Goal: Information Seeking & Learning: Compare options

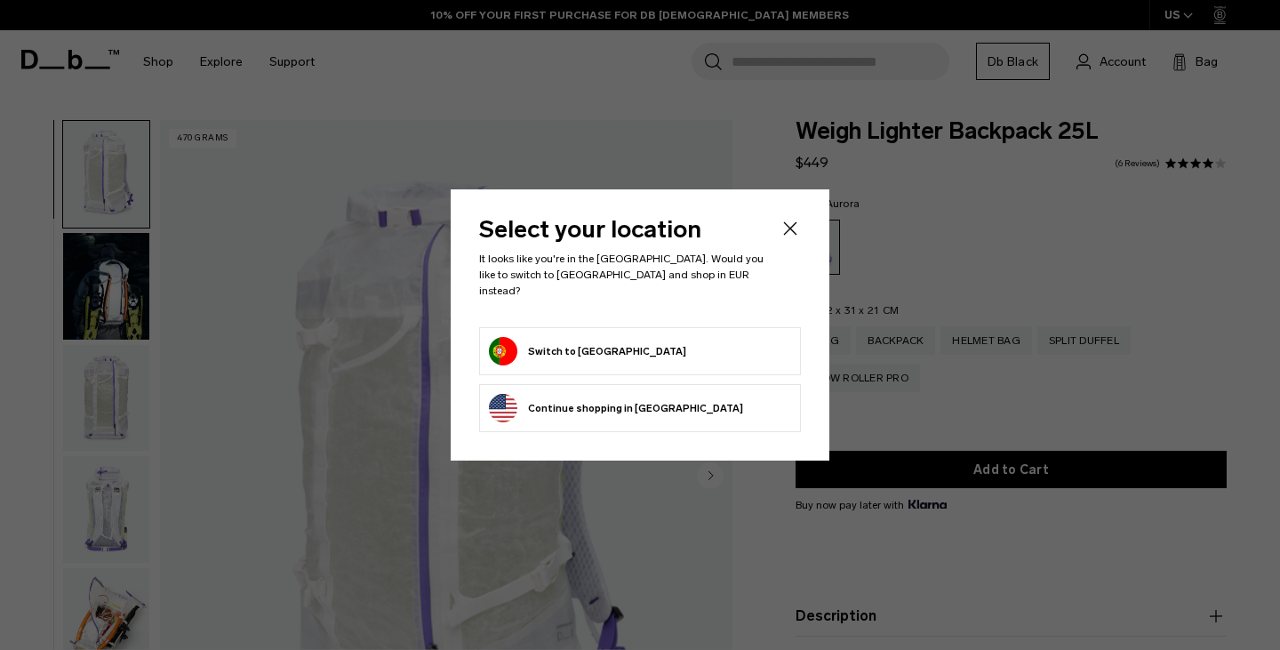
click at [652, 396] on button "Continue browsing United States store Continue shopping in United States" at bounding box center [616, 408] width 254 height 28
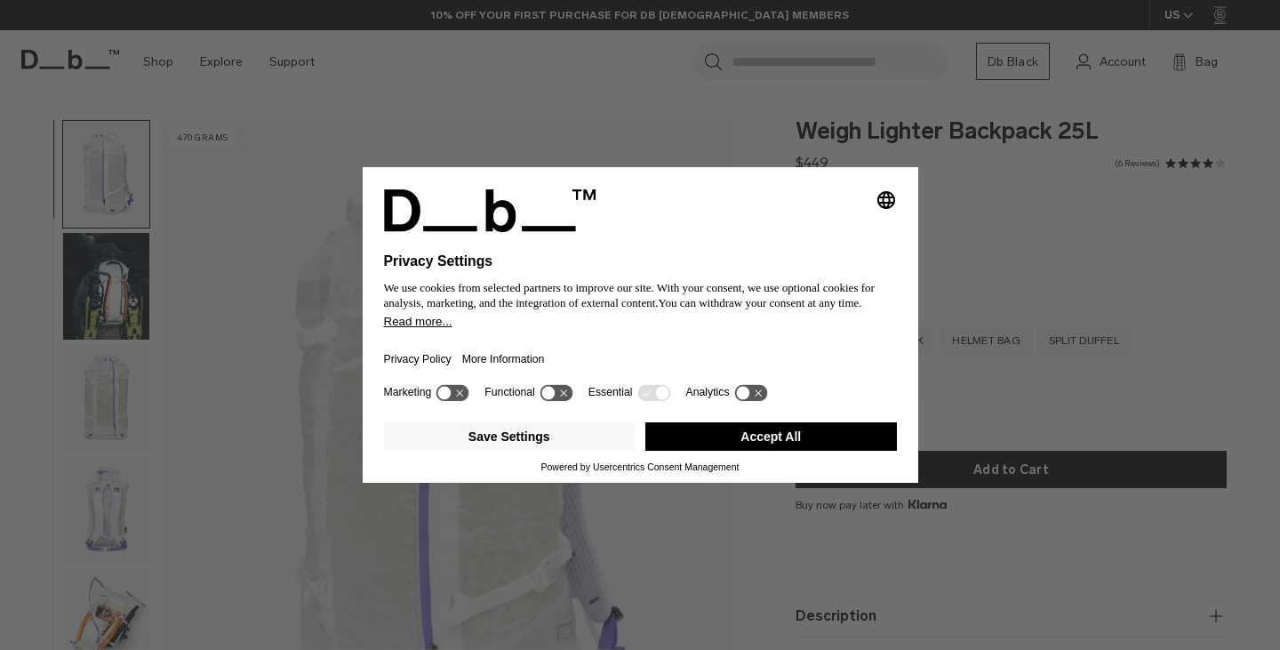
click at [710, 451] on button "Accept All" at bounding box center [771, 436] width 252 height 28
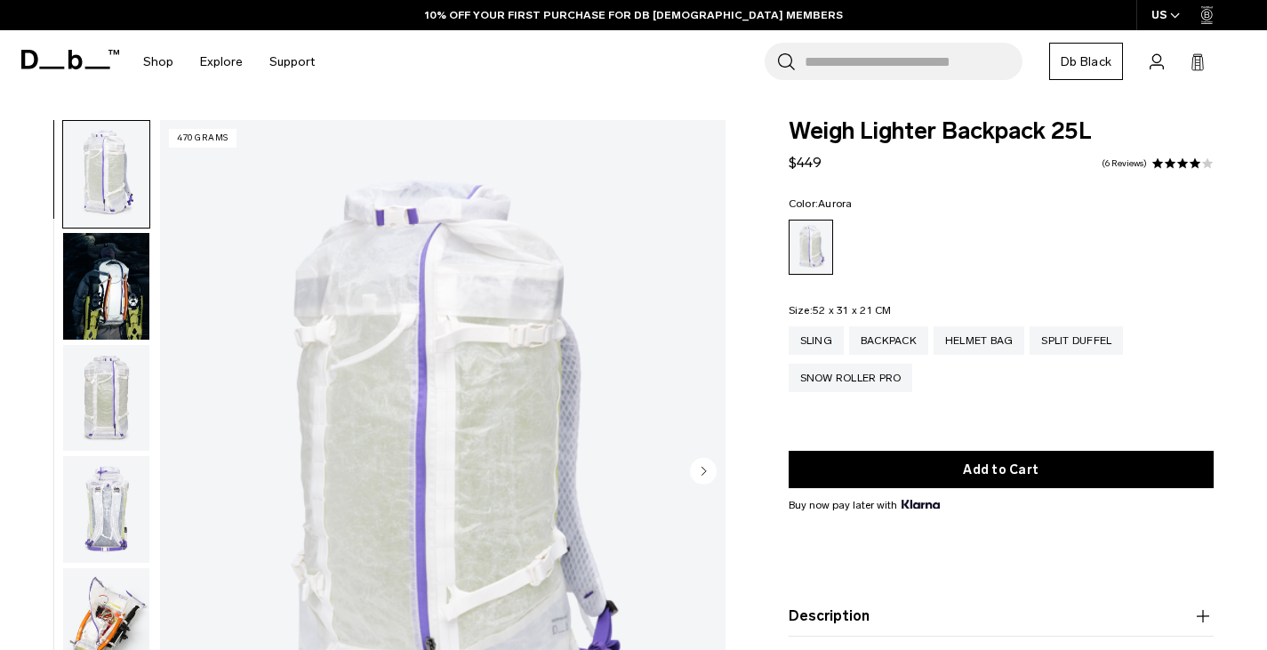
click at [696, 467] on circle "Next slide" at bounding box center [703, 471] width 27 height 27
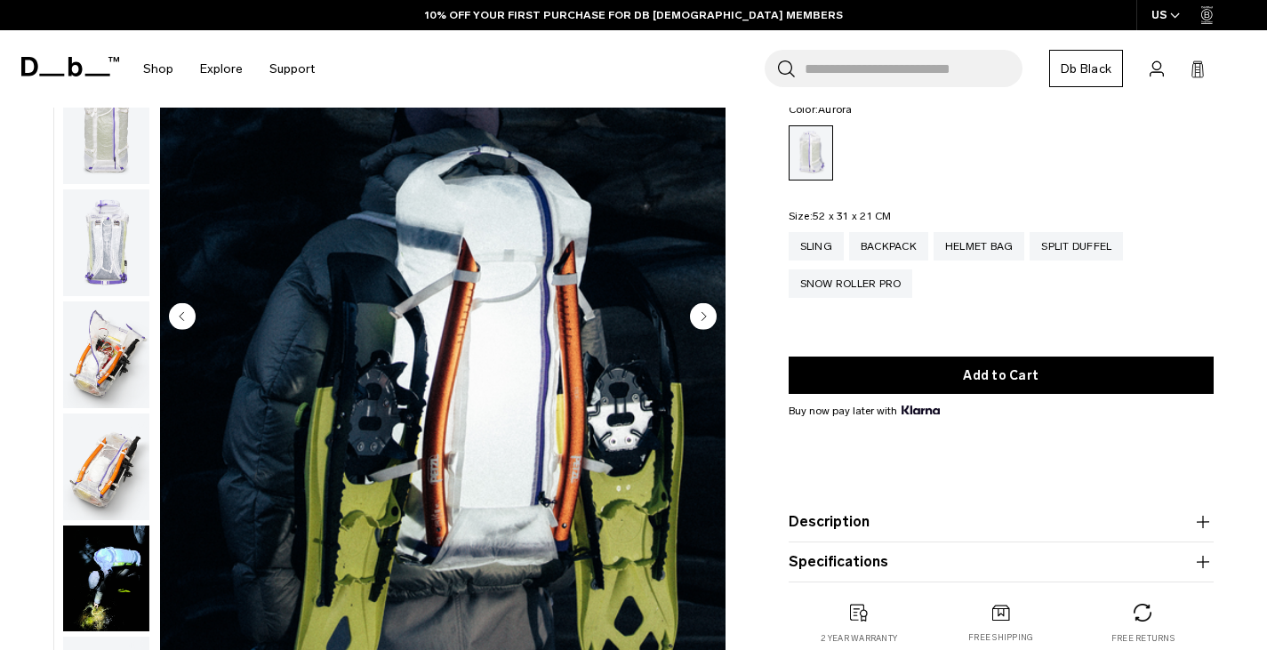
scroll to position [153, 0]
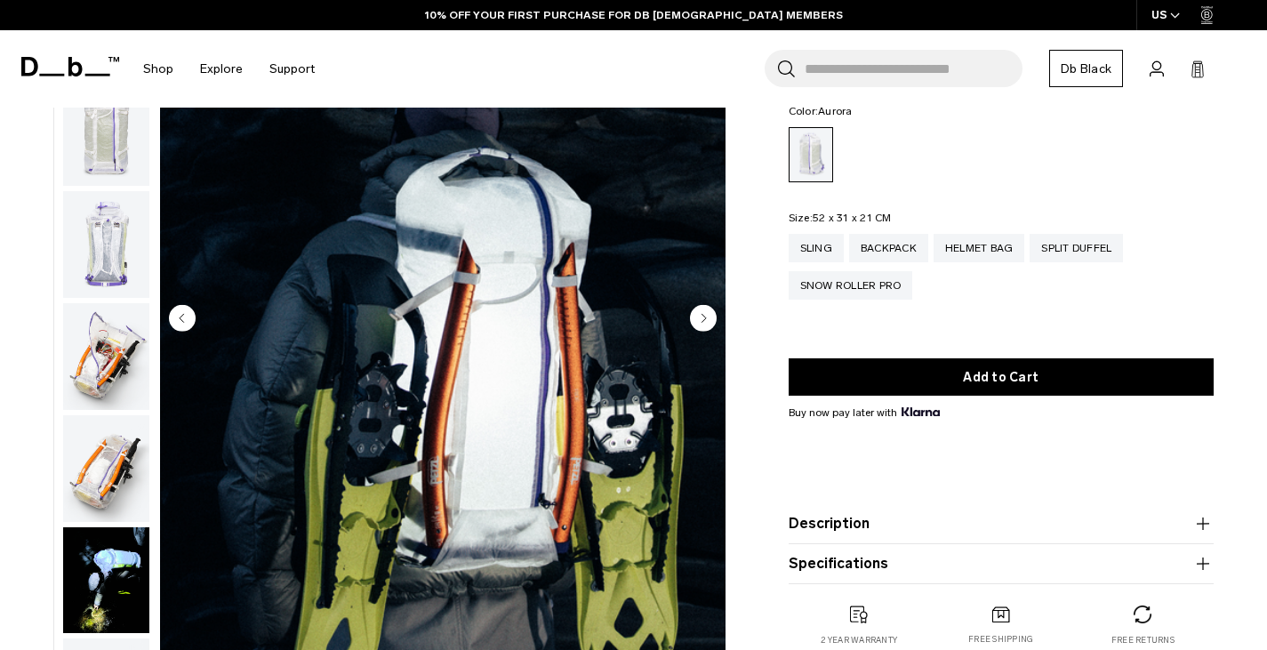
click at [696, 313] on circle "Next slide" at bounding box center [703, 318] width 27 height 27
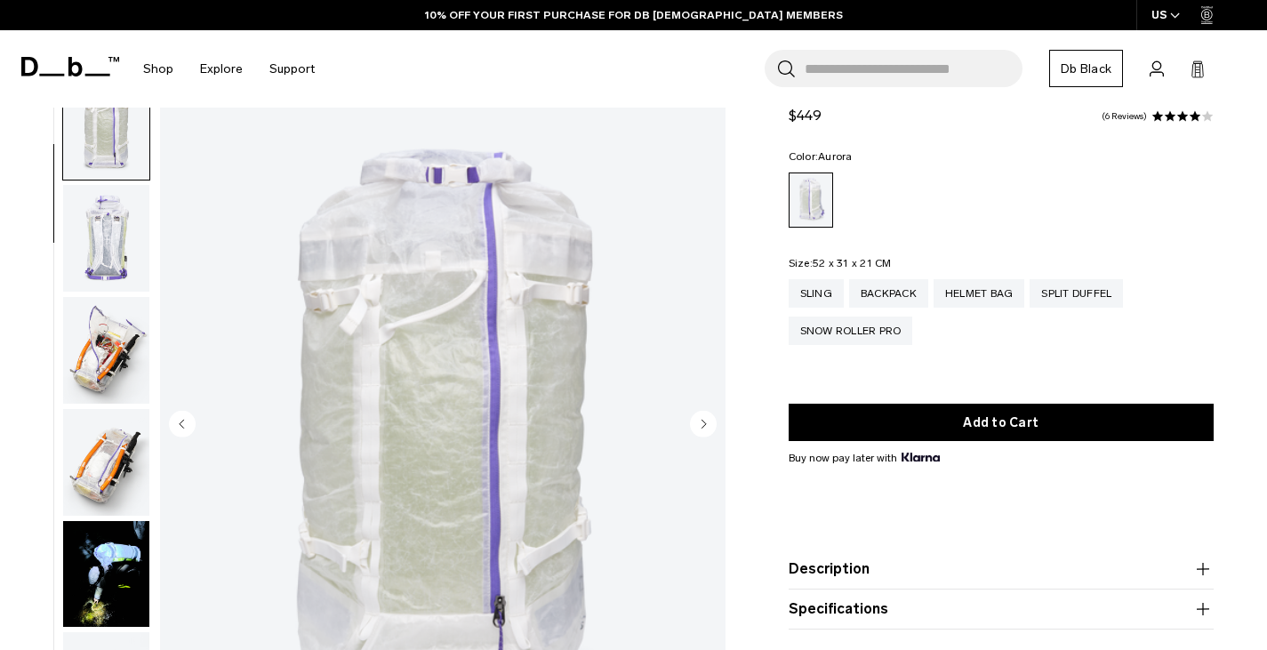
scroll to position [48, 0]
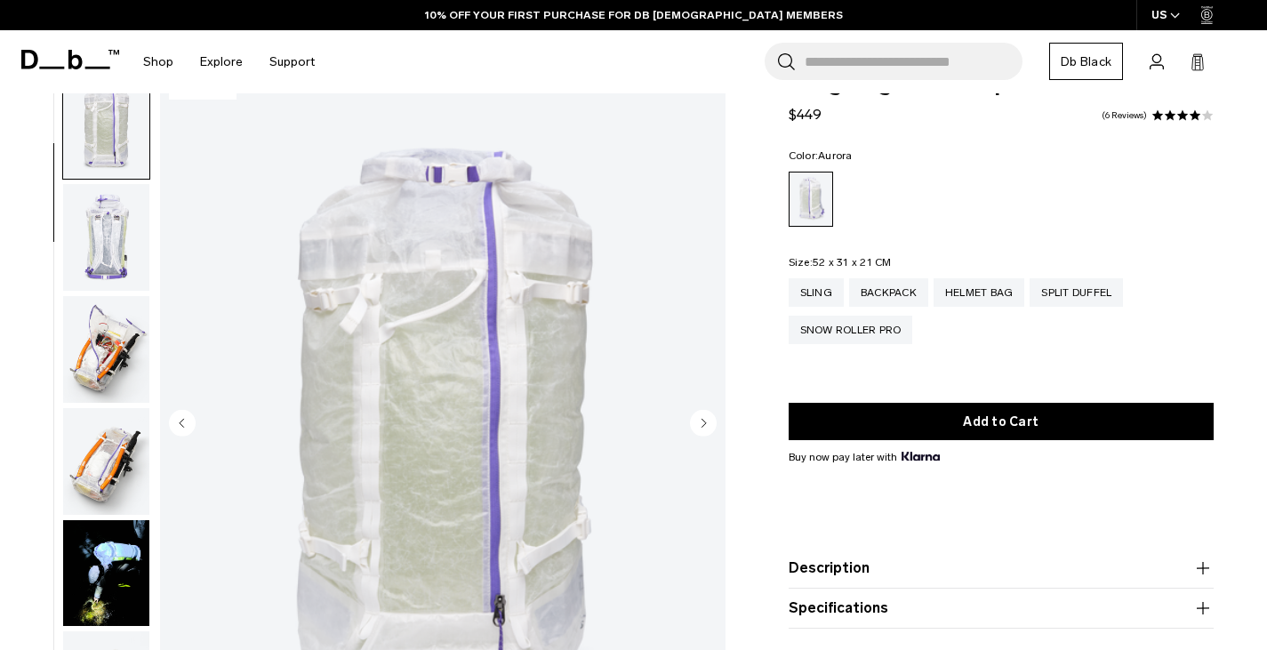
click at [698, 415] on circle "Next slide" at bounding box center [703, 423] width 27 height 27
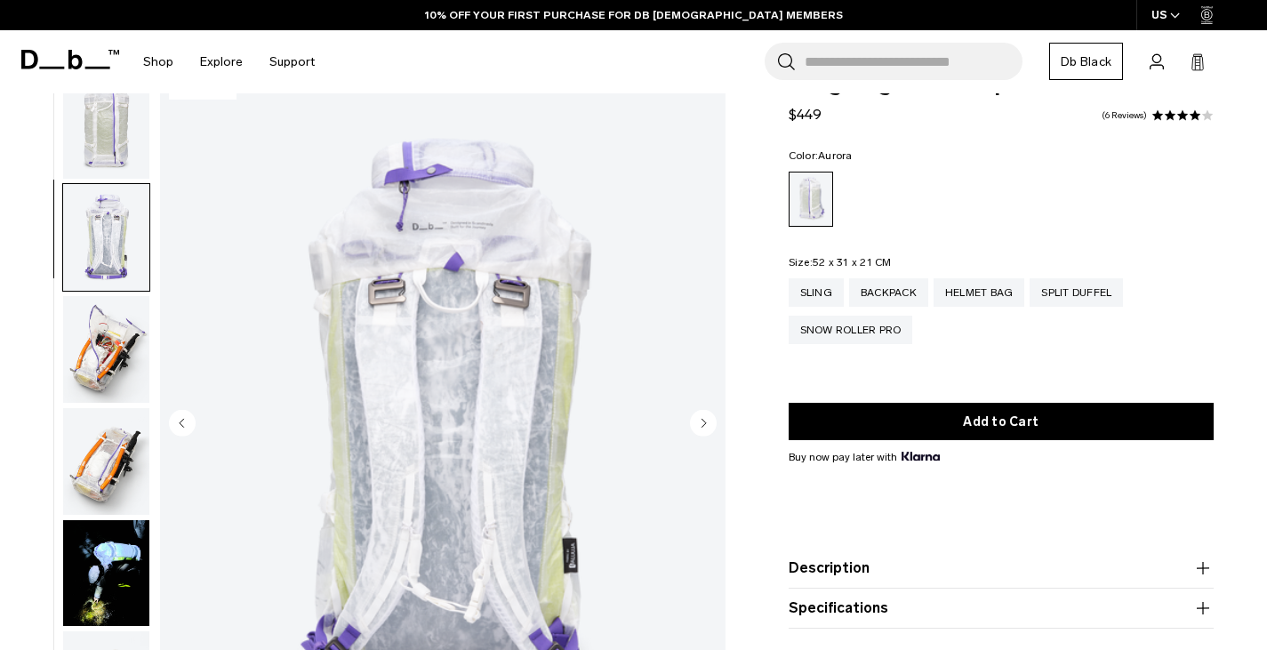
scroll to position [335, 0]
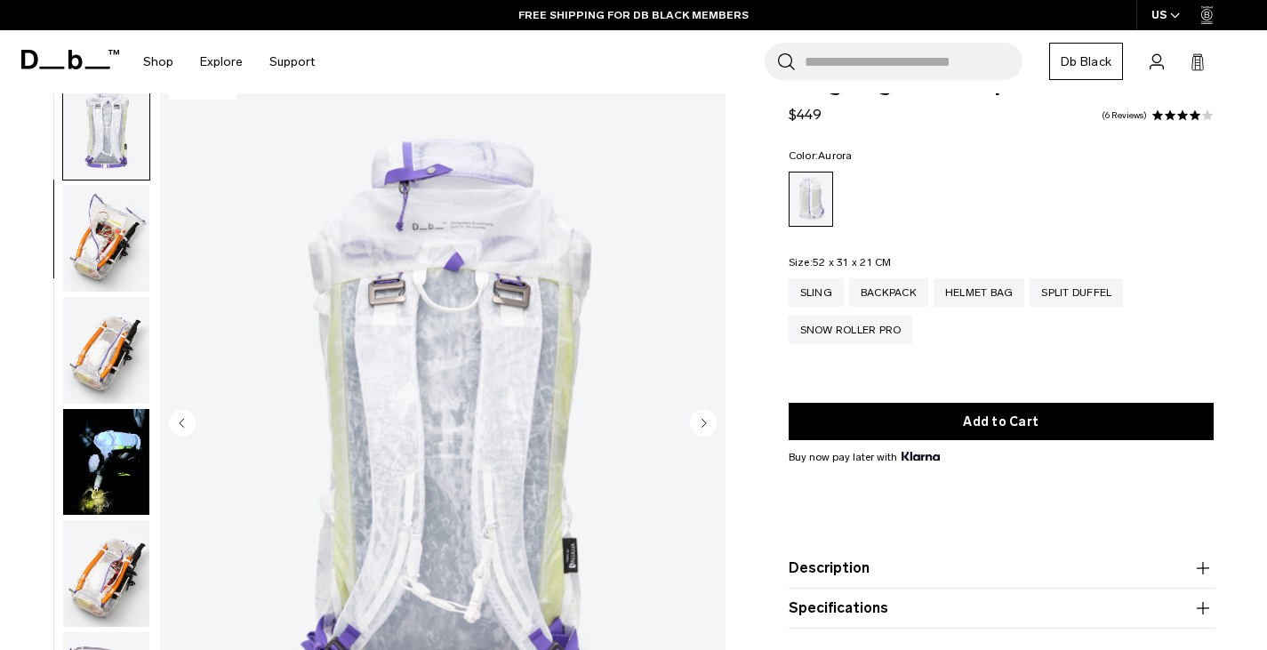
click at [699, 417] on circle "Next slide" at bounding box center [703, 423] width 27 height 27
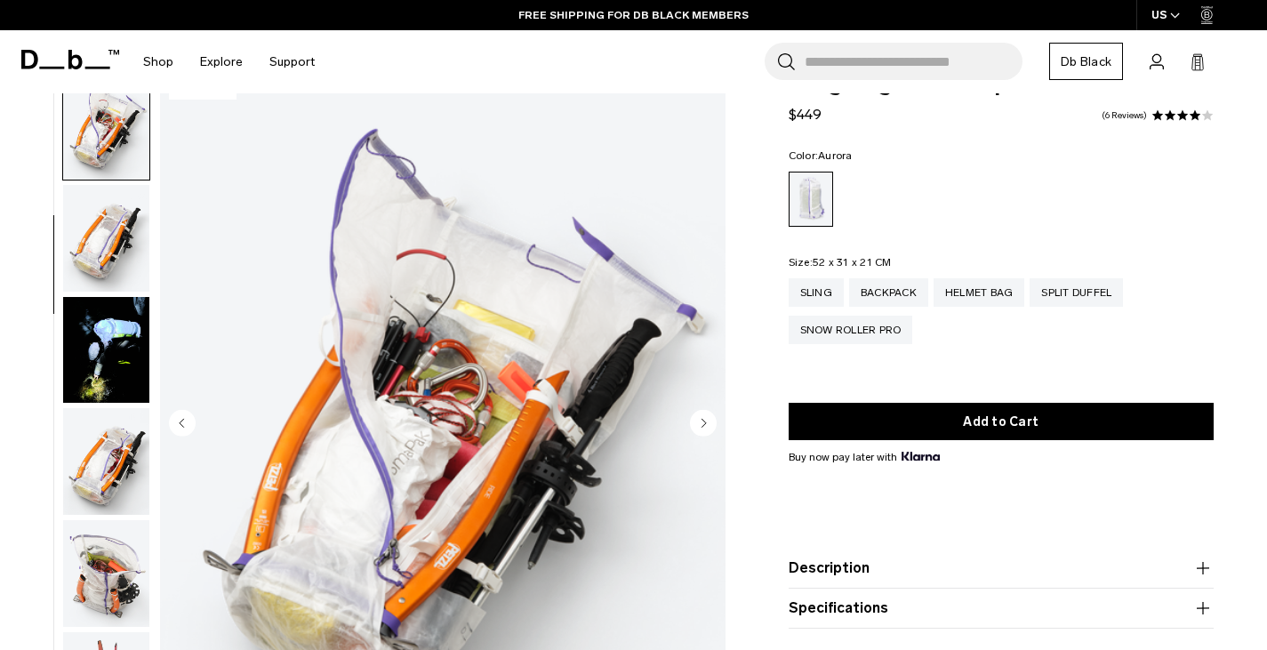
click at [699, 418] on circle "Next slide" at bounding box center [703, 423] width 27 height 27
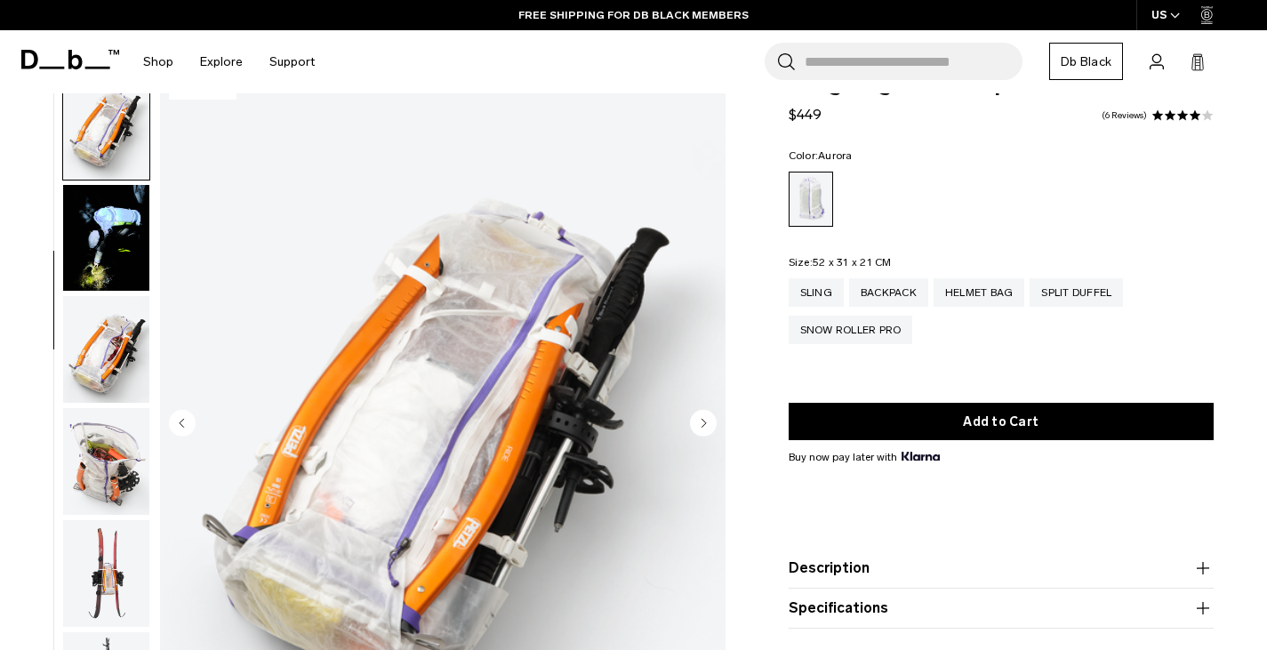
click at [699, 418] on circle "Next slide" at bounding box center [703, 423] width 27 height 27
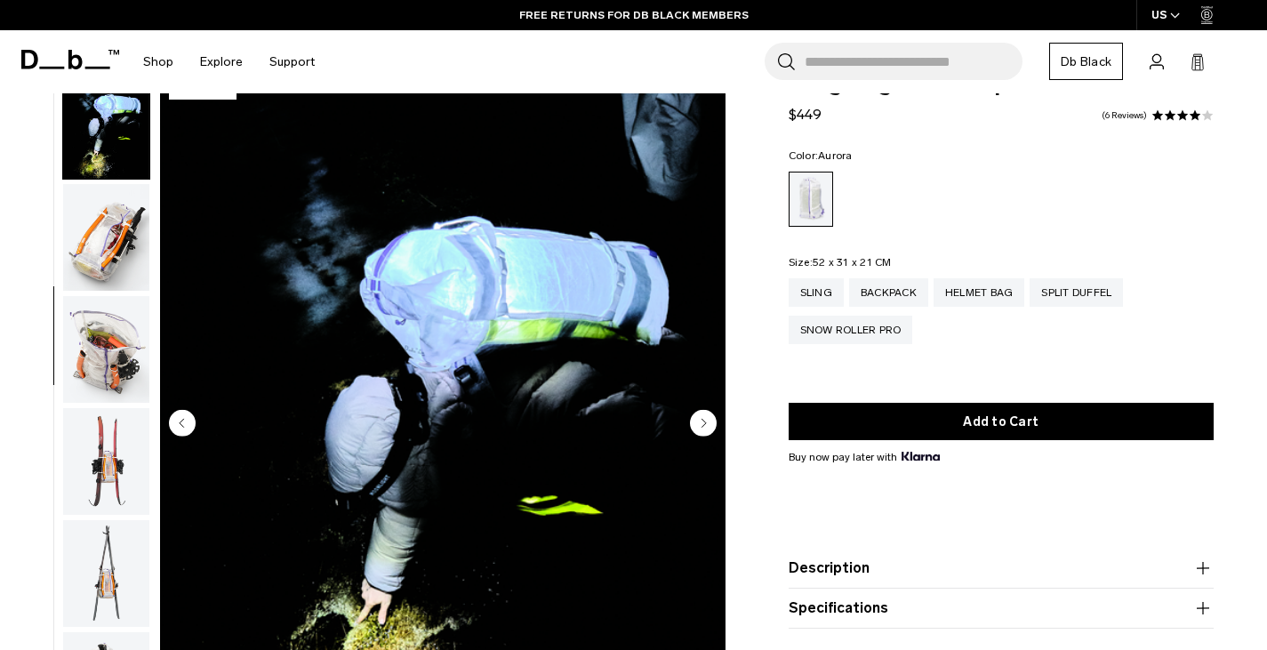
click at [699, 418] on circle "Next slide" at bounding box center [703, 423] width 27 height 27
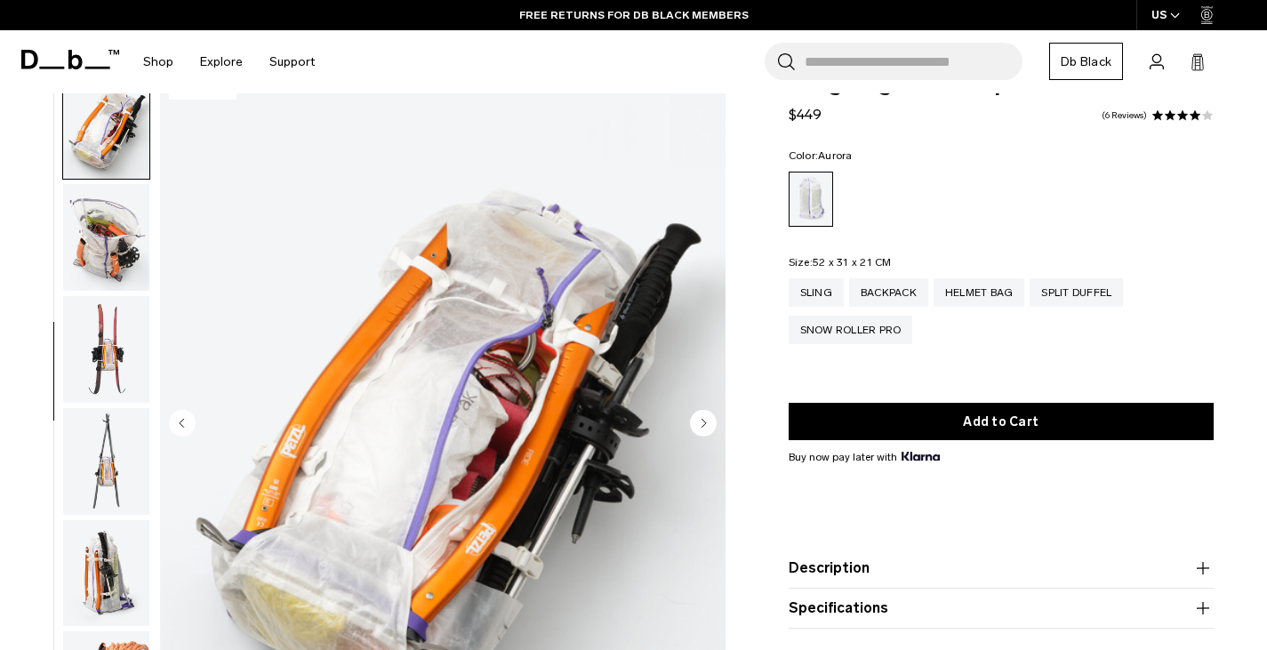
click at [699, 418] on circle "Next slide" at bounding box center [703, 423] width 27 height 27
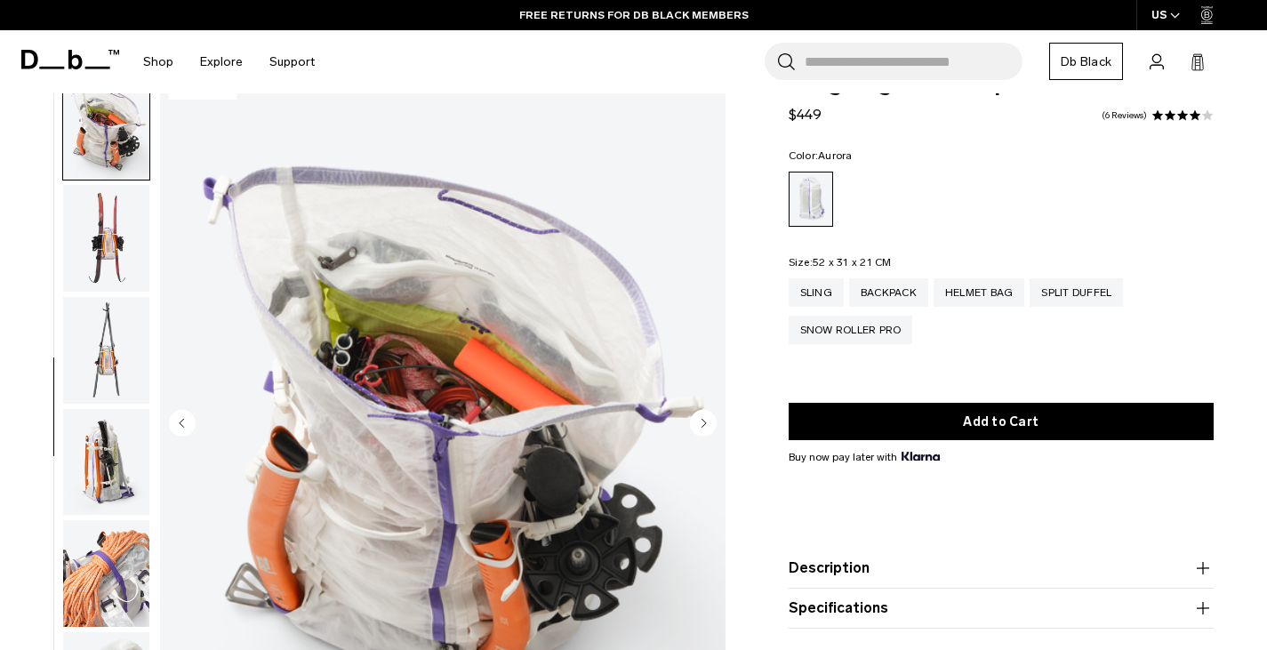
click at [699, 418] on circle "Next slide" at bounding box center [703, 423] width 27 height 27
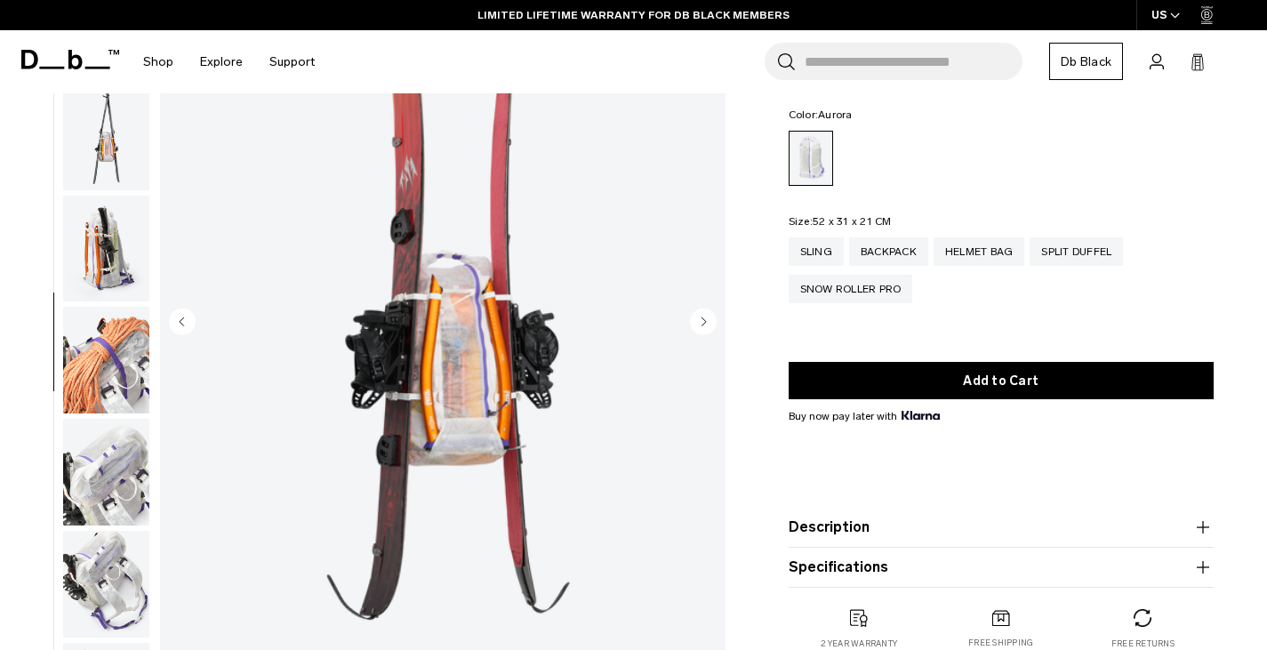
scroll to position [148, 0]
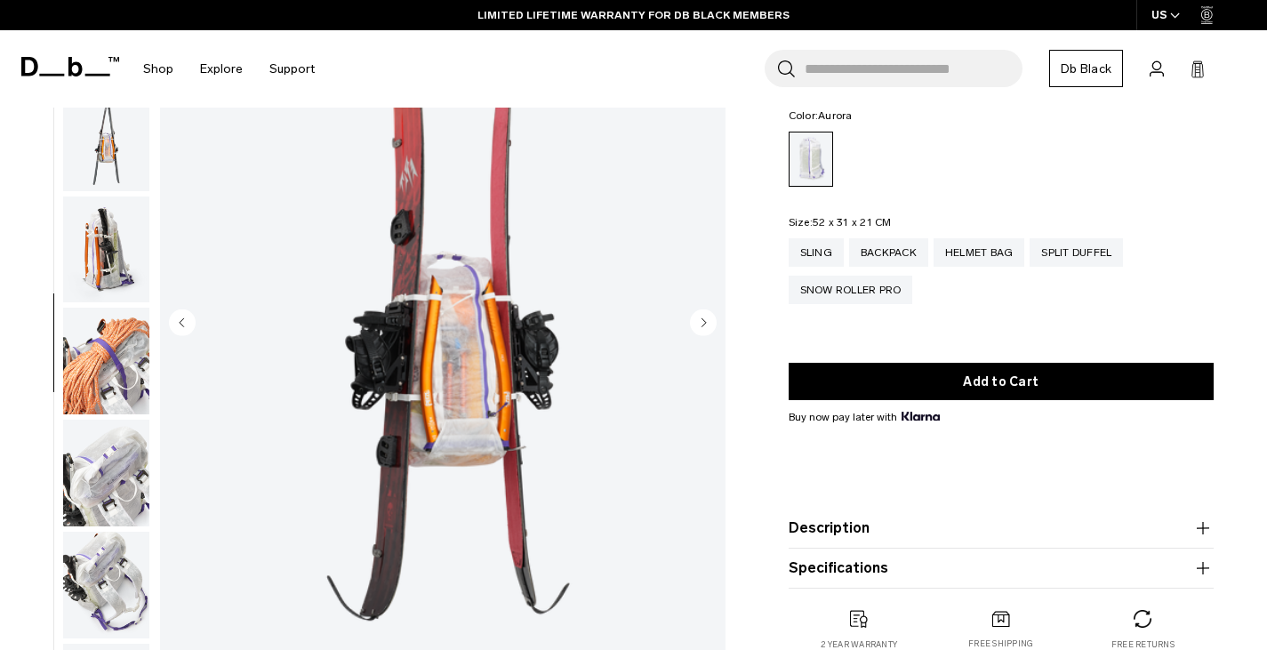
click at [703, 328] on circle "Next slide" at bounding box center [703, 322] width 27 height 27
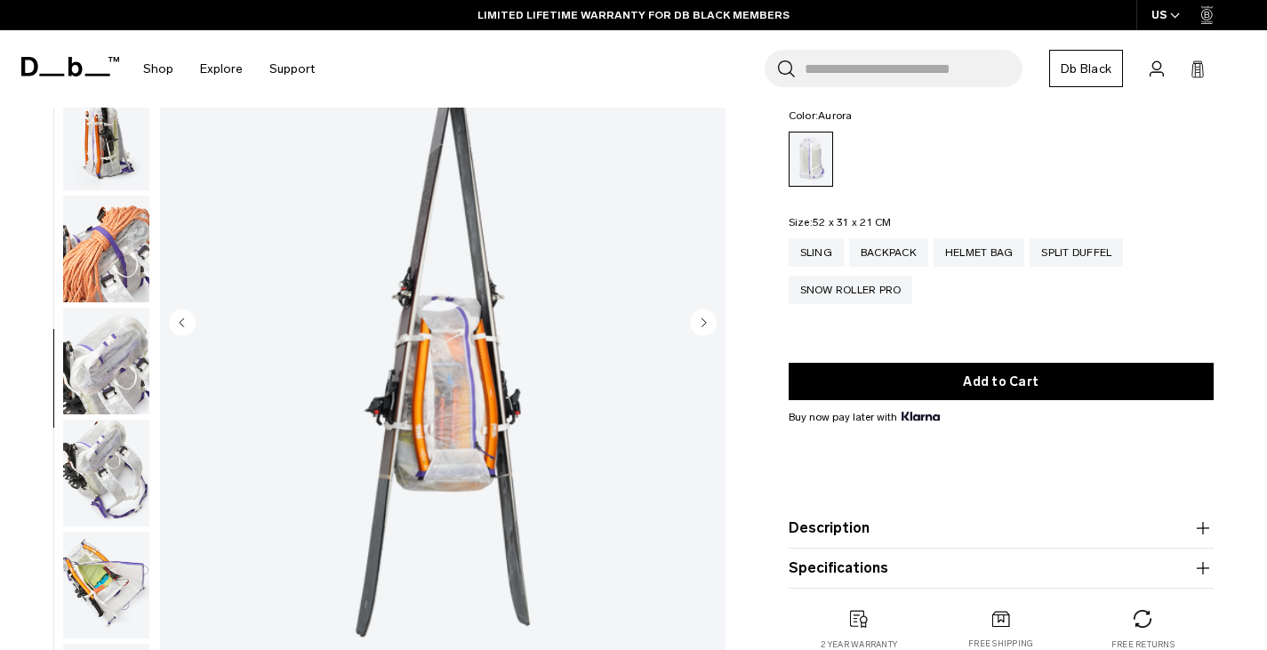
click at [703, 328] on circle "Next slide" at bounding box center [703, 322] width 27 height 27
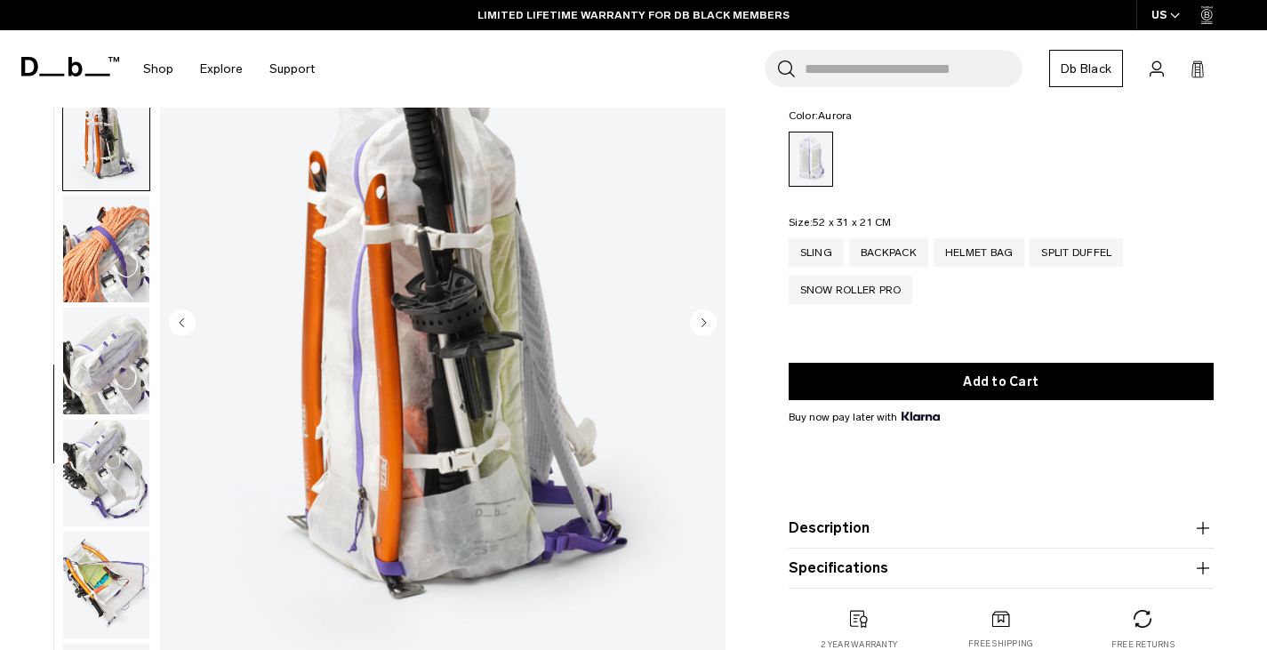
scroll to position [1230, 0]
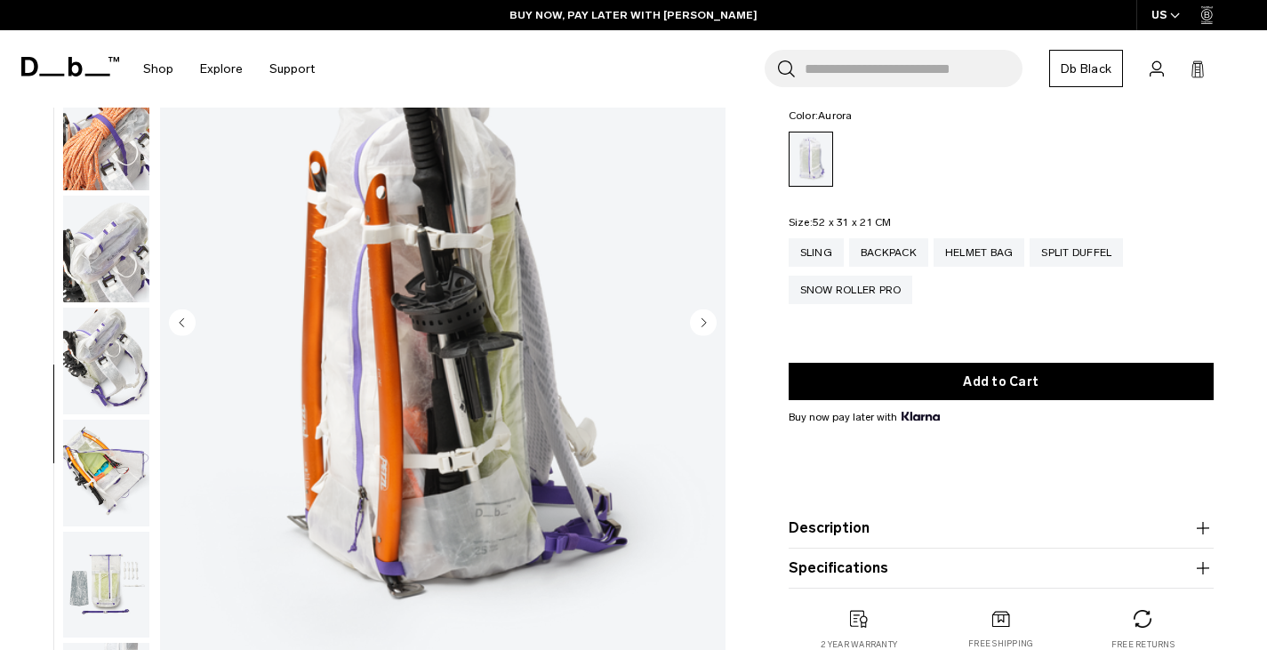
click at [703, 332] on circle "Next slide" at bounding box center [703, 322] width 27 height 27
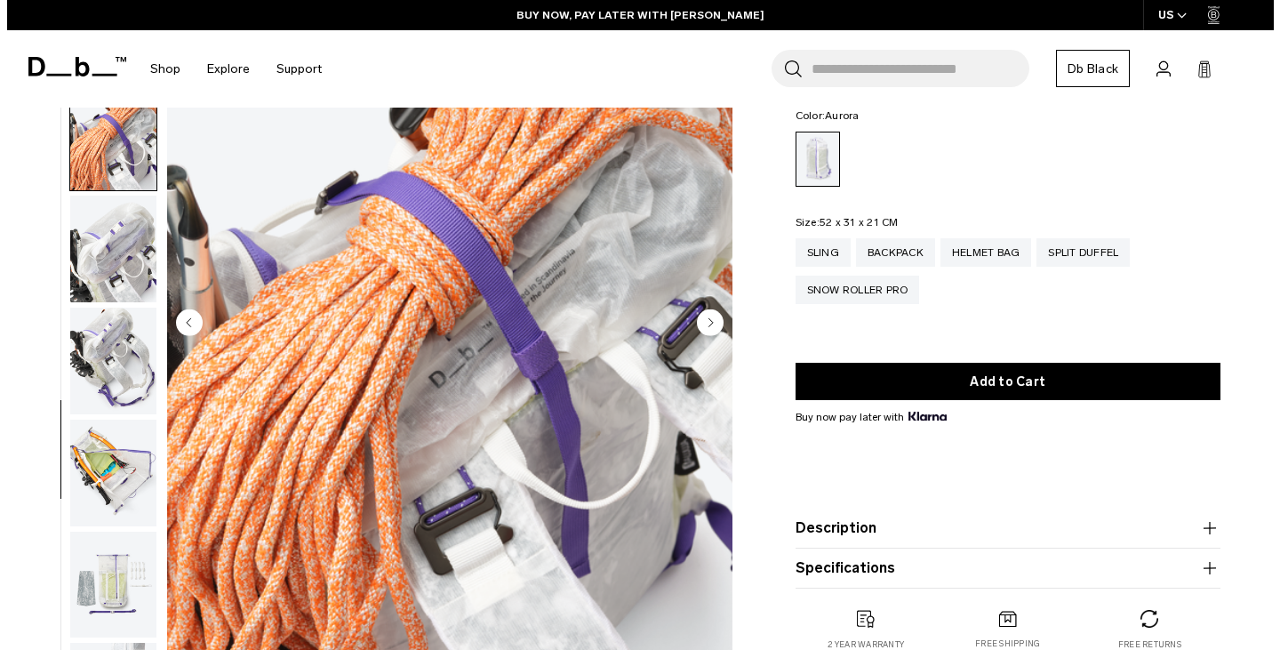
scroll to position [1303, 0]
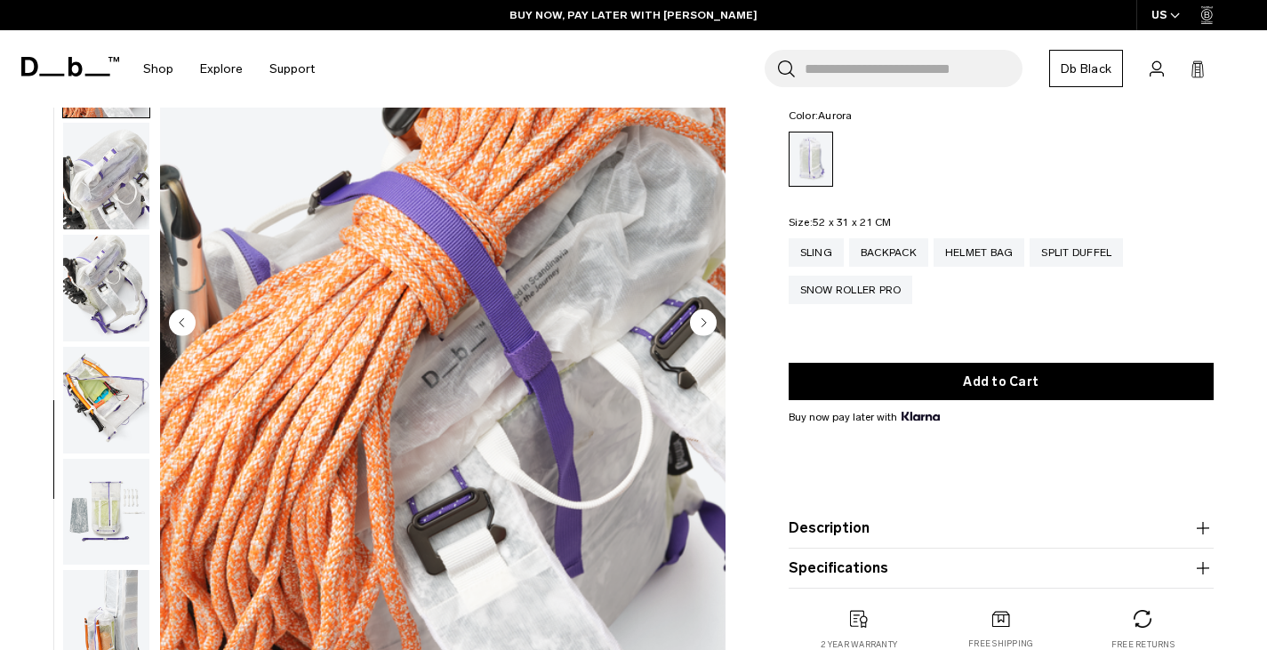
click at [704, 336] on button "Next slide" at bounding box center [703, 324] width 27 height 30
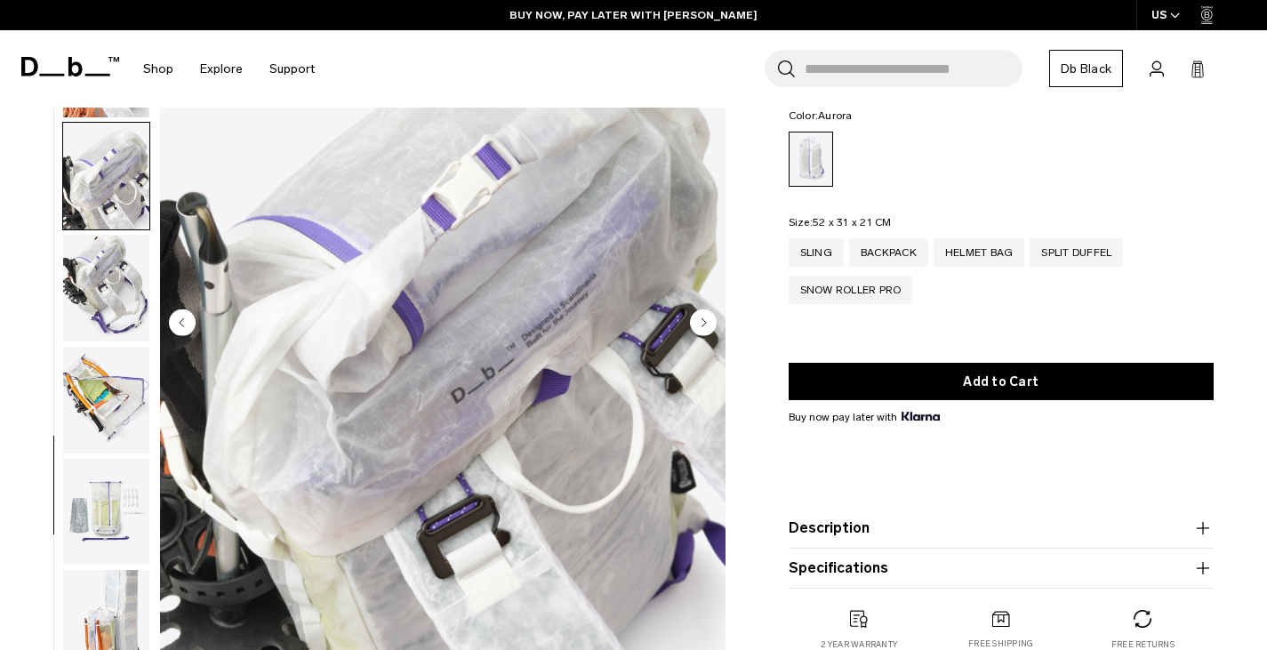
click at [703, 332] on circle "Next slide" at bounding box center [703, 322] width 27 height 27
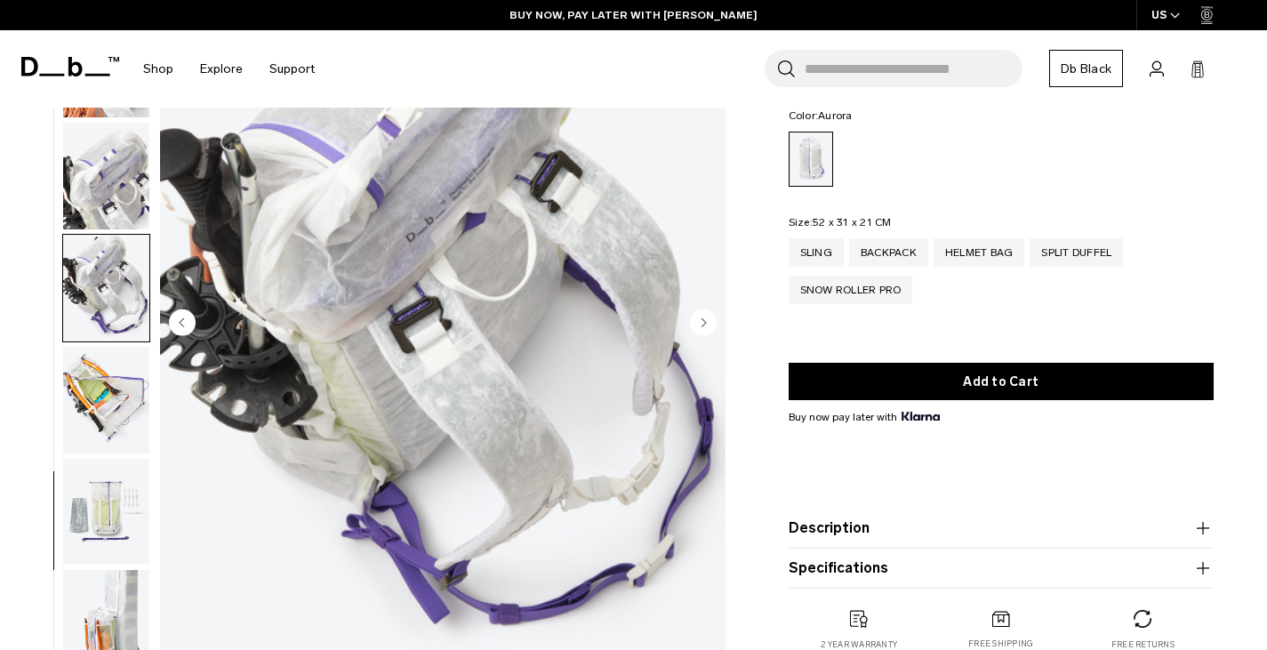
click at [703, 332] on circle "Next slide" at bounding box center [703, 322] width 27 height 27
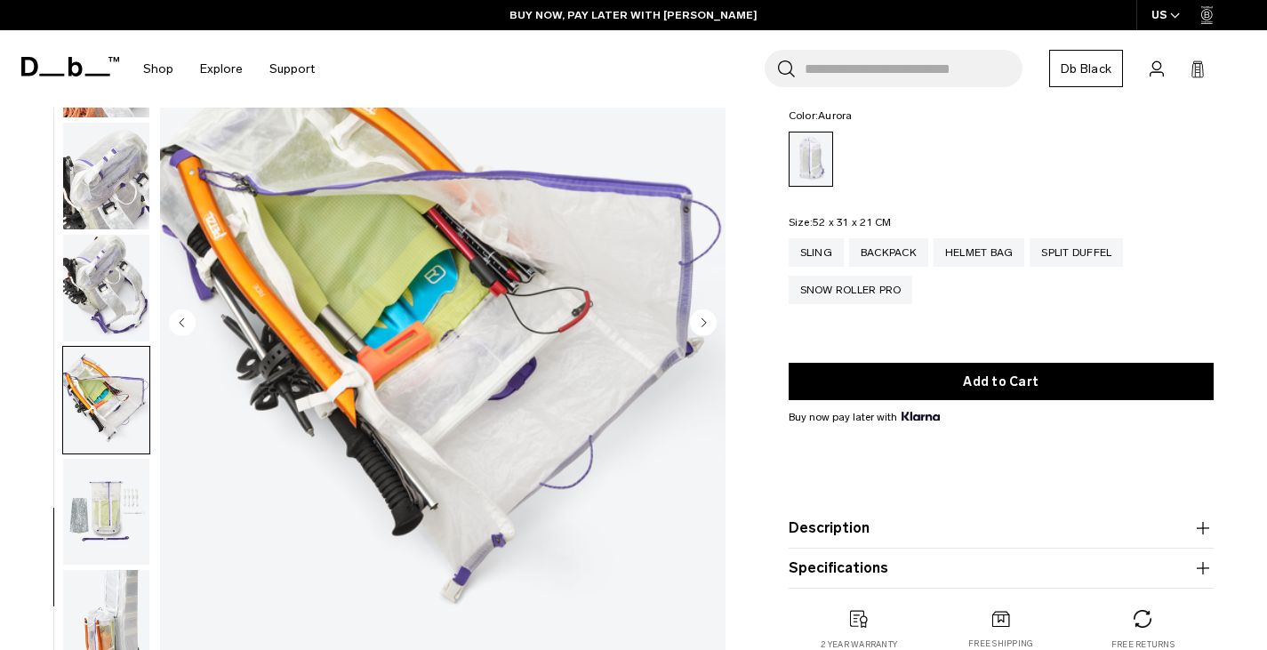
click at [703, 332] on circle "Next slide" at bounding box center [703, 322] width 27 height 27
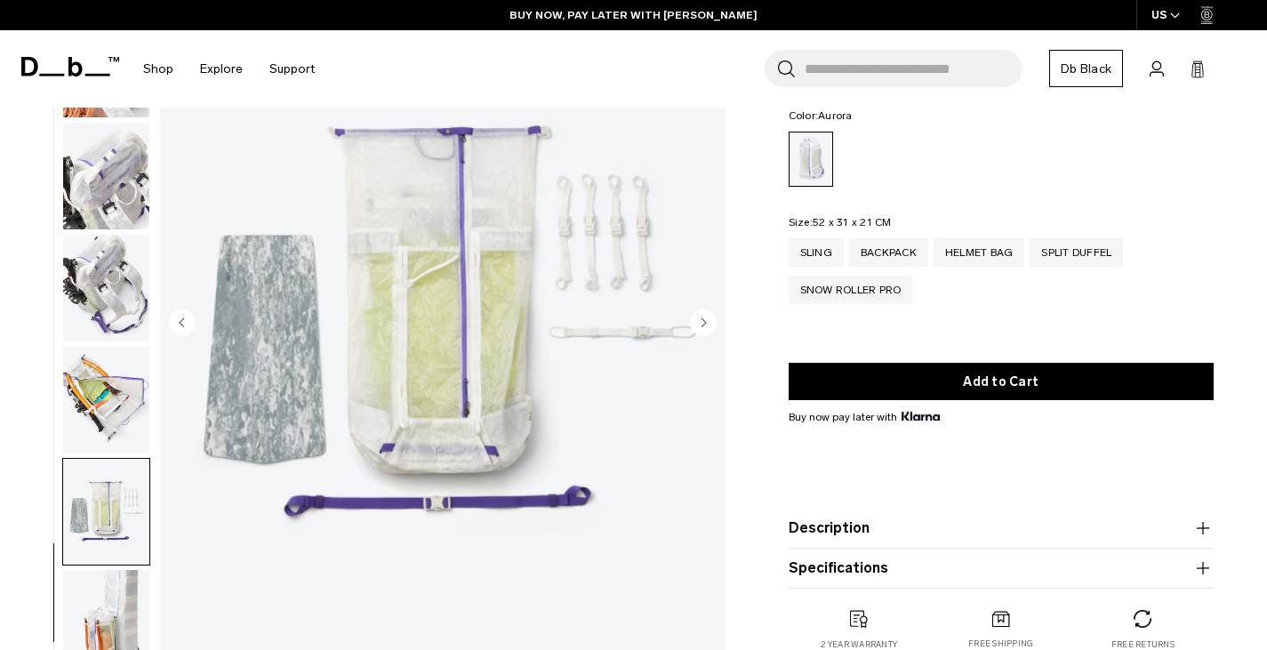
click at [703, 332] on circle "Next slide" at bounding box center [703, 322] width 27 height 27
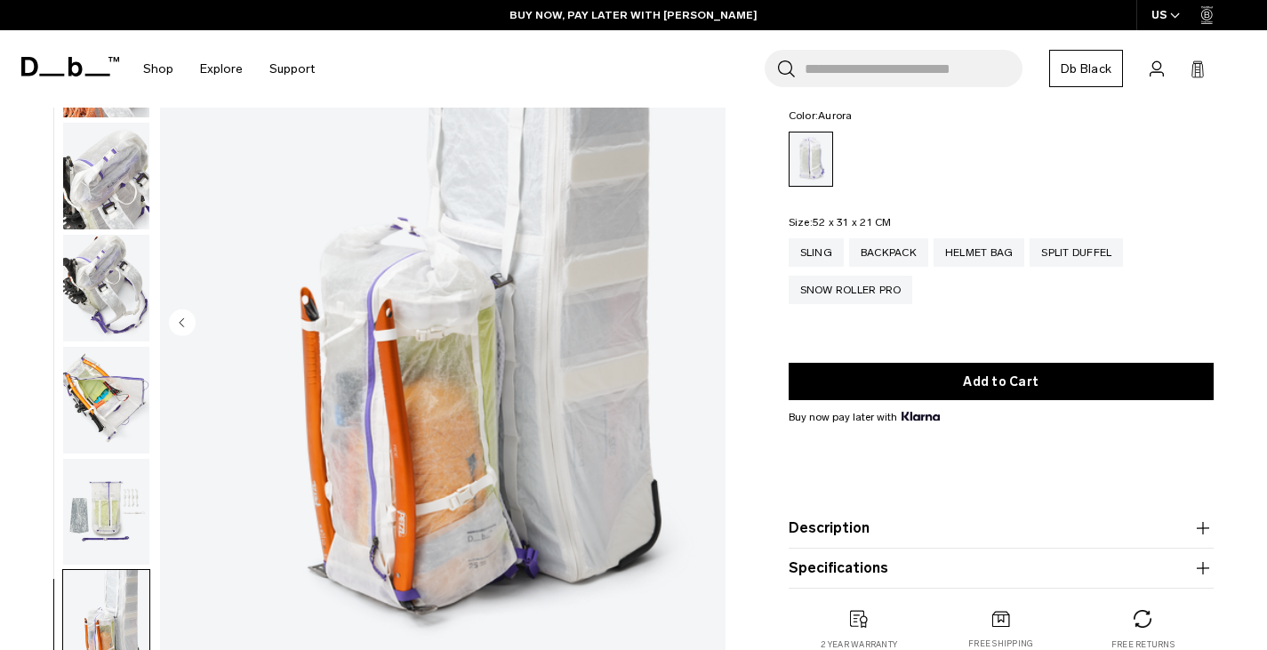
click at [703, 332] on img "18 / 18" at bounding box center [442, 325] width 565 height 706
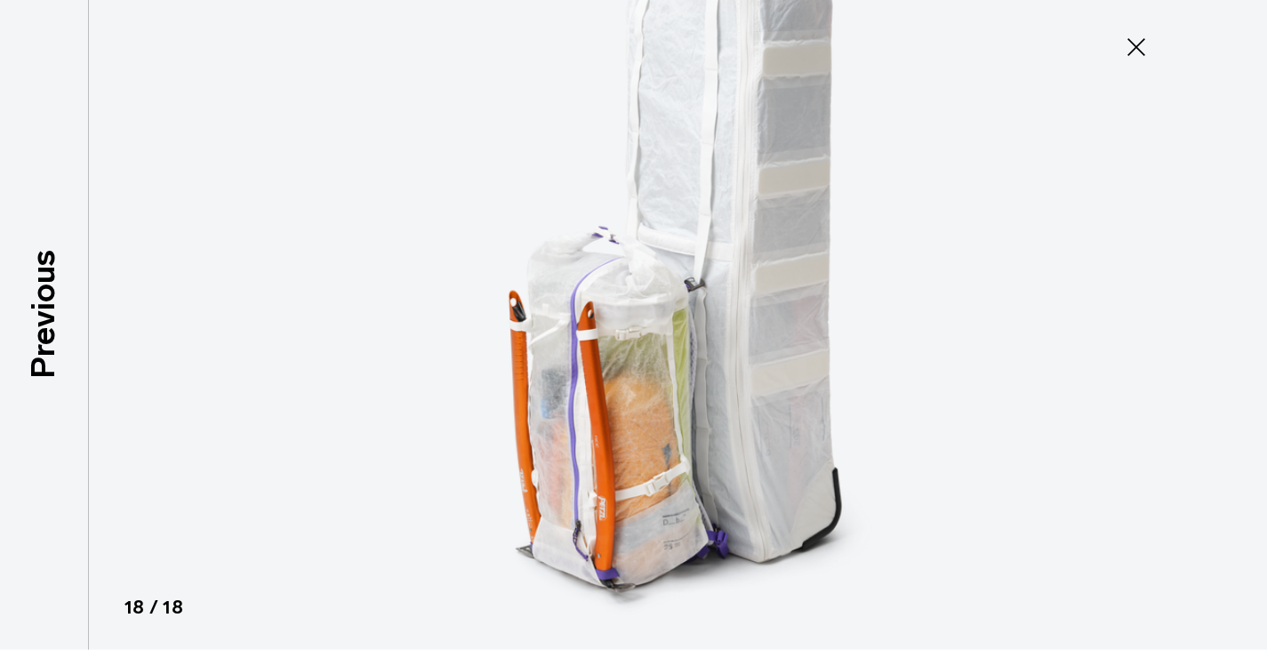
scroll to position [1294, 0]
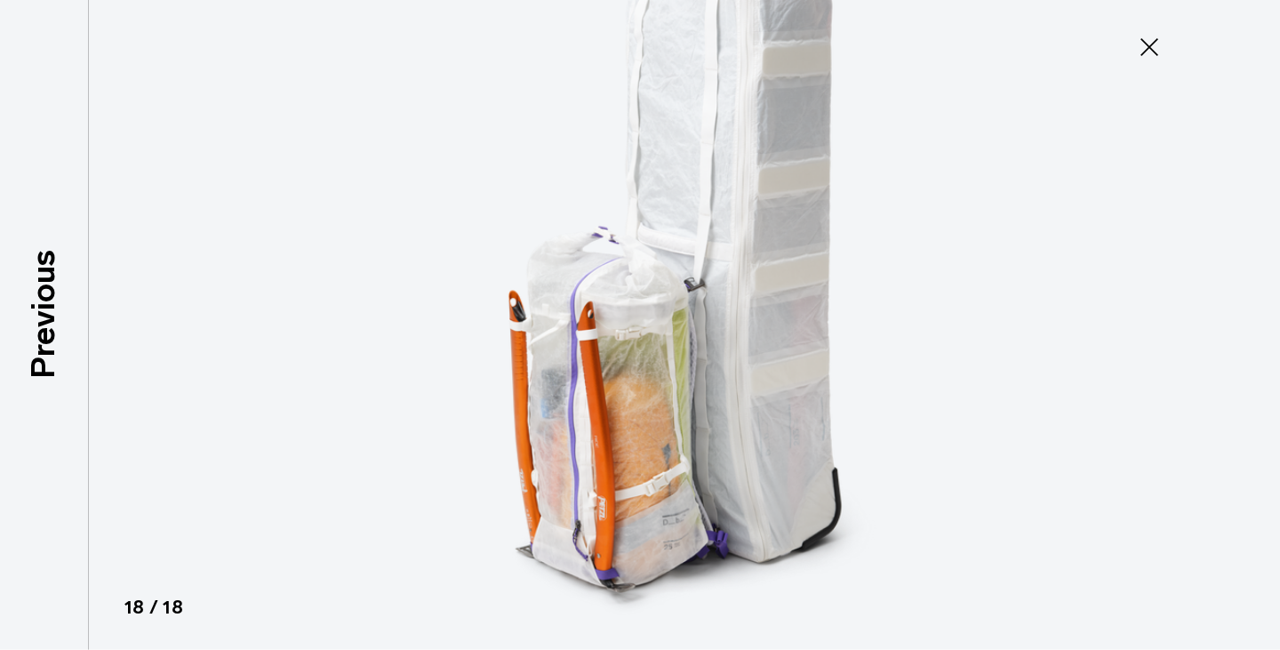
click at [1156, 58] on icon at bounding box center [1149, 47] width 28 height 28
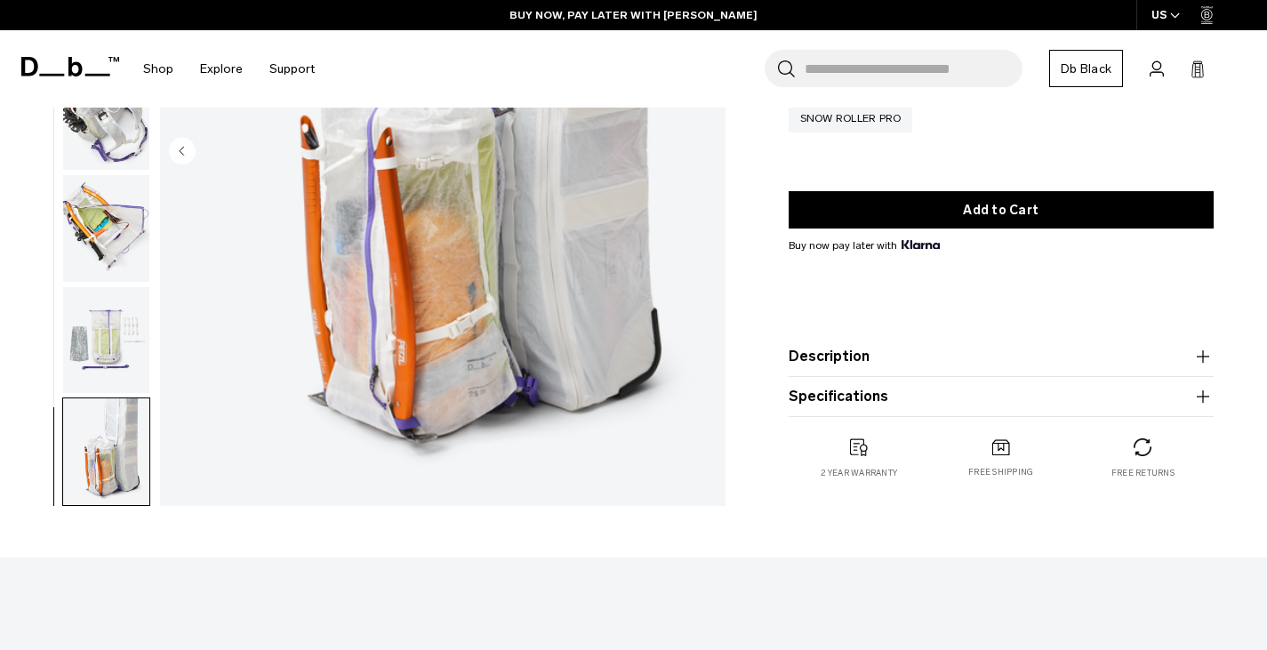
scroll to position [162, 0]
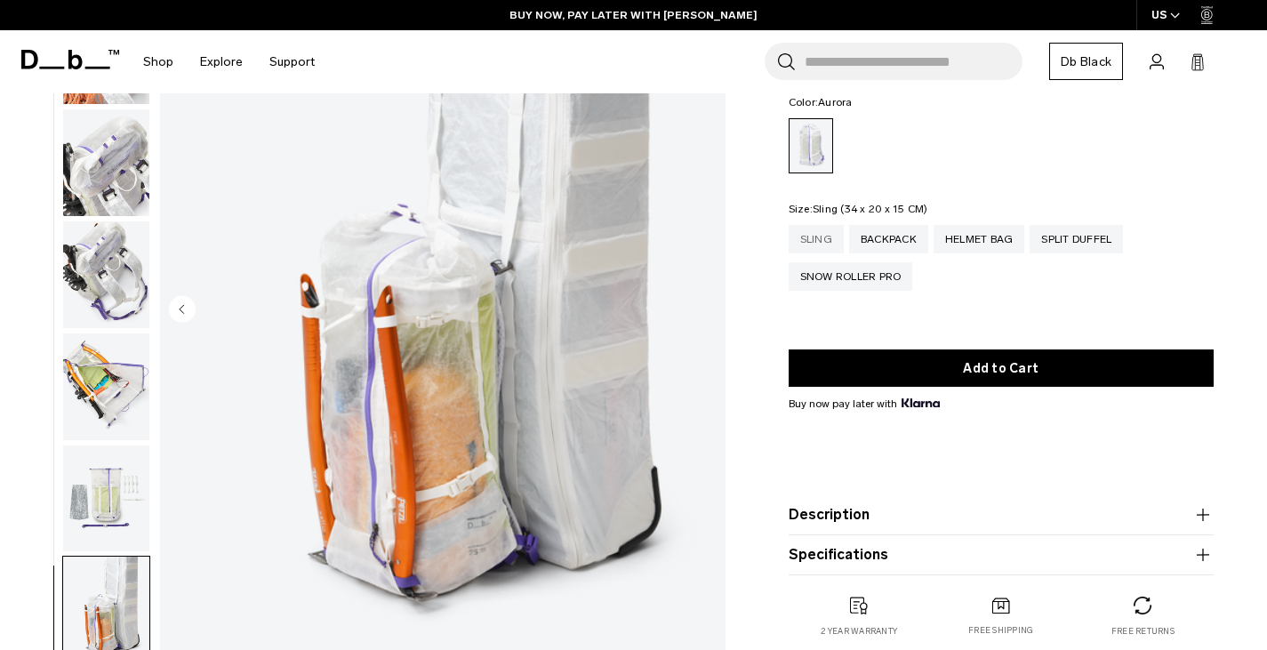
click at [821, 243] on div "Sling" at bounding box center [816, 239] width 55 height 28
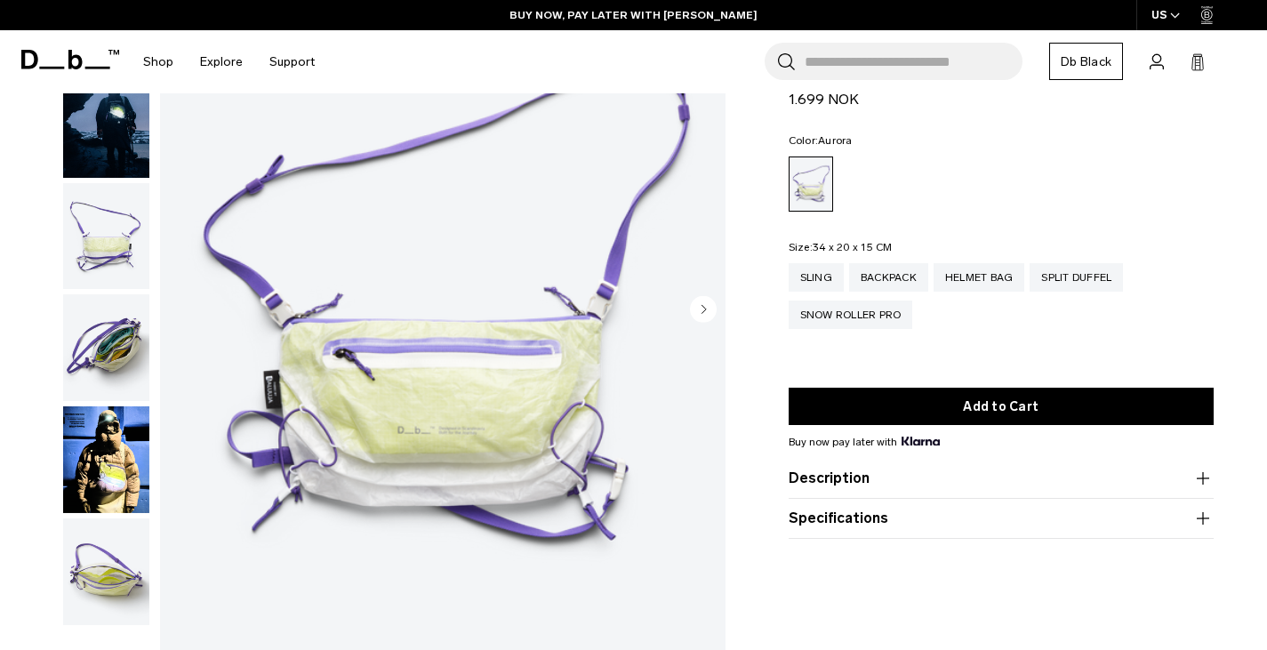
scroll to position [34, 0]
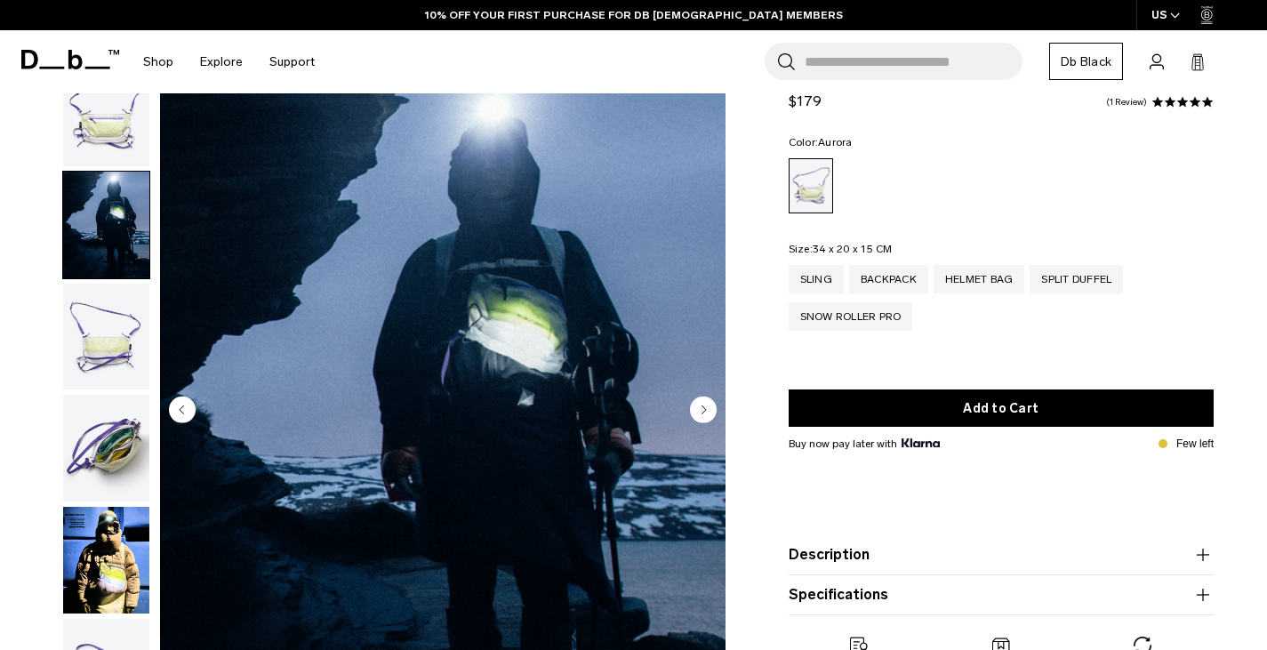
click at [698, 408] on circle "Next slide" at bounding box center [703, 409] width 27 height 27
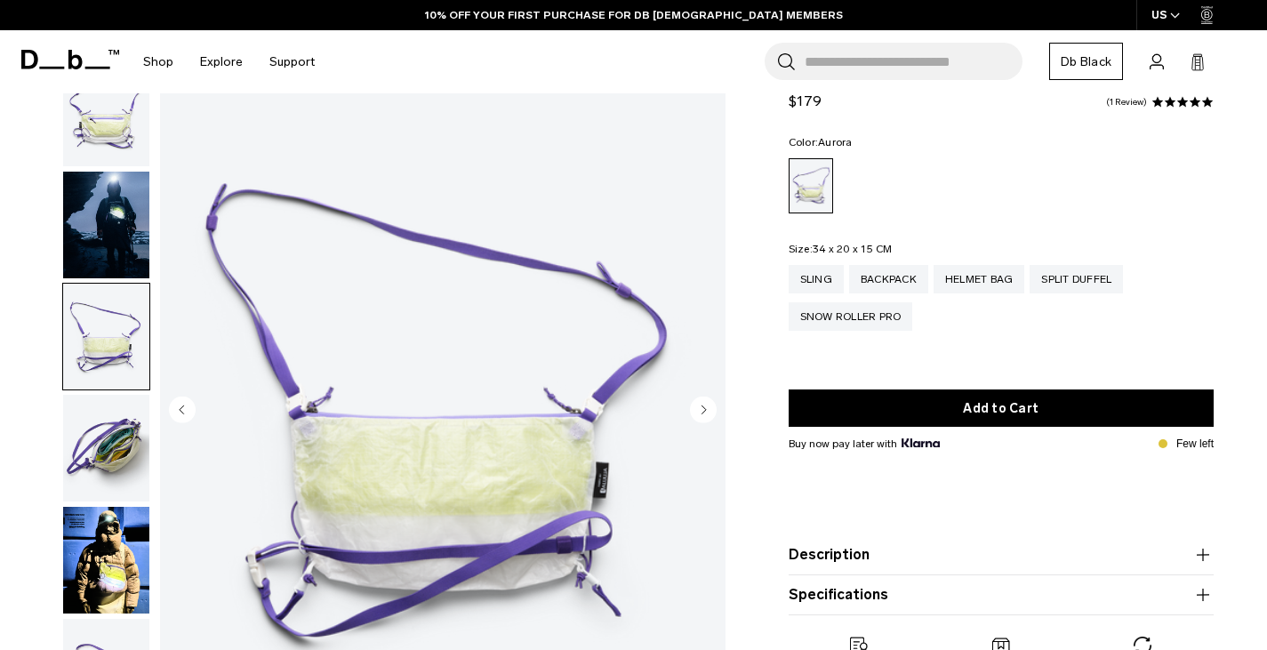
click at [698, 408] on circle "Next slide" at bounding box center [703, 409] width 27 height 27
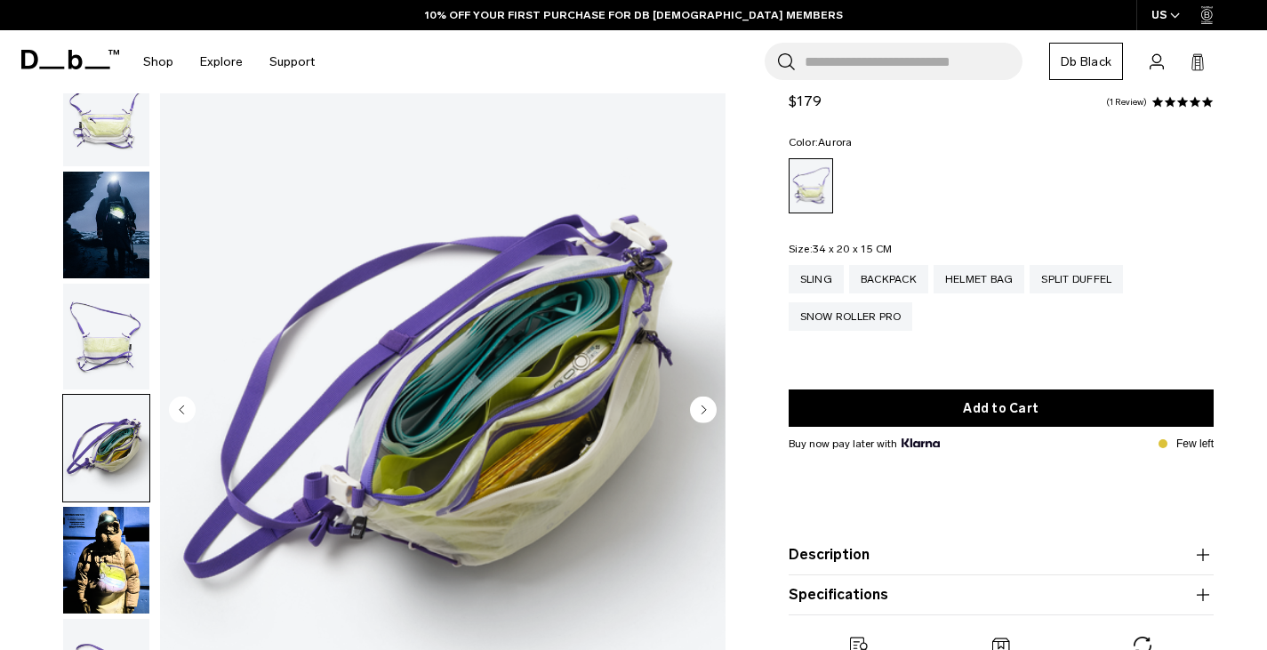
click at [698, 408] on circle "Next slide" at bounding box center [703, 409] width 27 height 27
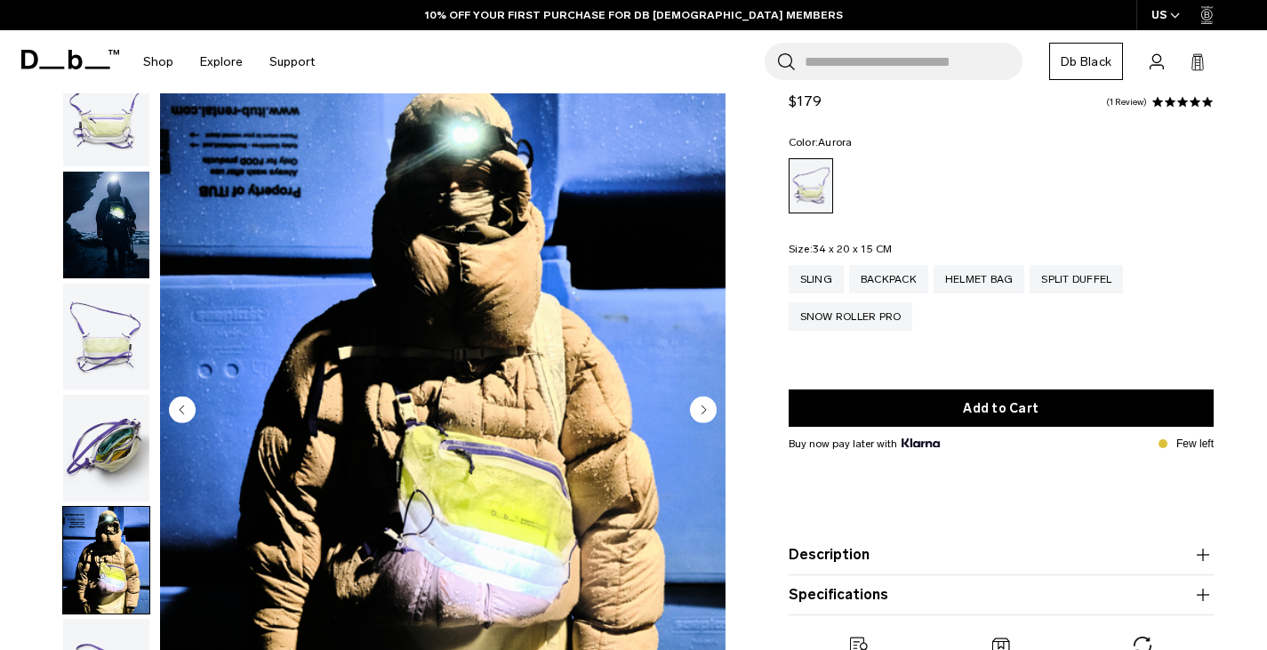
click at [698, 408] on circle "Next slide" at bounding box center [703, 409] width 27 height 27
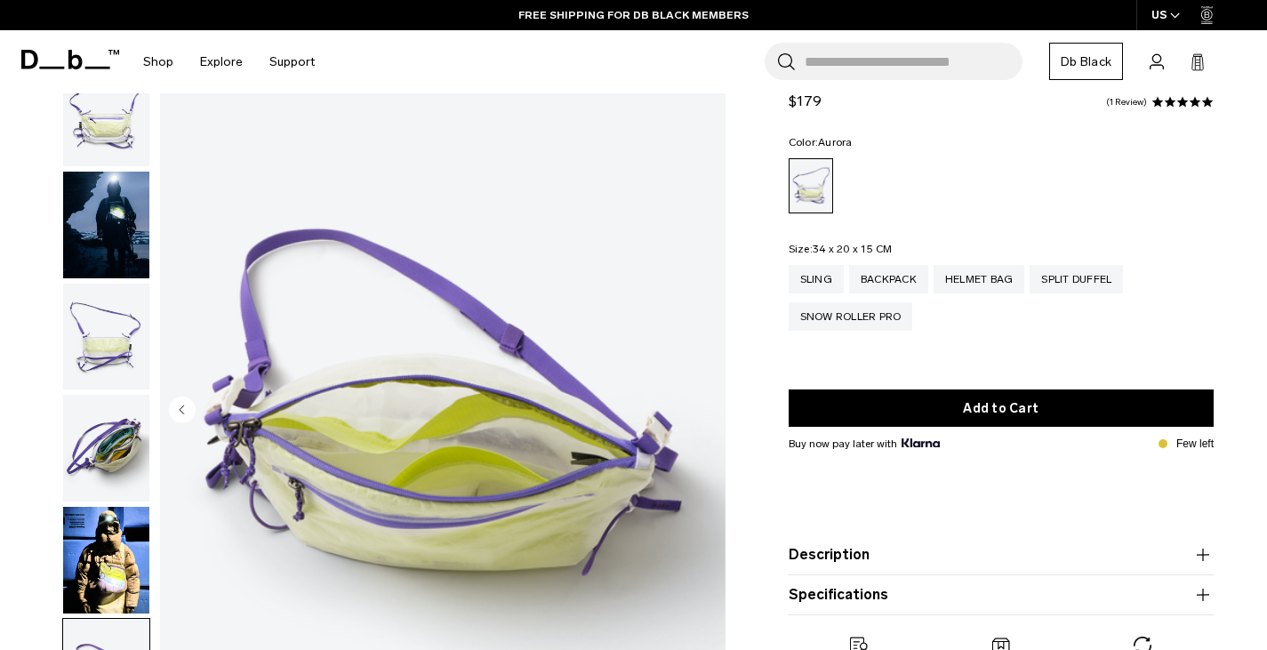
click at [698, 408] on img "6 / 6" at bounding box center [442, 412] width 565 height 706
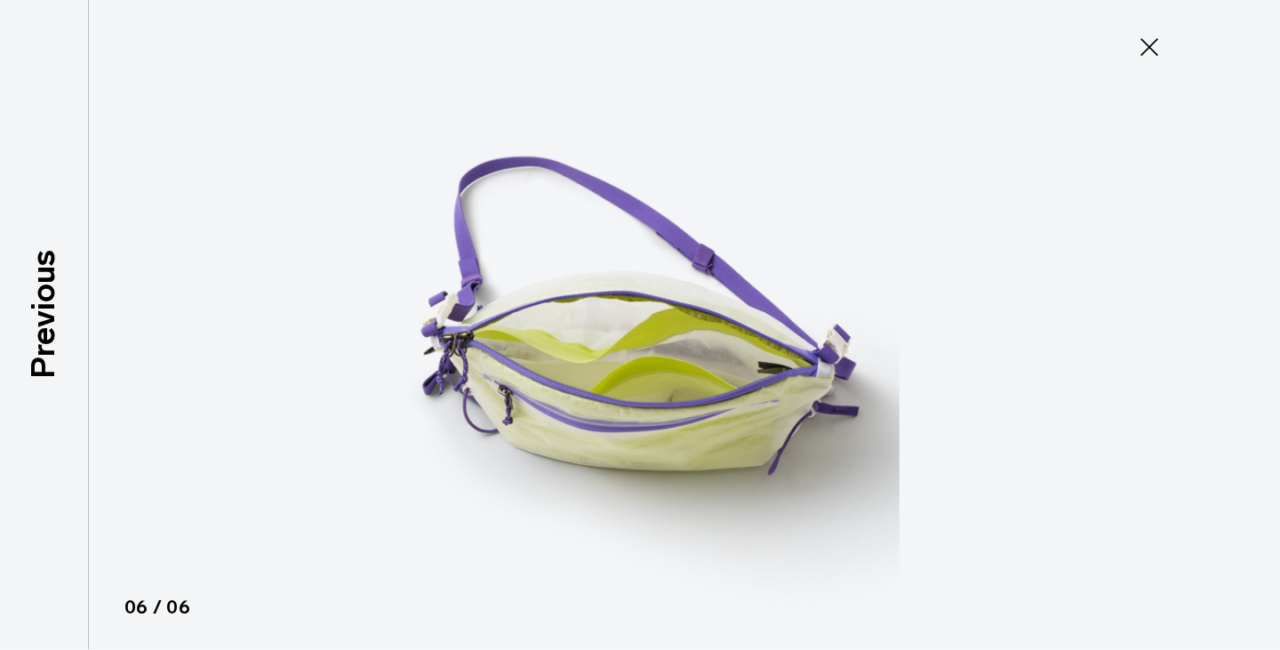
click at [1157, 40] on icon at bounding box center [1149, 47] width 28 height 28
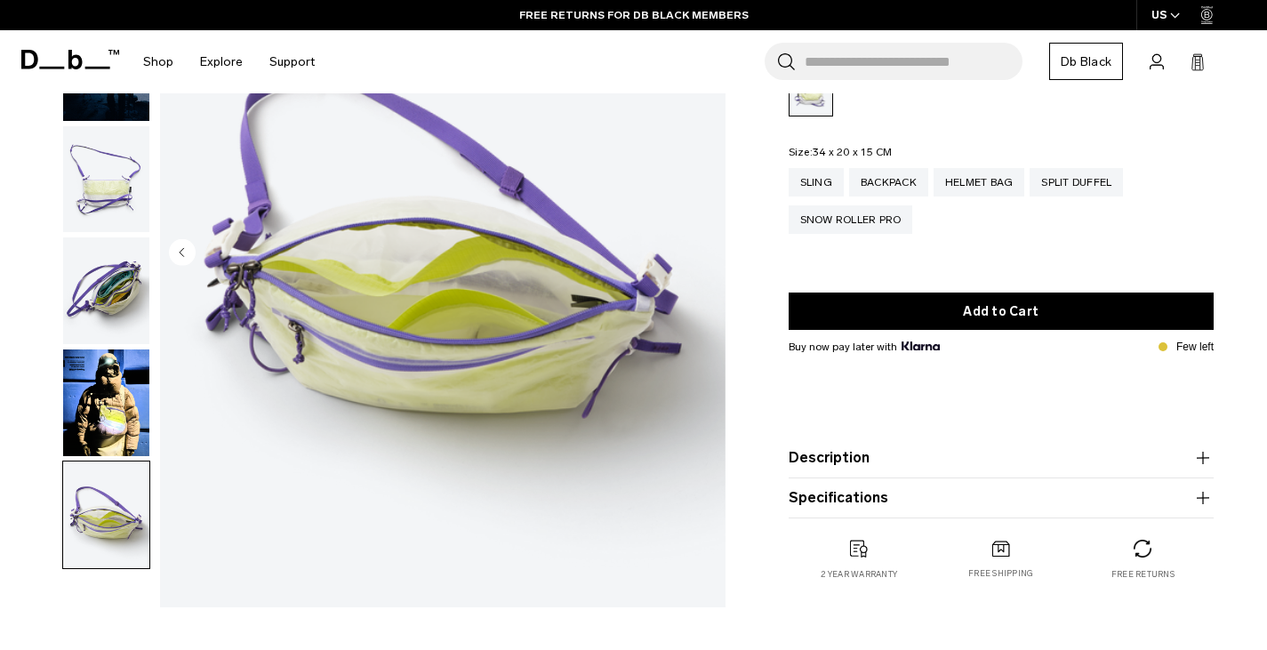
scroll to position [220, 0]
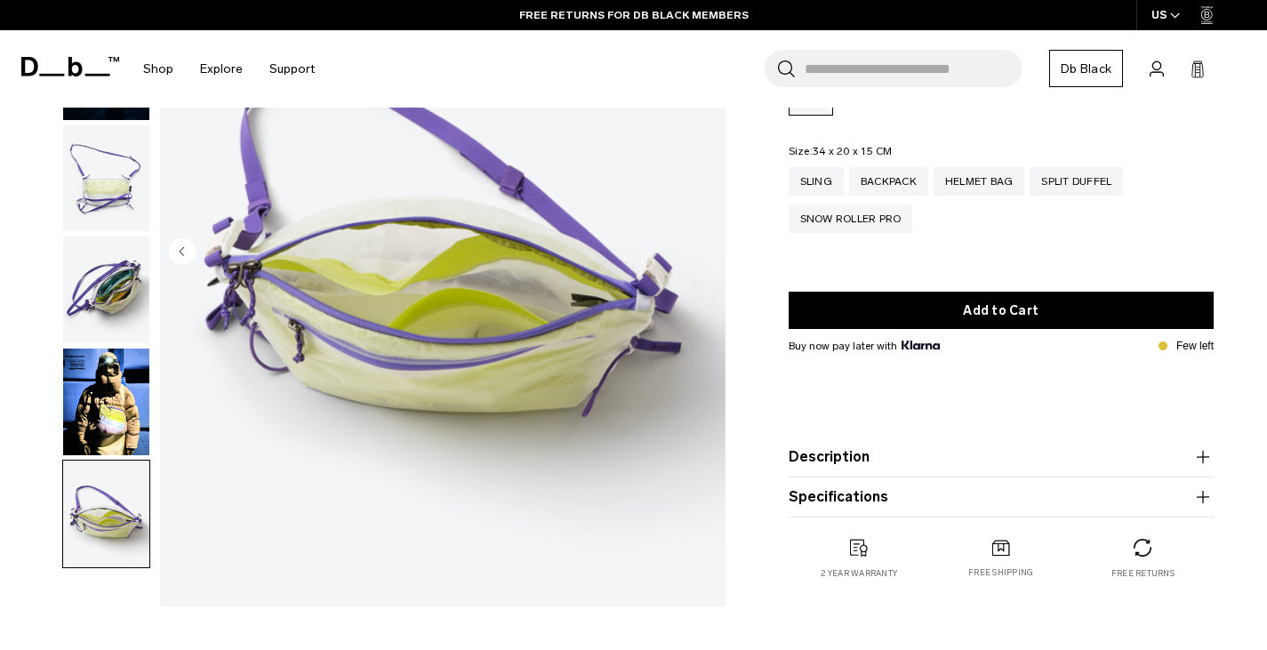
click at [1115, 462] on button "Description" at bounding box center [1002, 456] width 426 height 21
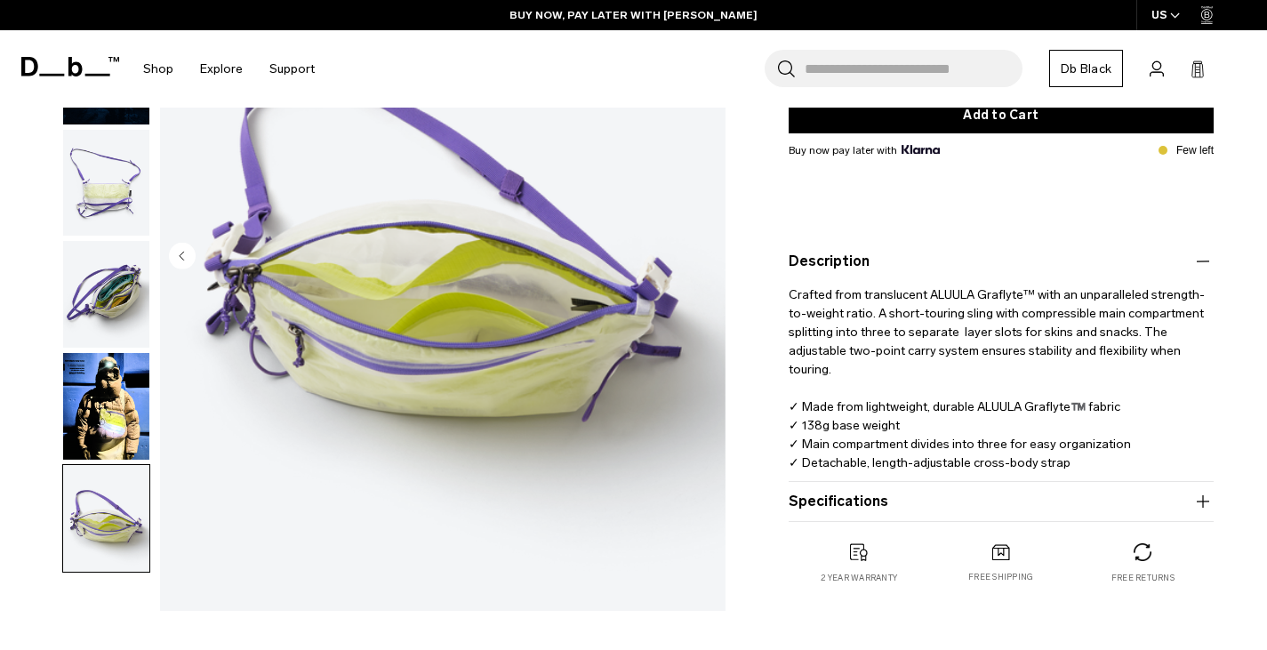
scroll to position [356, 0]
click at [1139, 510] on button "Specifications" at bounding box center [1002, 500] width 426 height 21
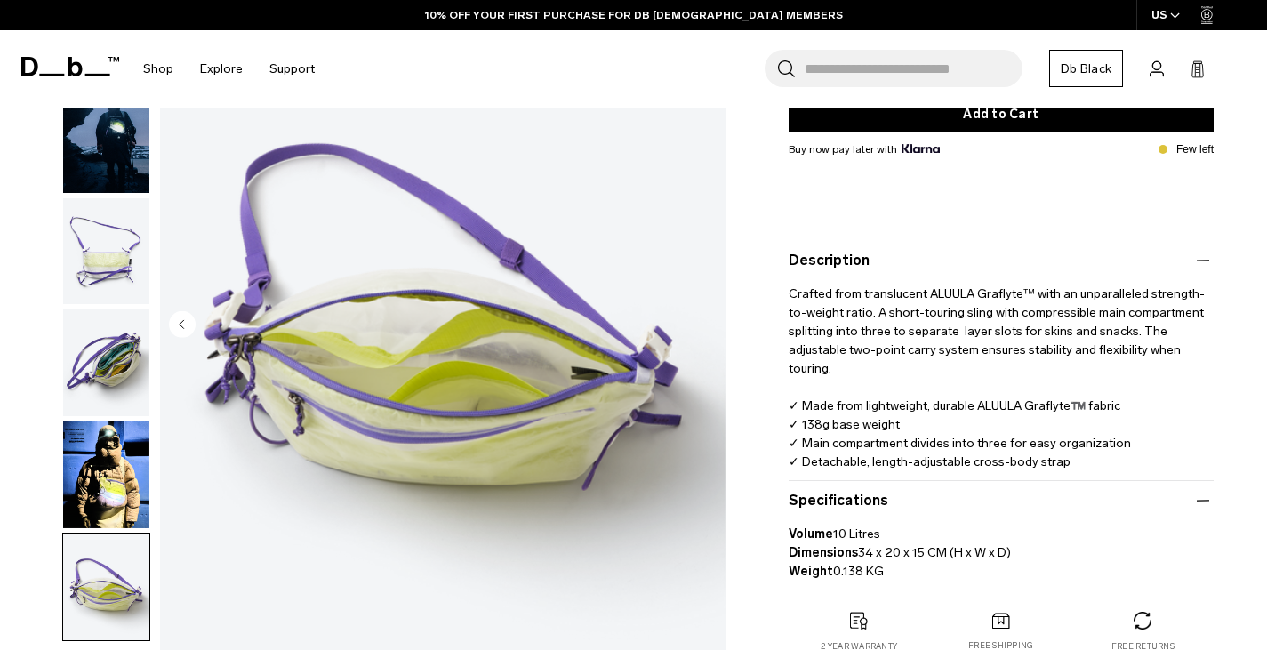
click at [107, 463] on img "button" at bounding box center [106, 474] width 86 height 107
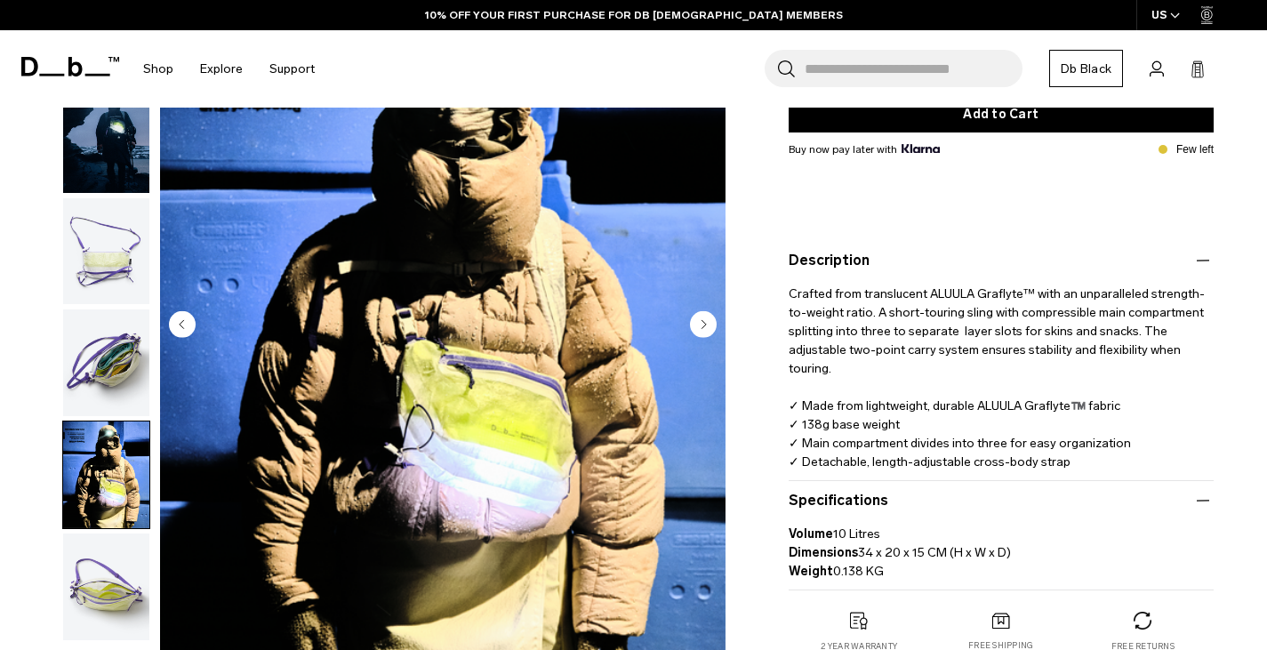
click at [705, 324] on circle "Next slide" at bounding box center [703, 324] width 27 height 27
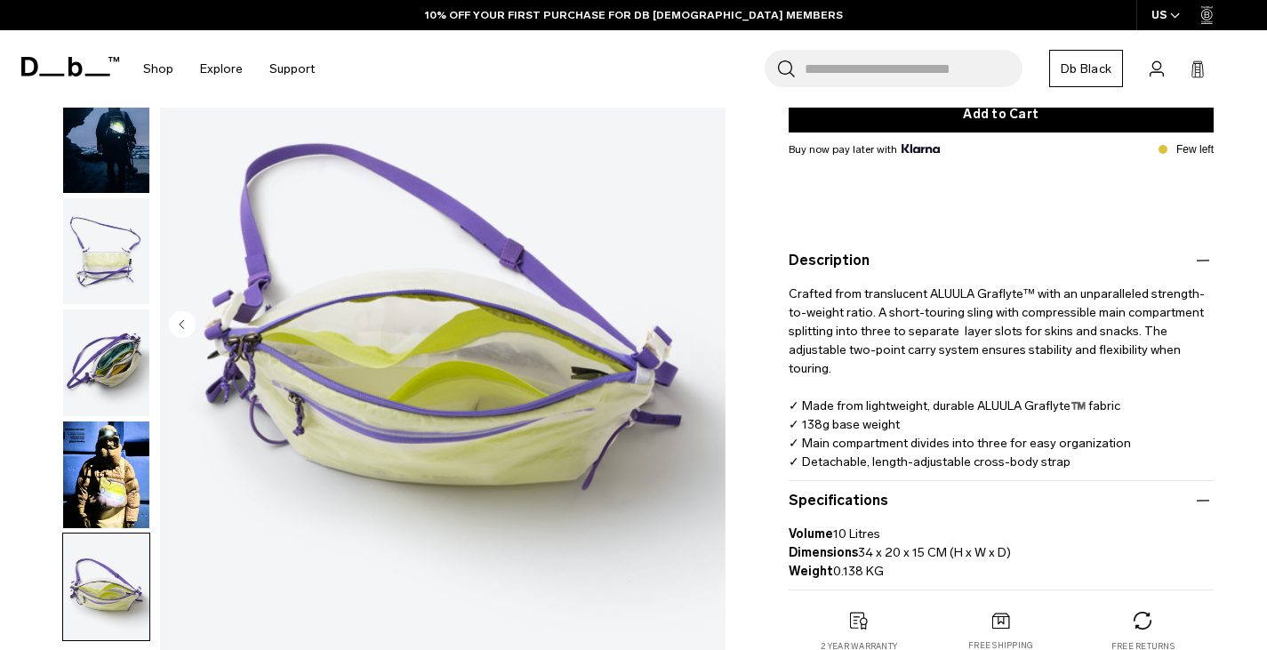
click at [705, 324] on img "6 / 6" at bounding box center [442, 326] width 565 height 706
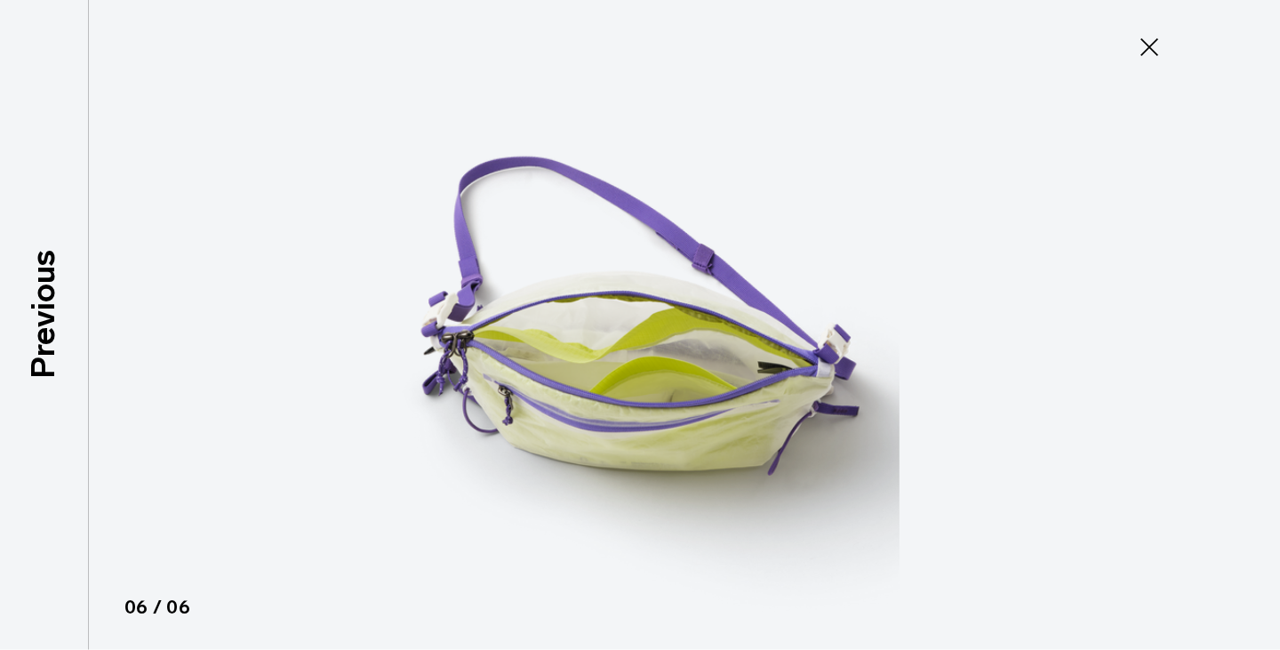
click at [1151, 40] on icon at bounding box center [1149, 47] width 28 height 28
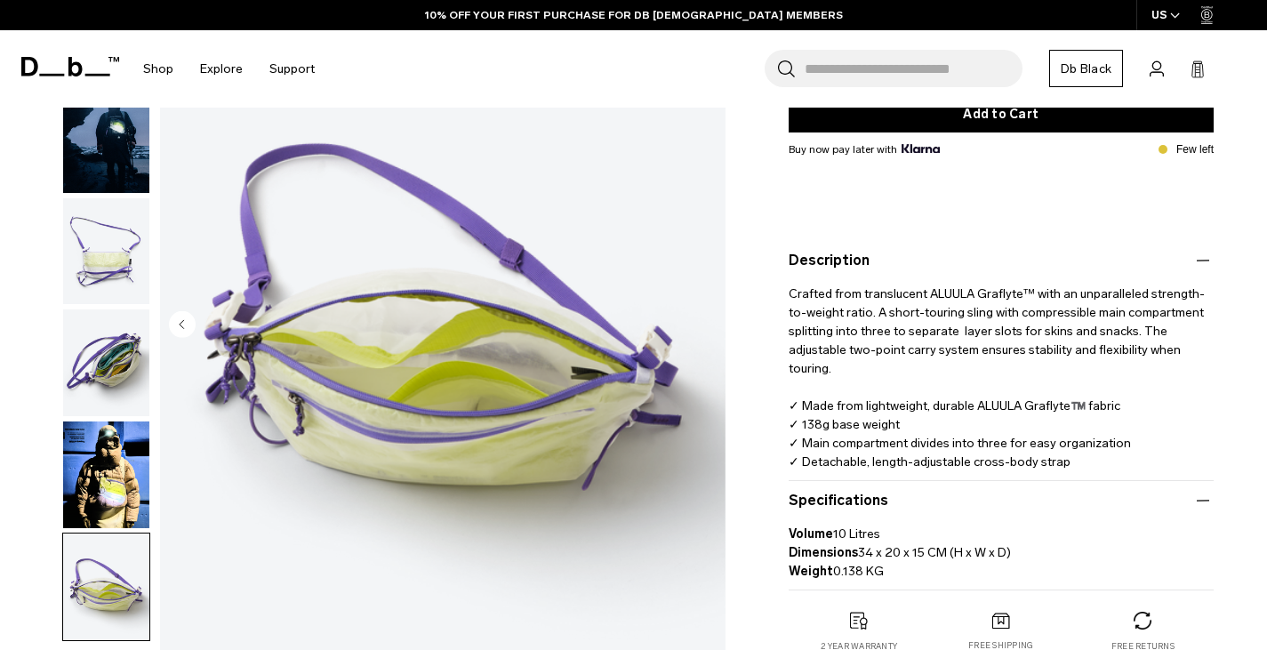
click at [101, 169] on img "button" at bounding box center [106, 139] width 86 height 107
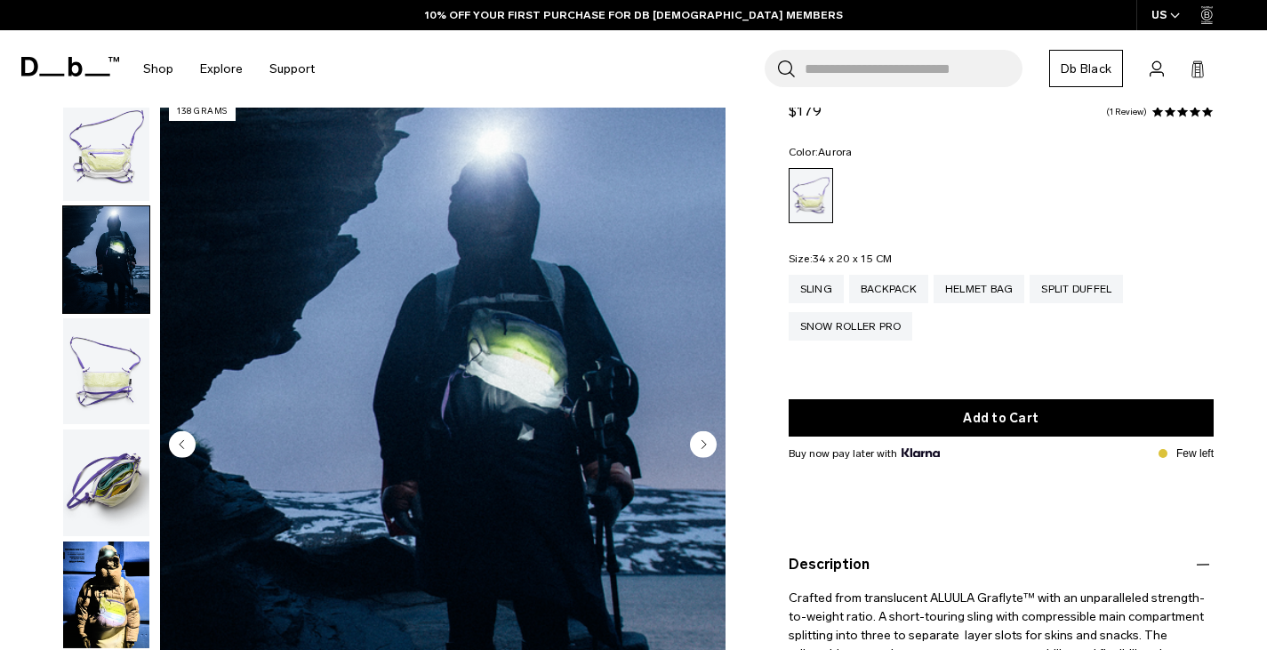
scroll to position [52, 0]
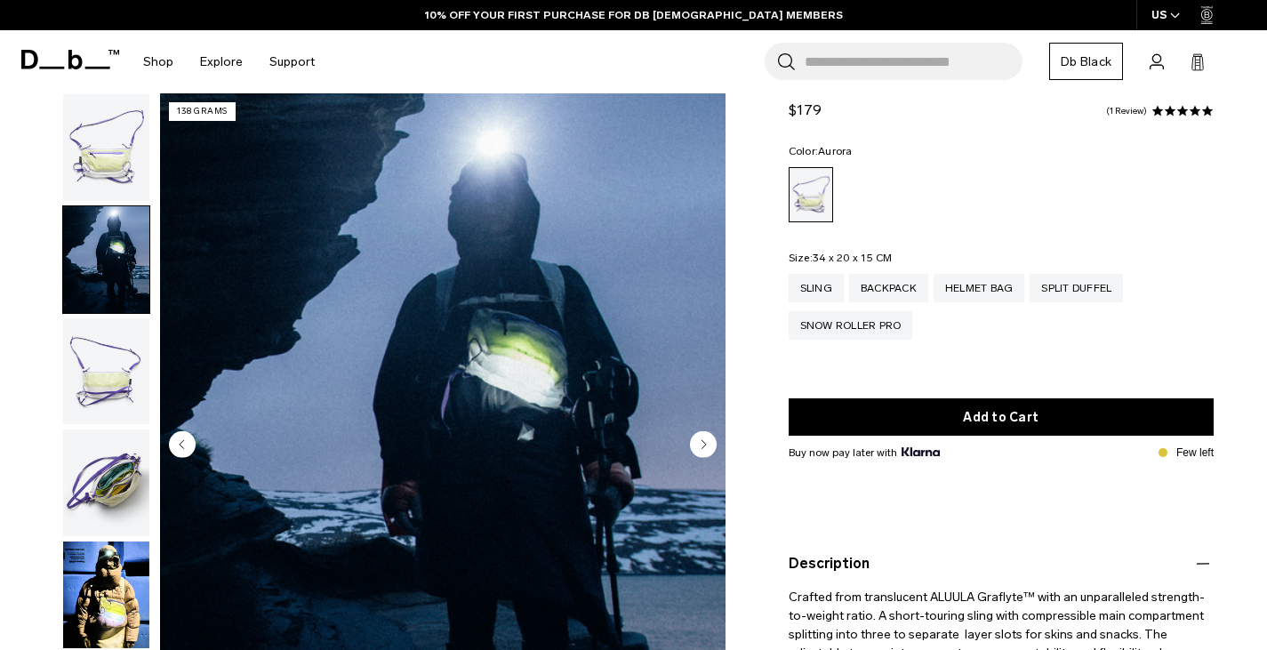
click at [99, 156] on img "button" at bounding box center [106, 147] width 86 height 107
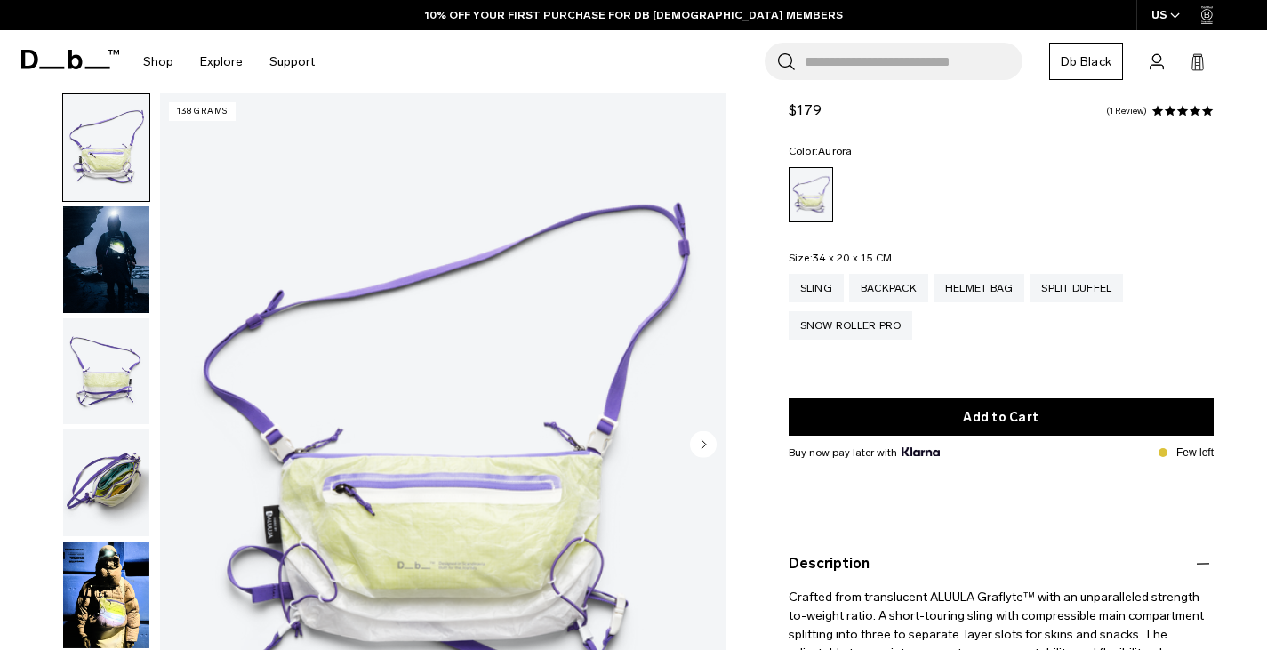
click at [102, 260] on img "button" at bounding box center [106, 259] width 86 height 107
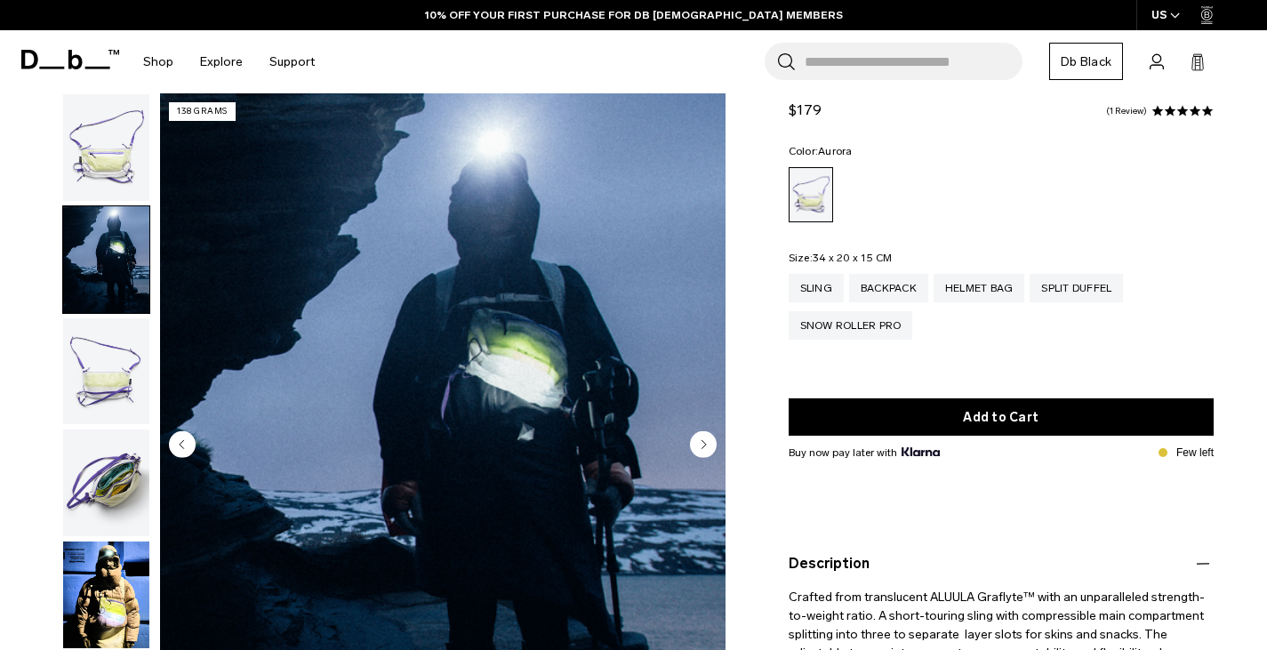
click at [106, 366] on img "button" at bounding box center [106, 371] width 86 height 107
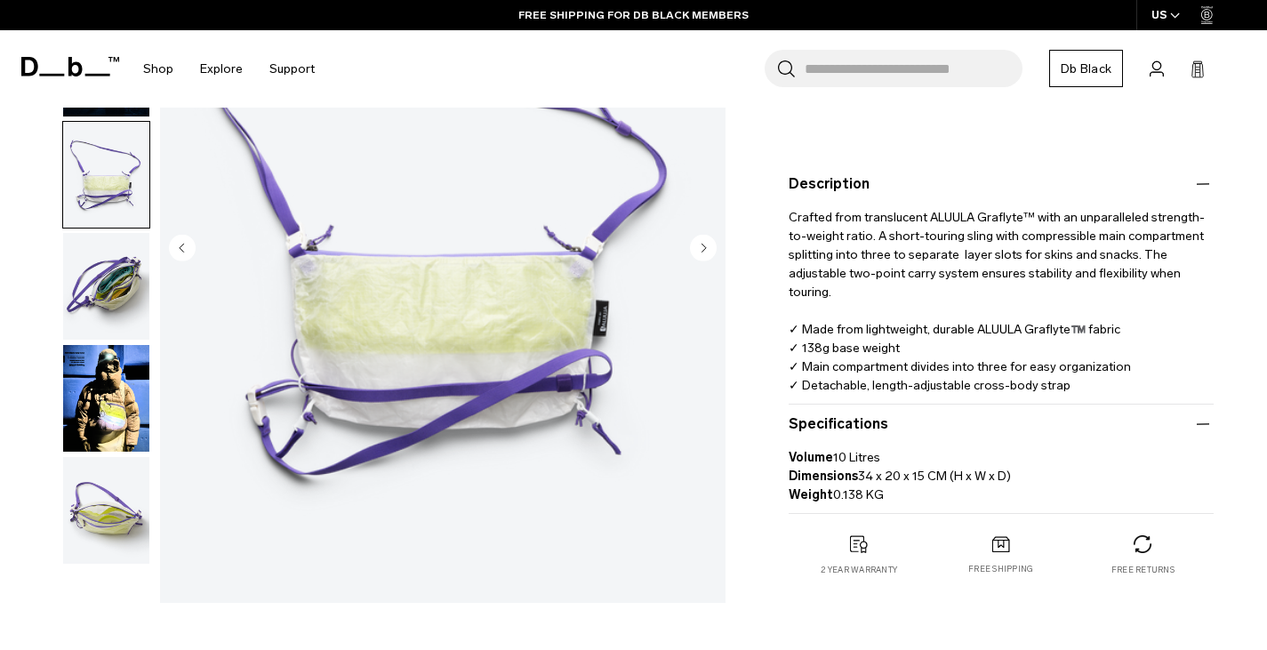
scroll to position [438, 0]
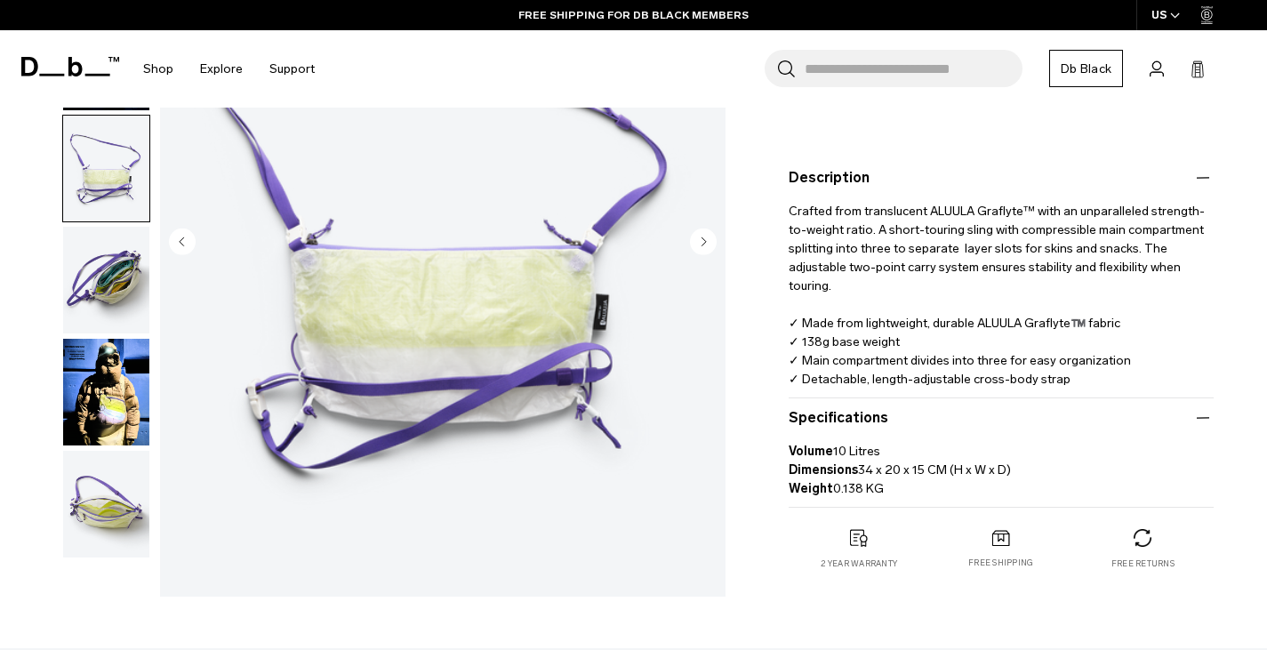
click at [125, 294] on img "button" at bounding box center [106, 280] width 86 height 107
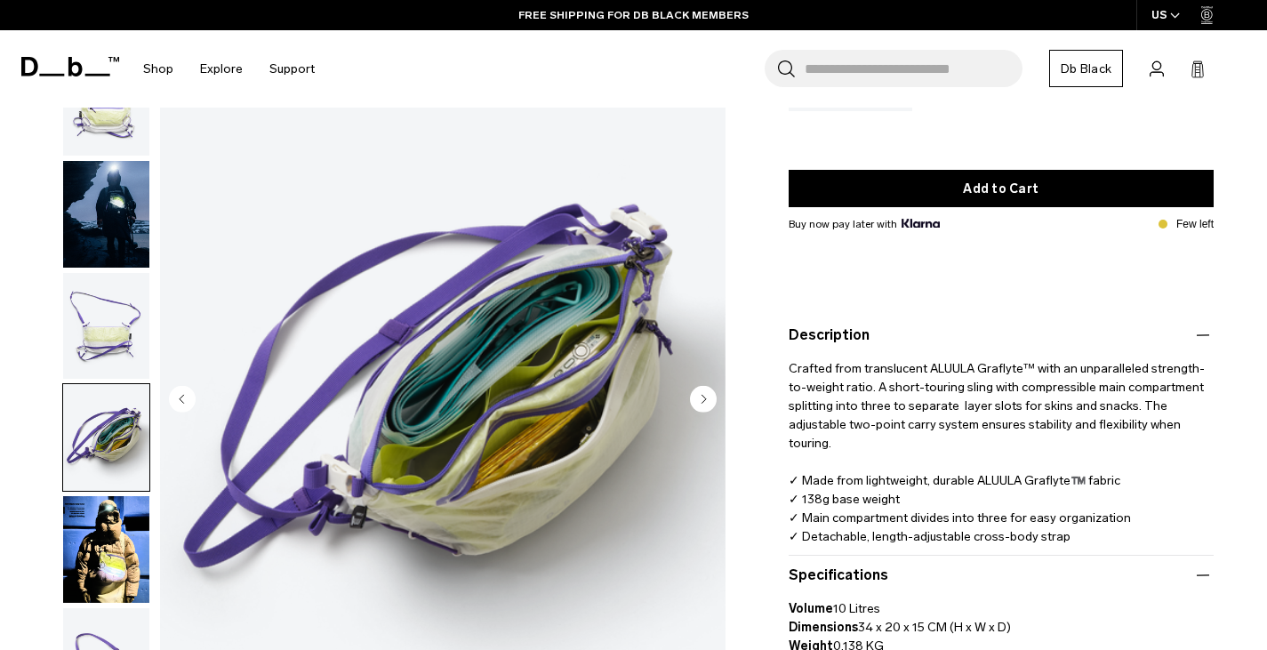
scroll to position [279, 0]
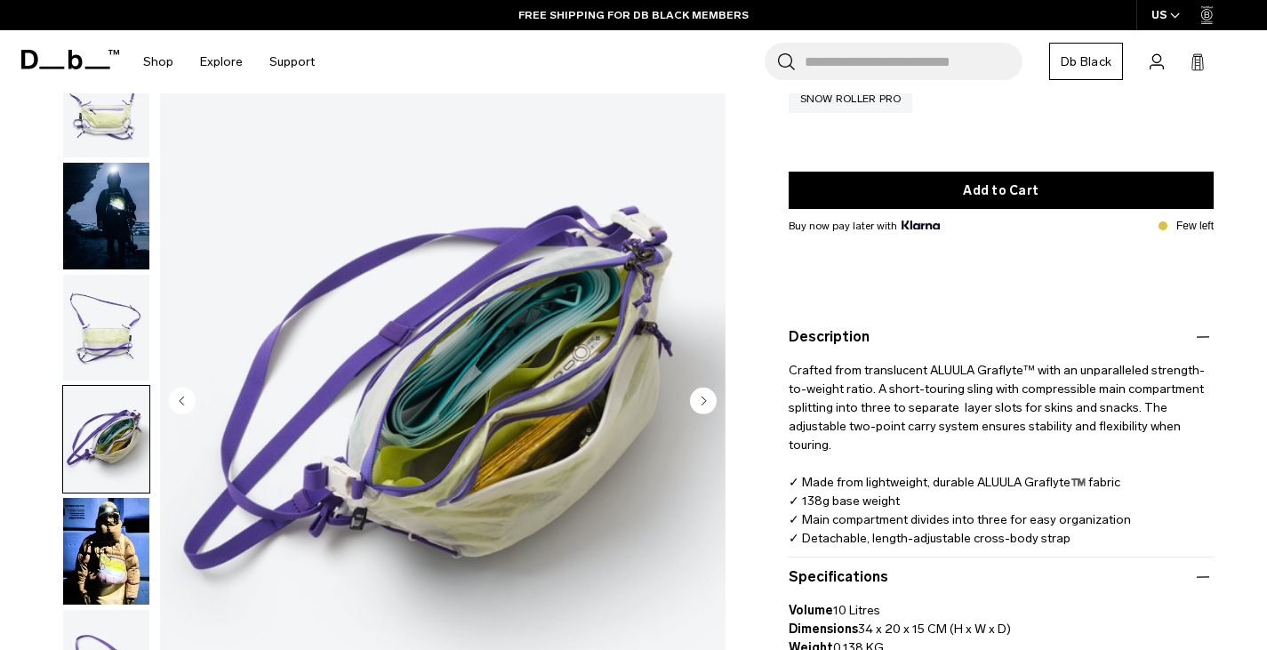
click at [73, 340] on img "button" at bounding box center [106, 327] width 86 height 107
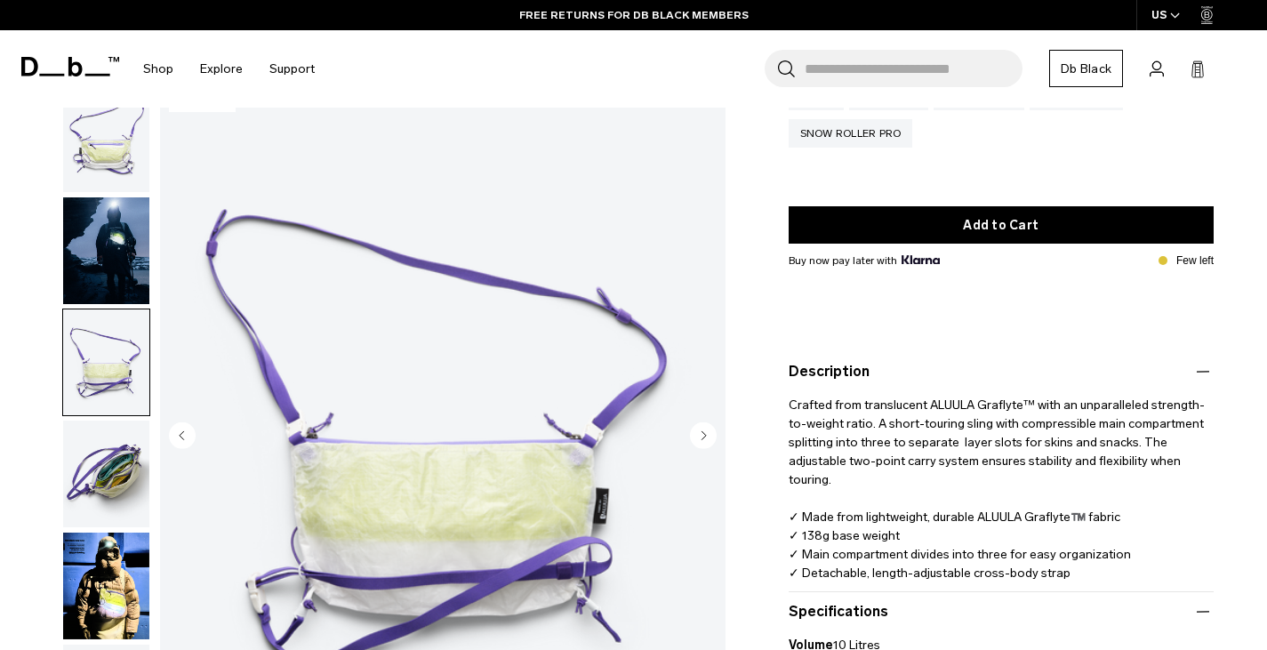
scroll to position [244, 0]
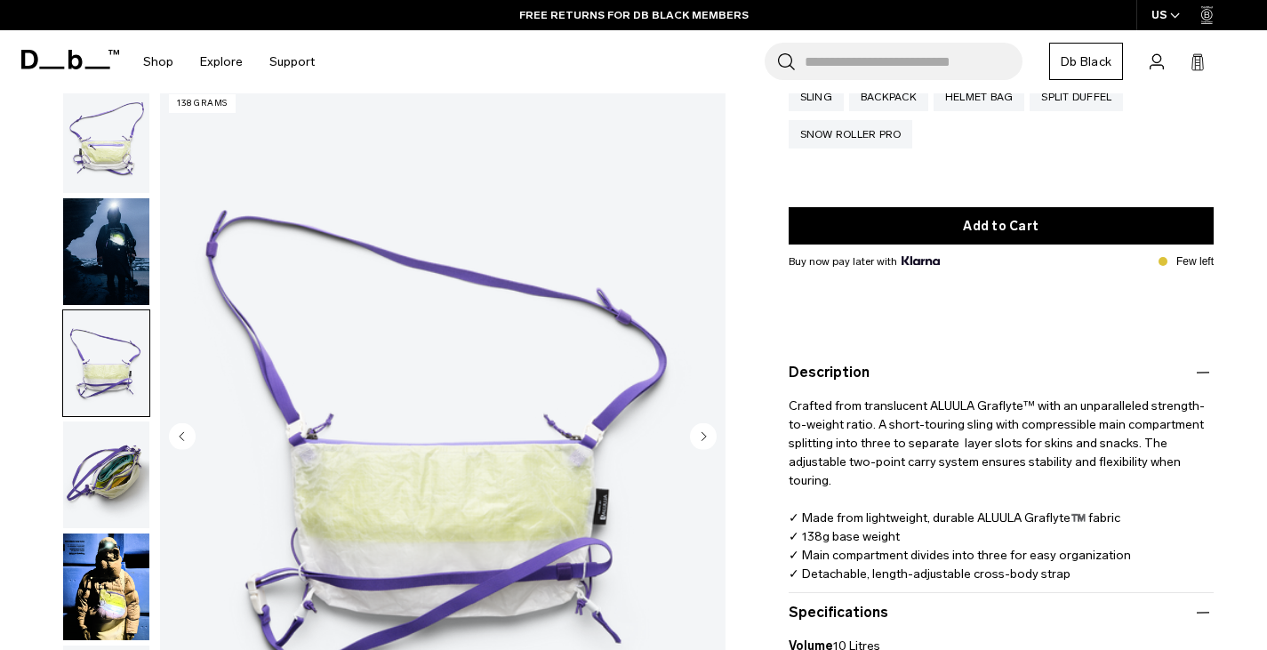
click at [85, 524] on img "button" at bounding box center [106, 474] width 86 height 107
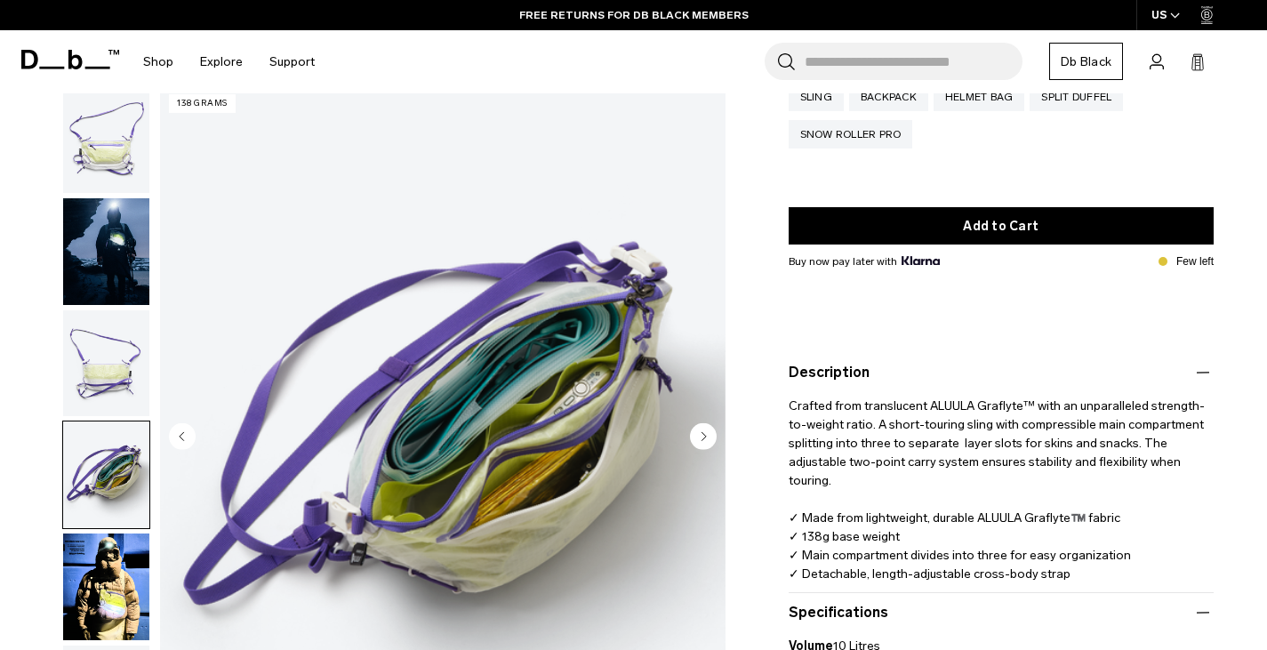
click at [116, 364] on img "button" at bounding box center [106, 362] width 86 height 107
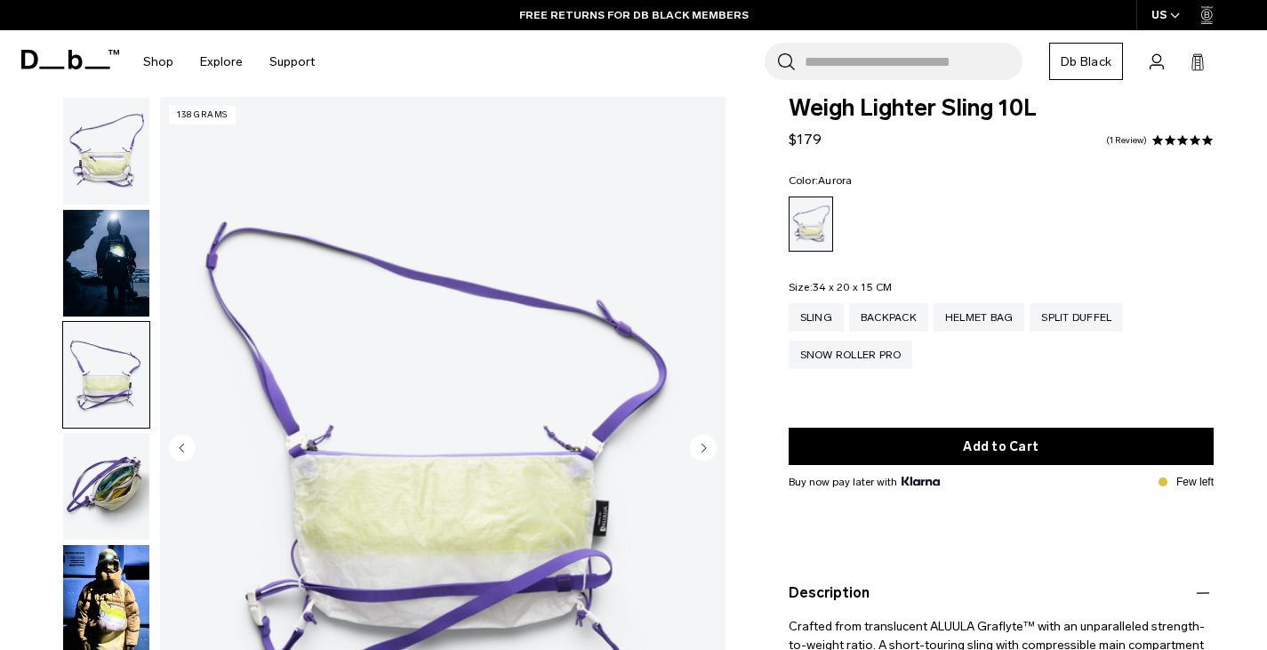
scroll to position [11, 0]
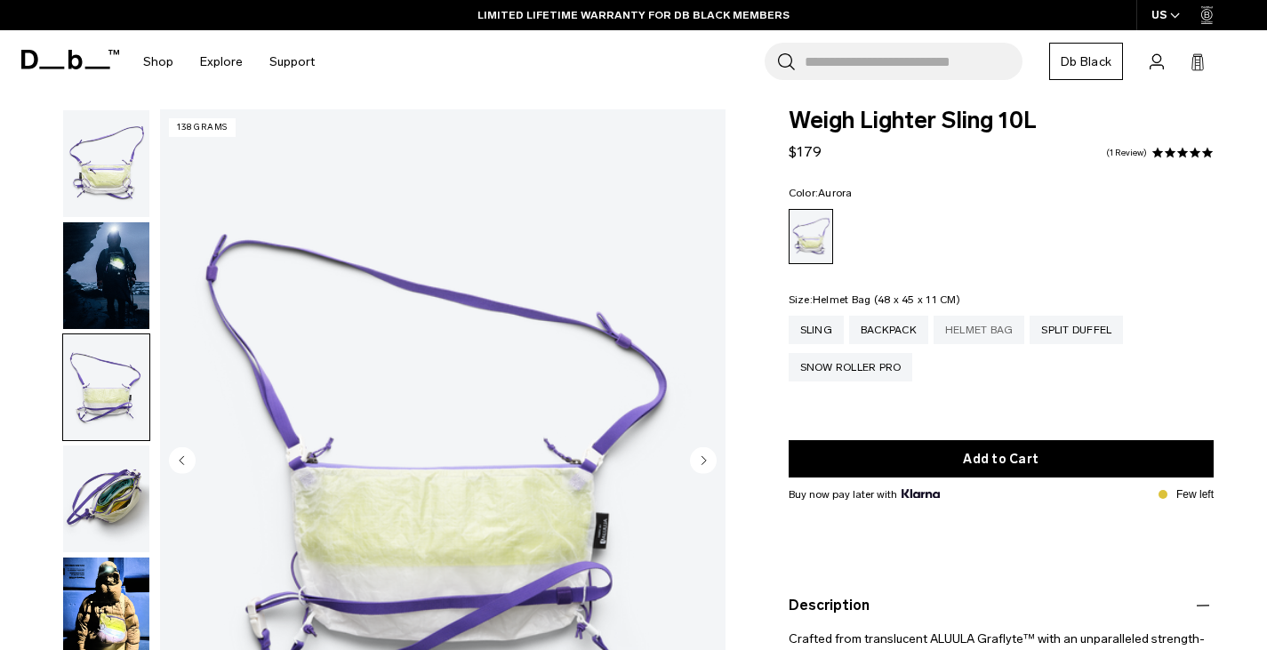
click at [965, 336] on div "Helmet Bag" at bounding box center [979, 330] width 92 height 28
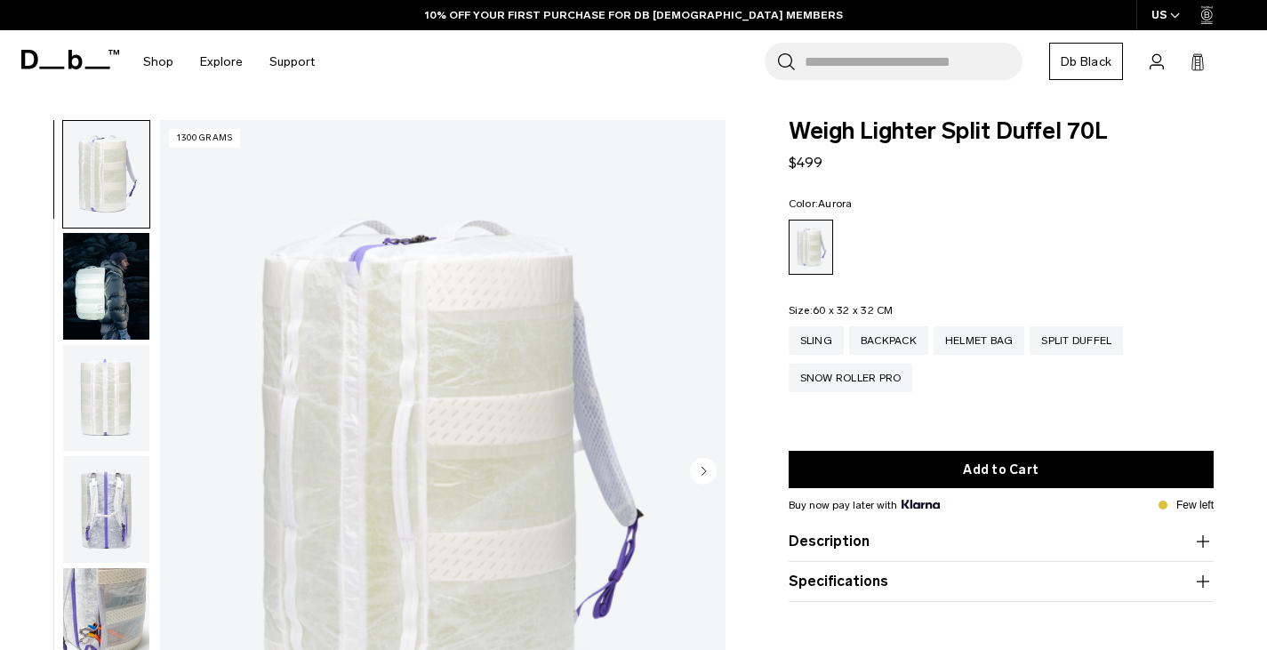
click at [699, 465] on circle "Next slide" at bounding box center [703, 471] width 27 height 27
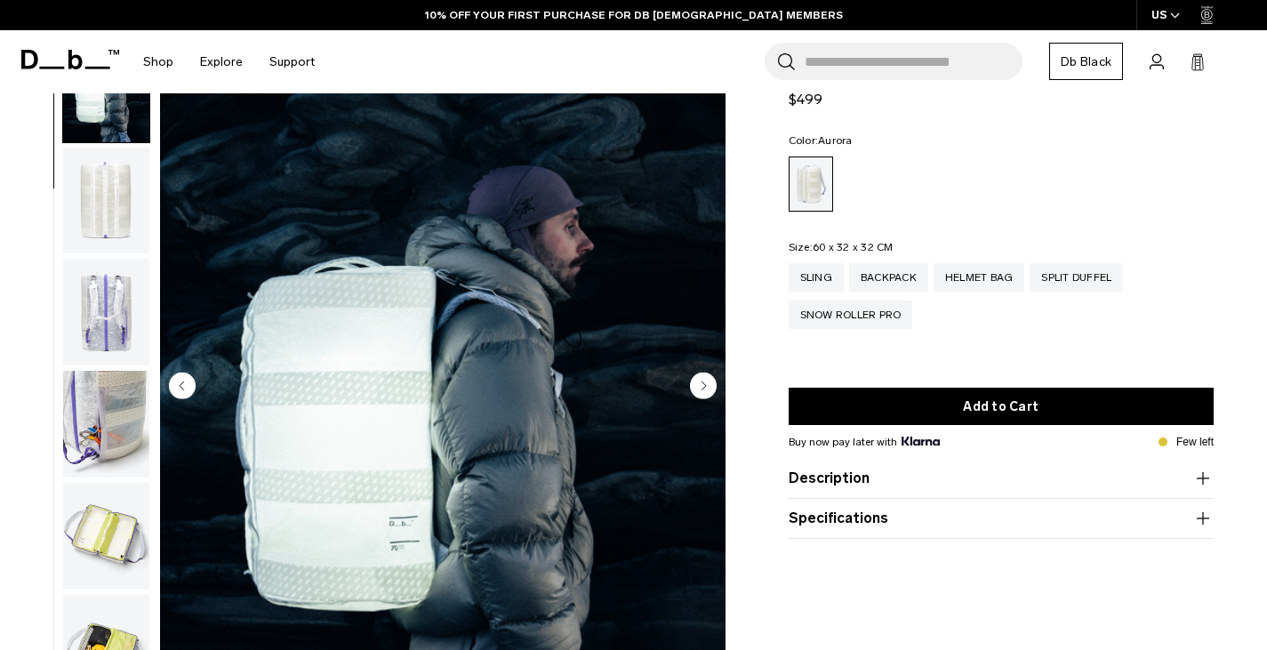
scroll to position [88, 0]
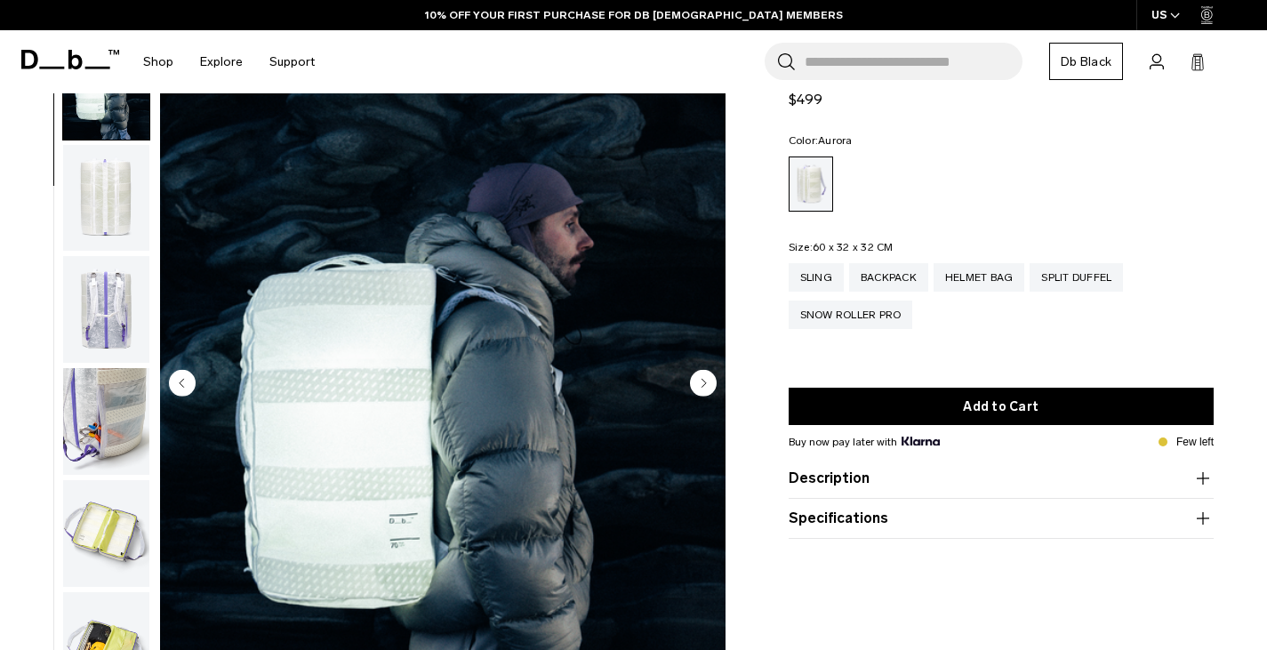
click at [702, 373] on circle "Next slide" at bounding box center [703, 383] width 27 height 27
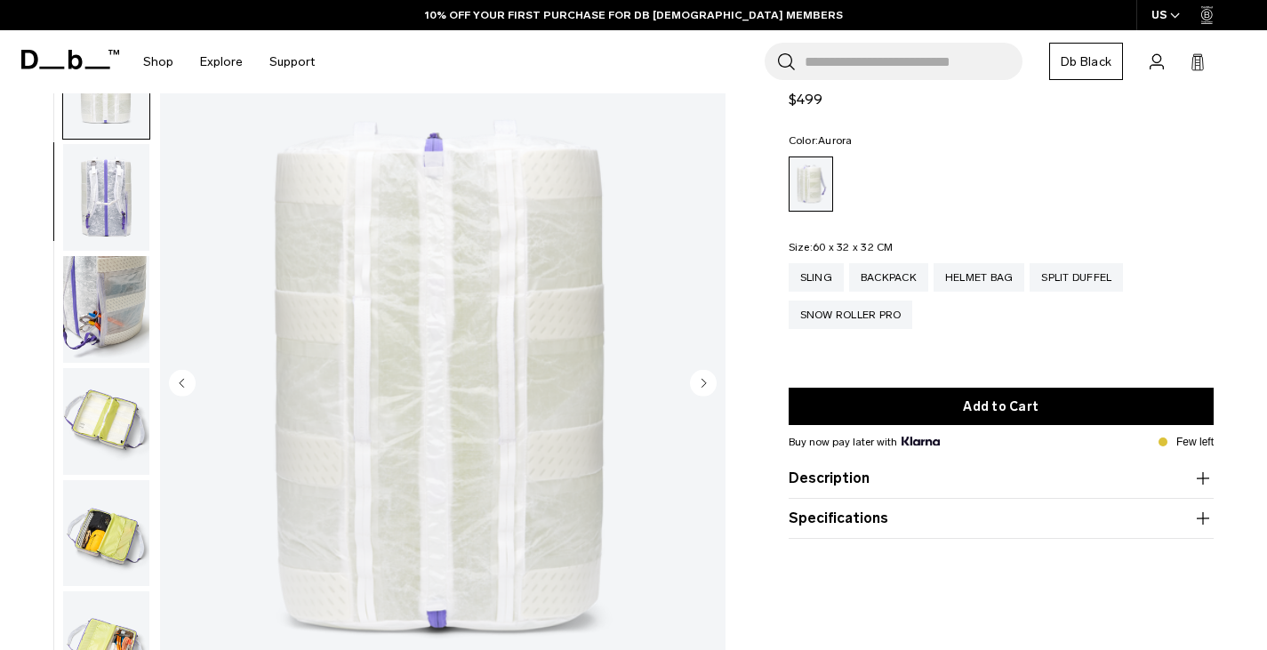
click at [702, 373] on circle "Next slide" at bounding box center [703, 383] width 27 height 27
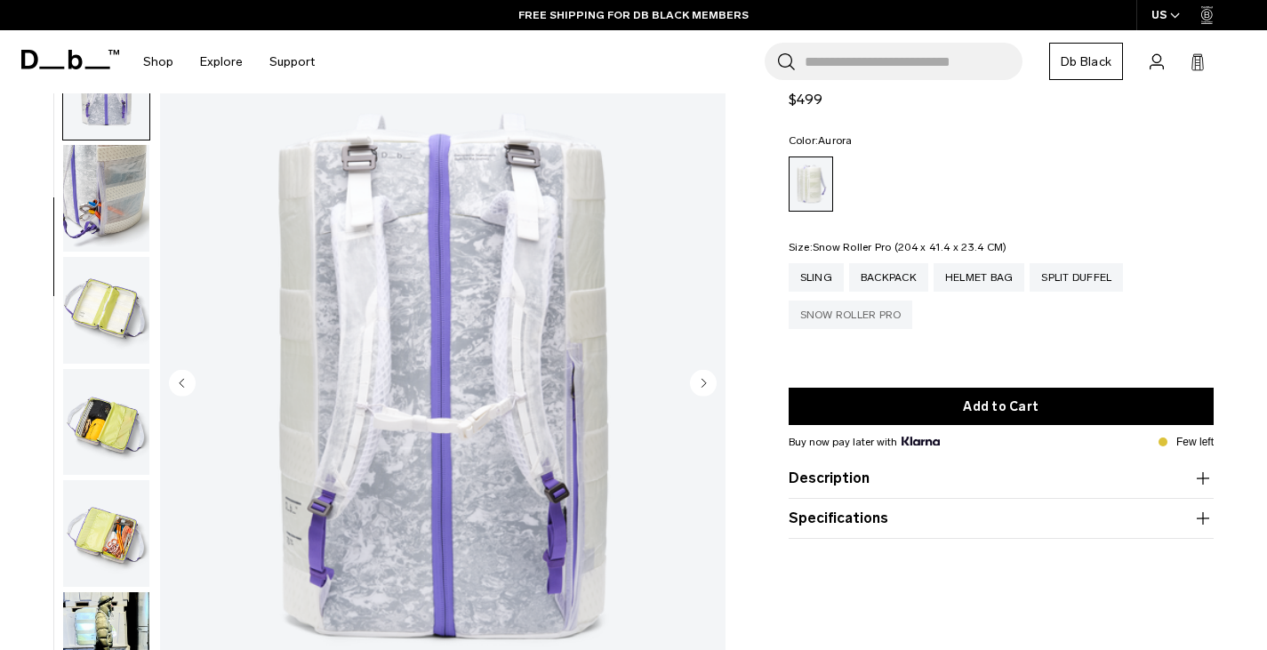
click at [846, 324] on div "Snow Roller Pro" at bounding box center [851, 314] width 124 height 28
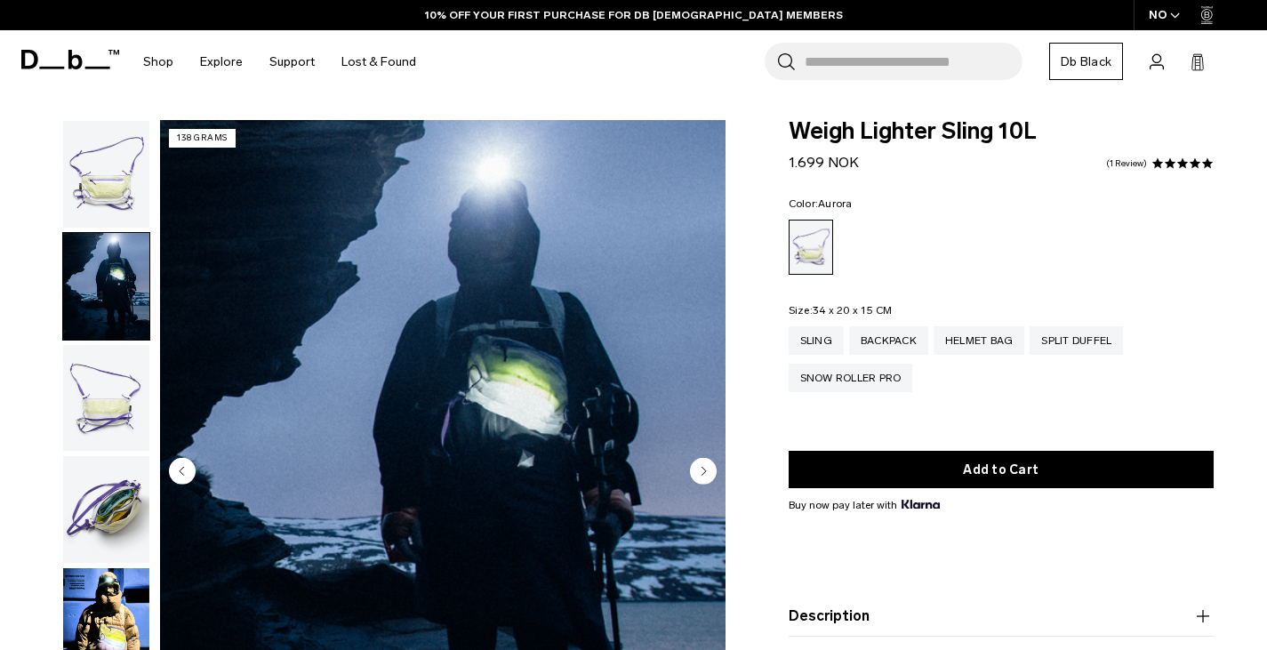
click at [115, 155] on img "button" at bounding box center [106, 174] width 86 height 107
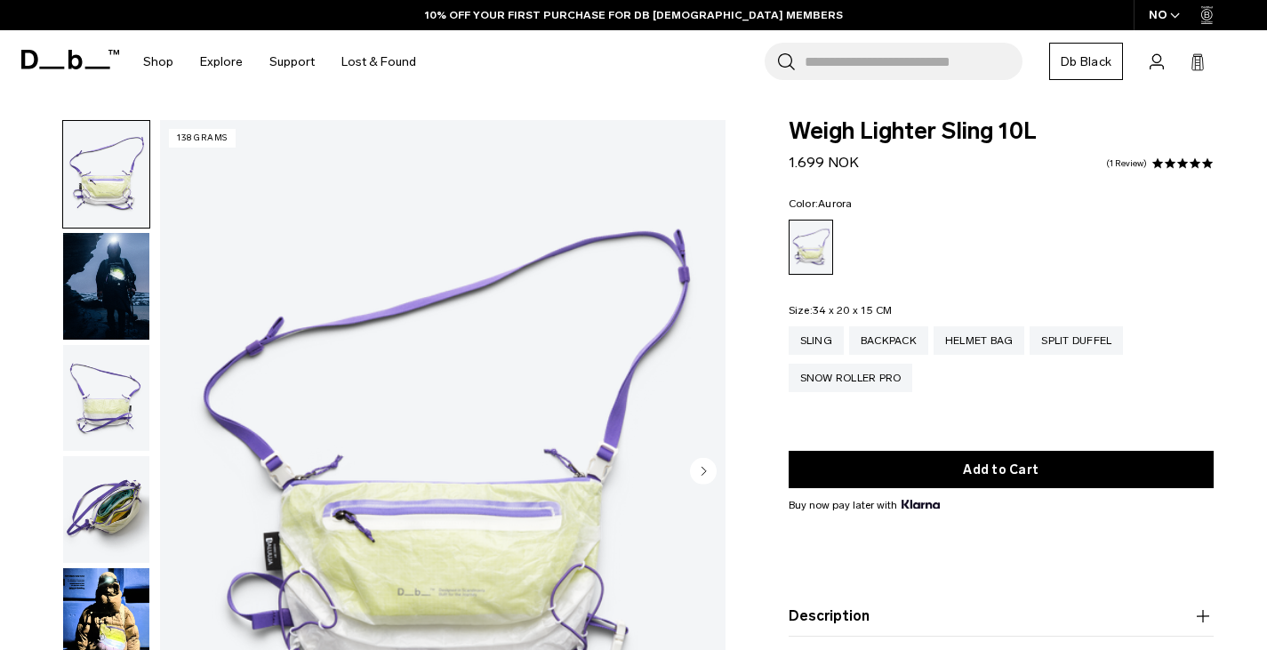
click at [114, 308] on img "button" at bounding box center [106, 286] width 86 height 107
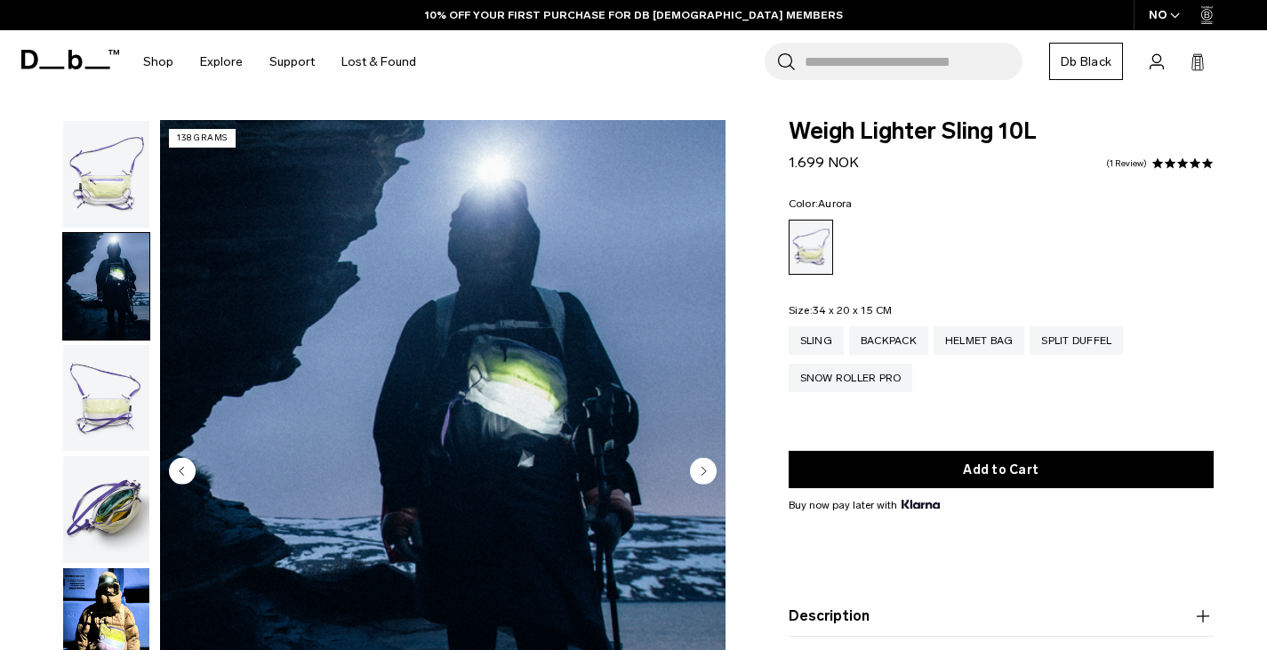
click at [108, 388] on img "button" at bounding box center [106, 398] width 86 height 107
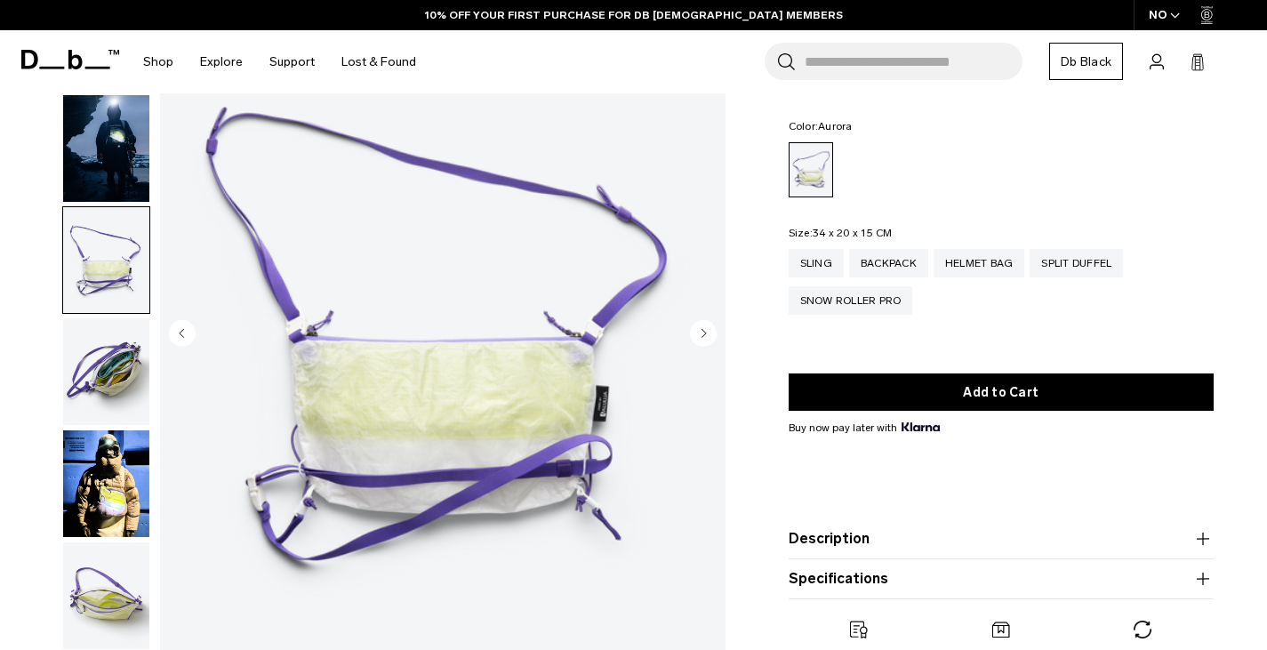
scroll to position [142, 0]
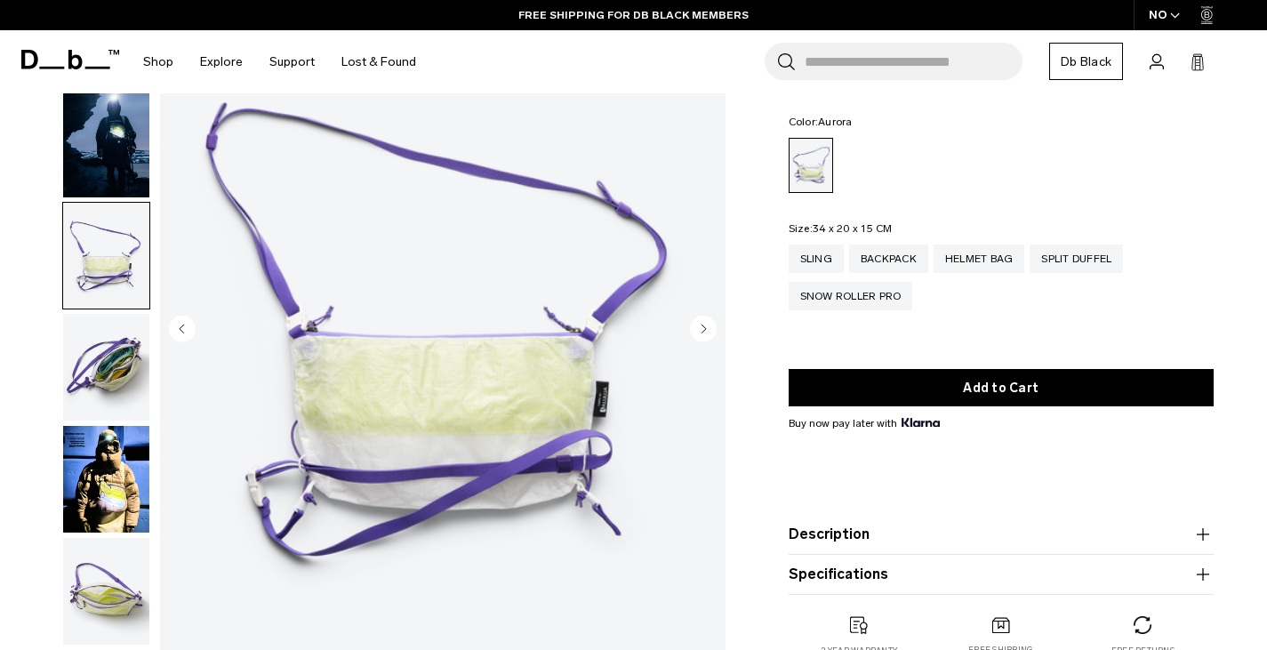
click at [978, 570] on button "Specifications" at bounding box center [1002, 574] width 426 height 21
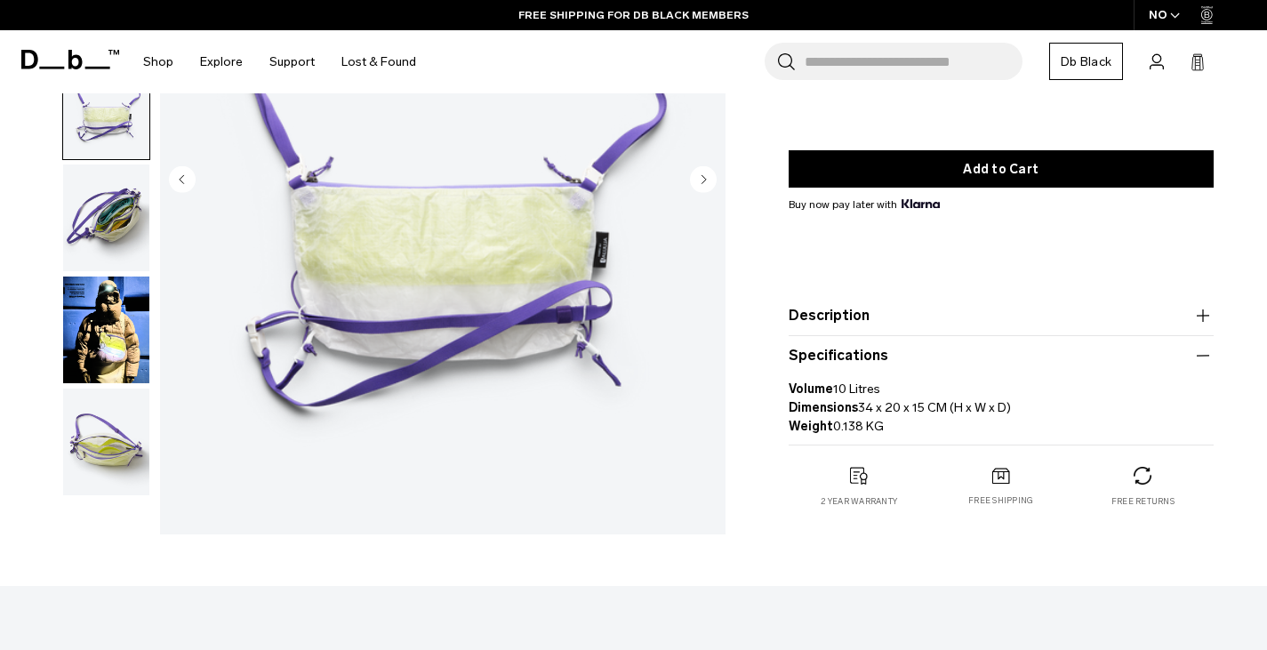
scroll to position [301, 0]
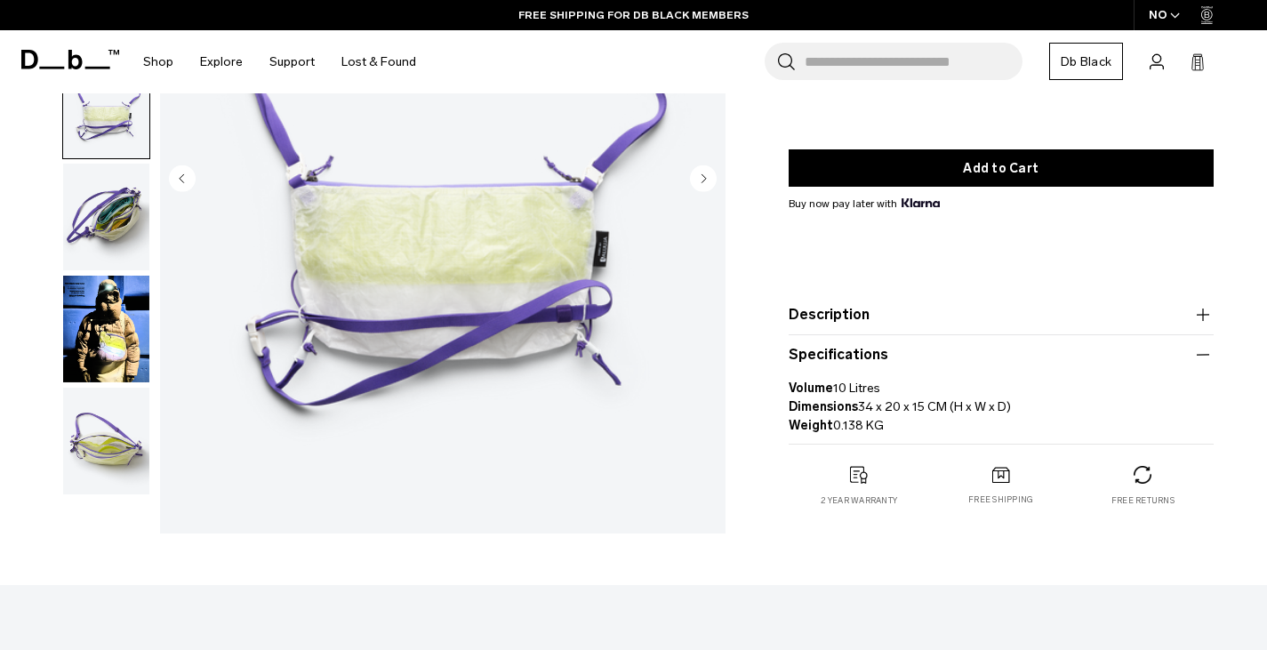
click at [848, 318] on button "Description" at bounding box center [1002, 314] width 426 height 21
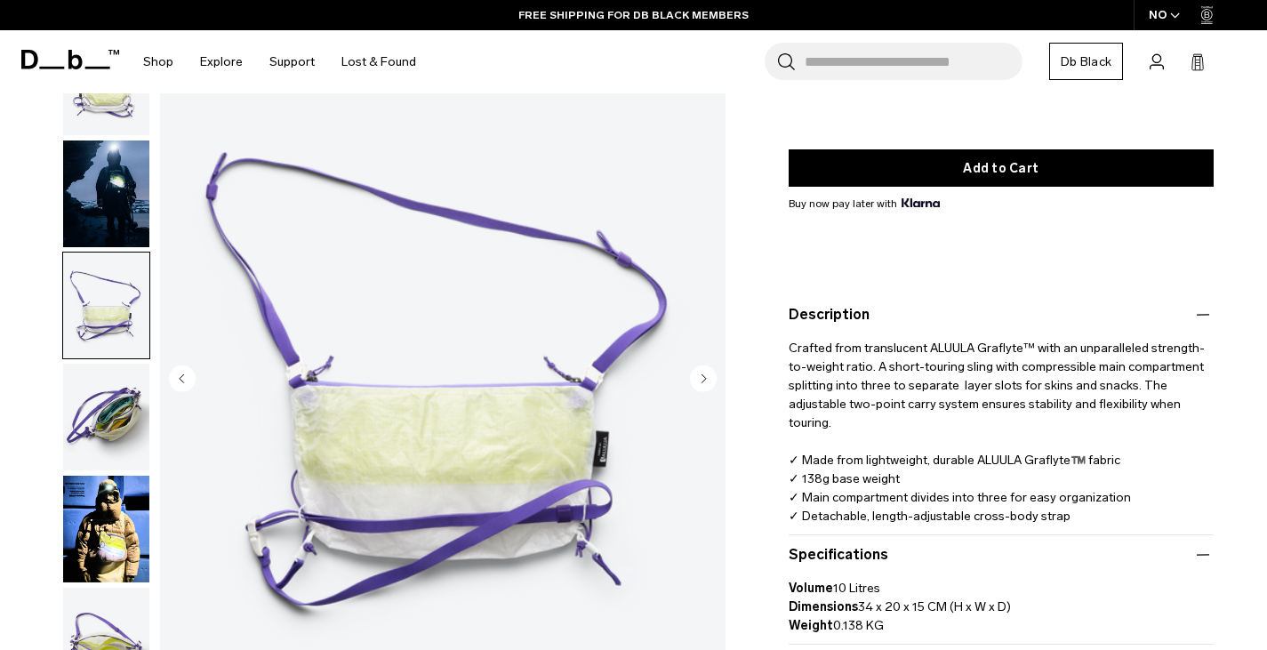
click at [102, 412] on img "button" at bounding box center [106, 417] width 86 height 107
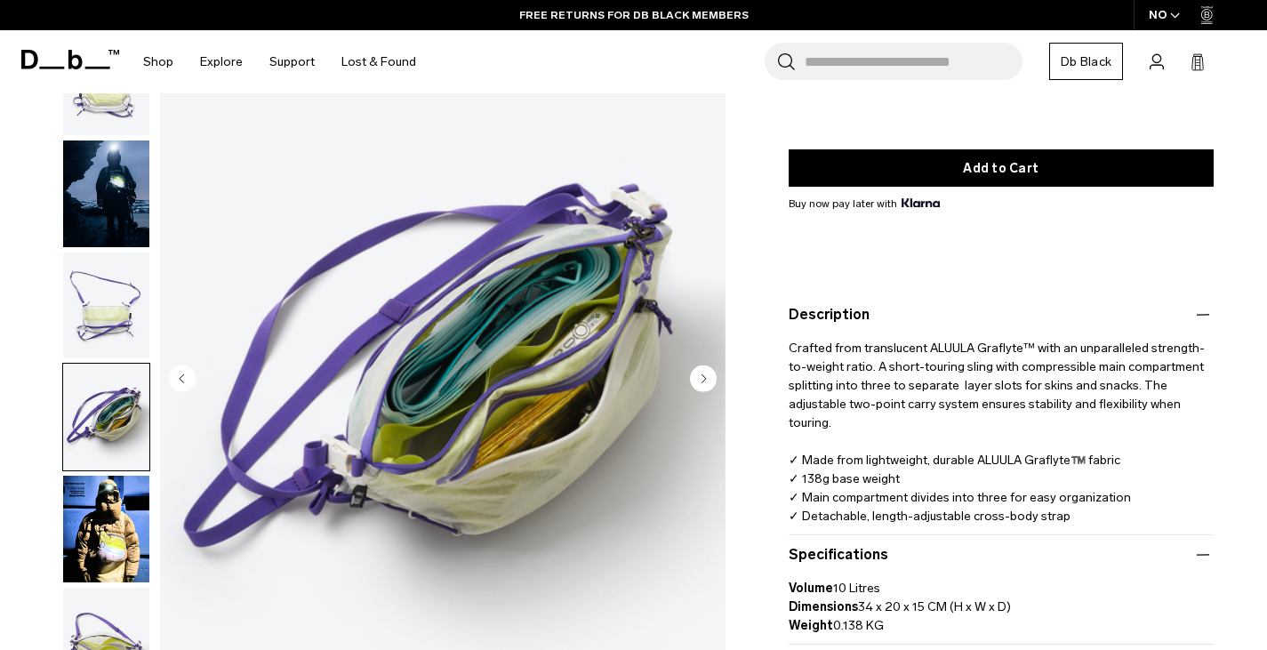
click at [104, 532] on img "button" at bounding box center [106, 529] width 86 height 107
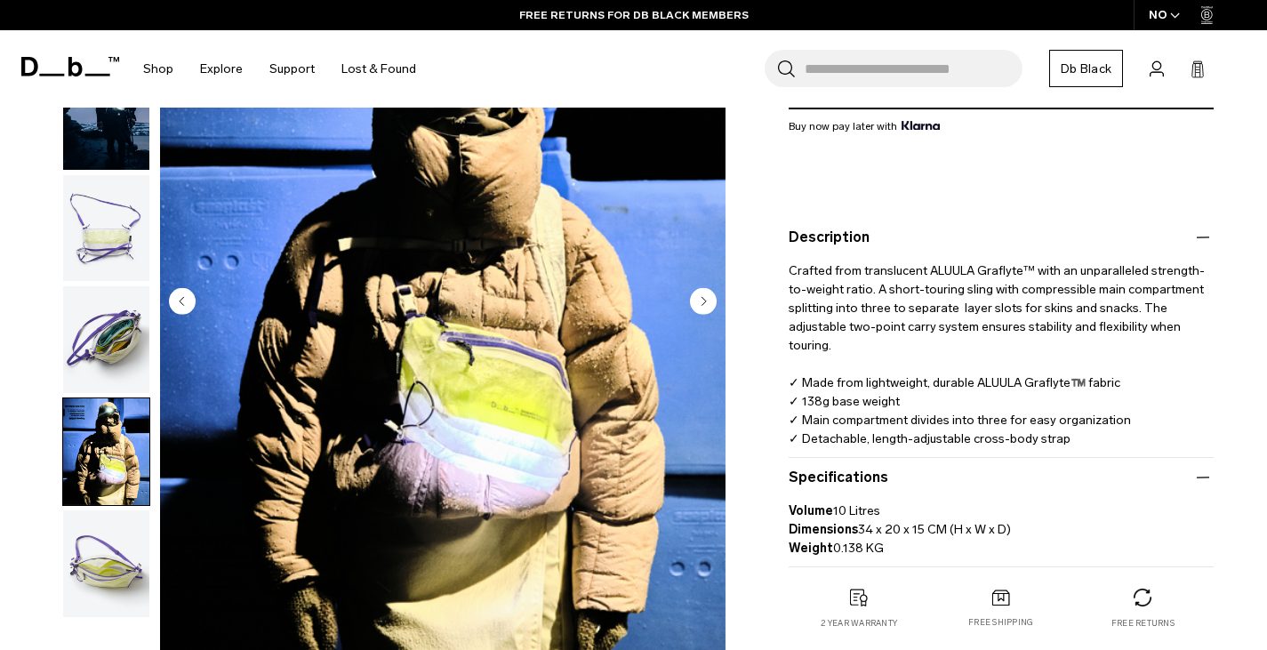
scroll to position [380, 0]
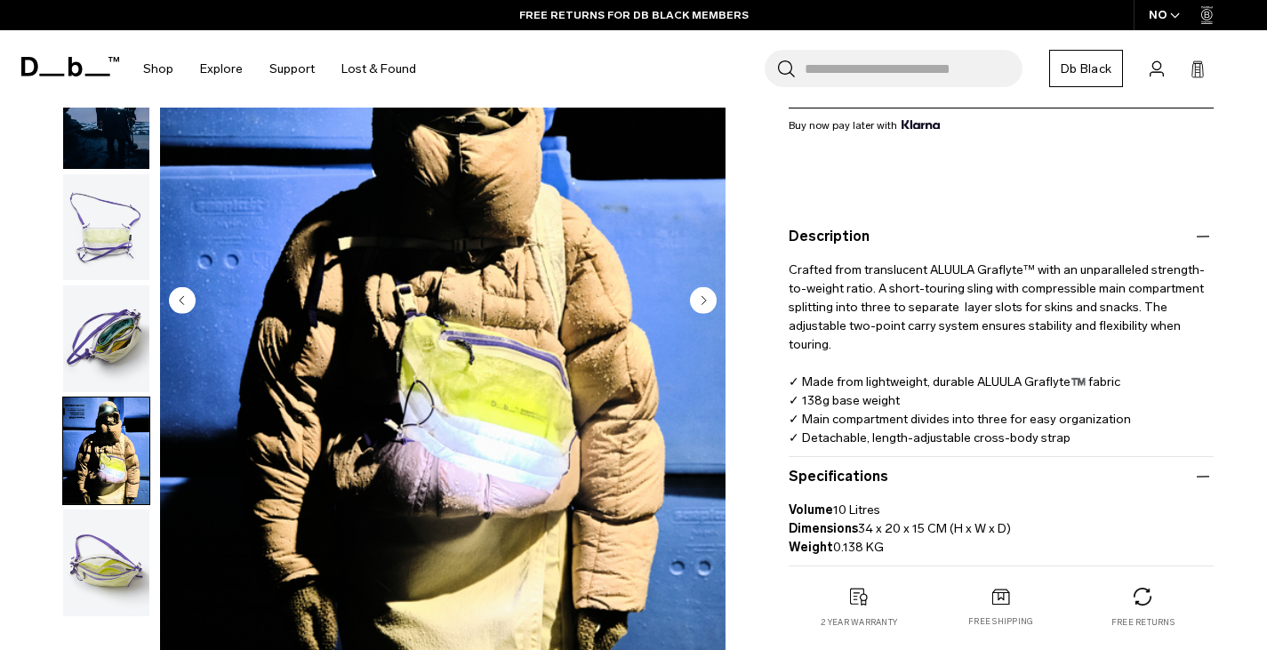
click at [117, 334] on img "button" at bounding box center [106, 338] width 86 height 107
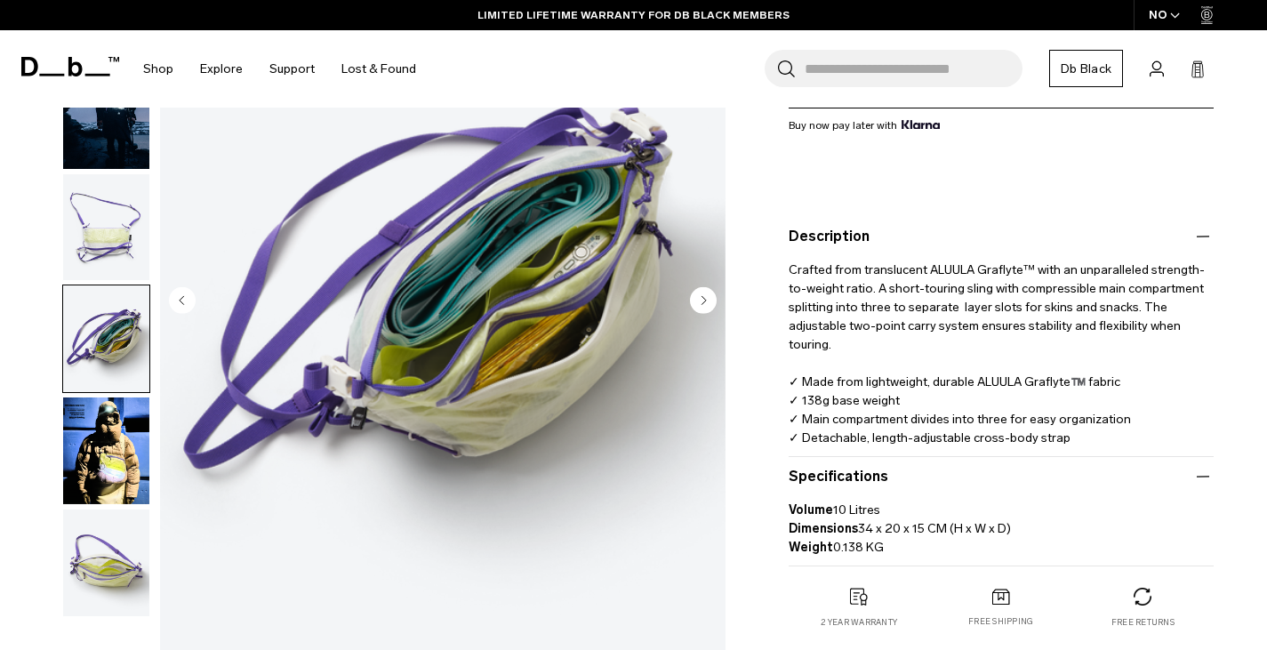
click at [108, 284] on ul at bounding box center [106, 283] width 88 height 668
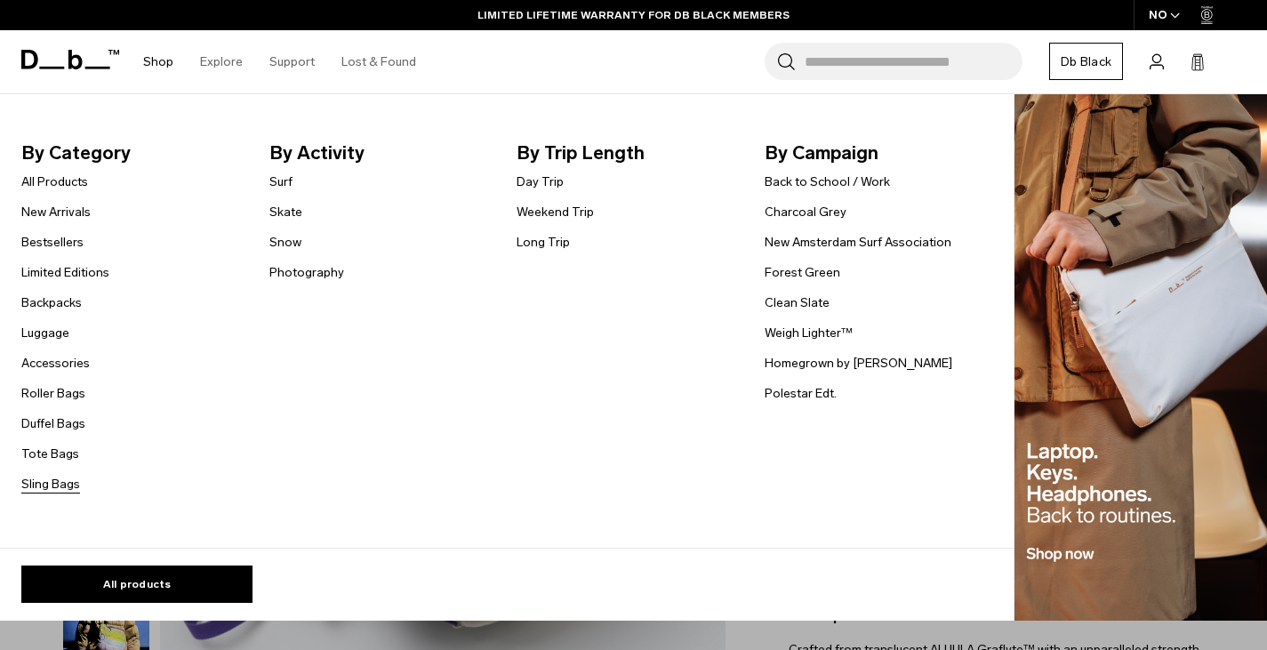
click at [51, 479] on link "Sling Bags" at bounding box center [50, 484] width 59 height 19
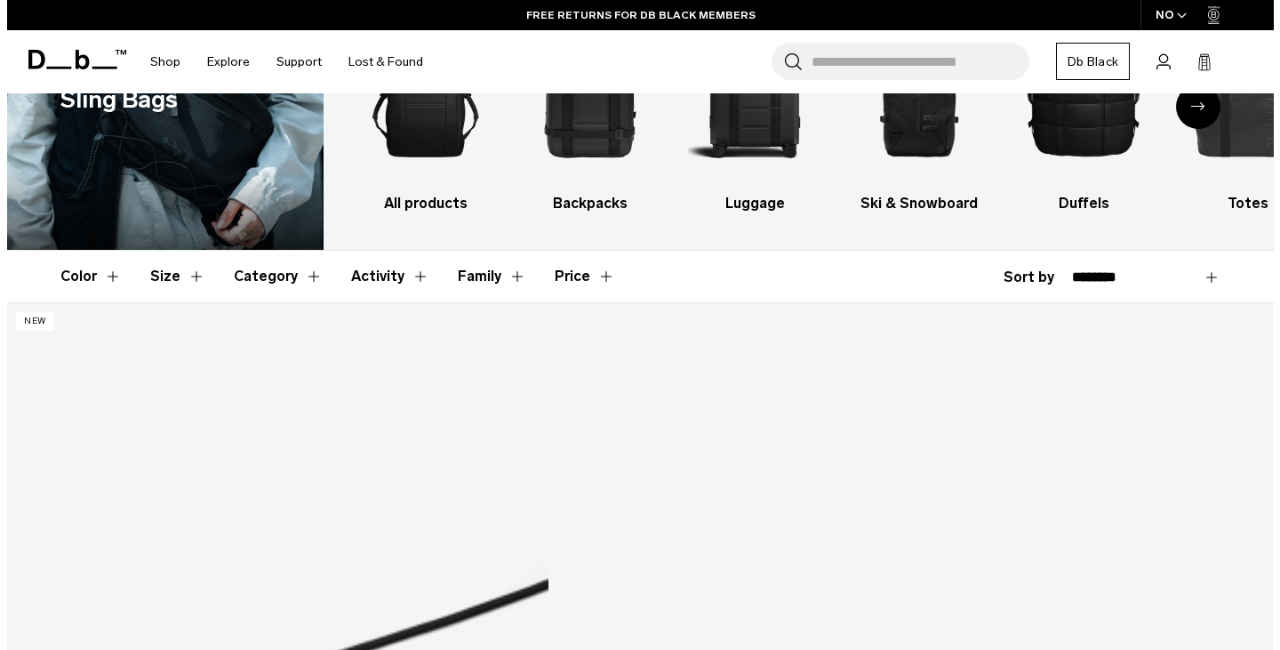
scroll to position [95, 0]
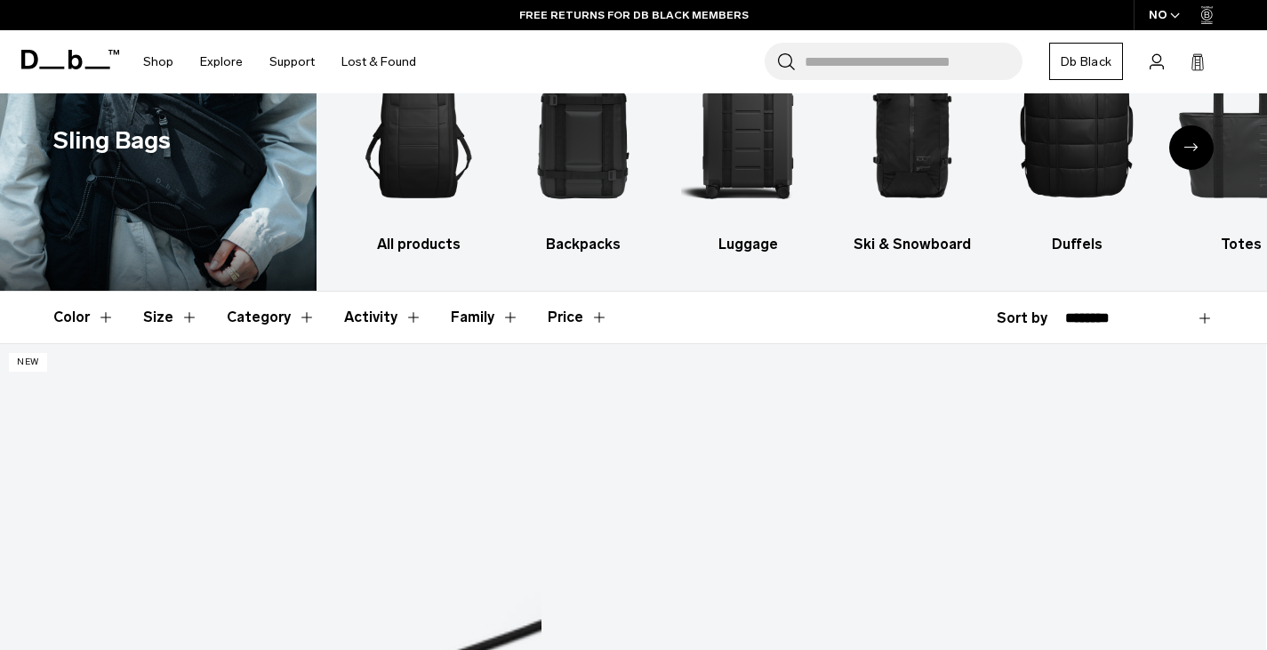
click at [1179, 21] on span "button" at bounding box center [1175, 15] width 10 height 13
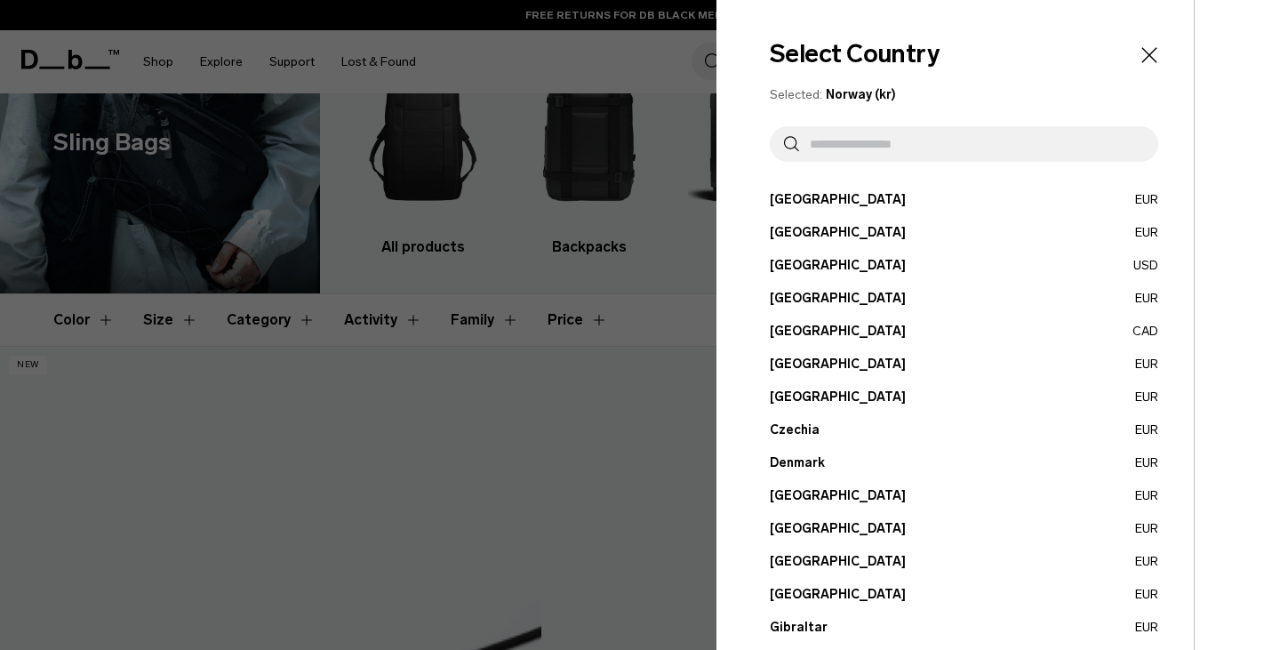
click at [905, 155] on input "text" at bounding box center [971, 144] width 345 height 36
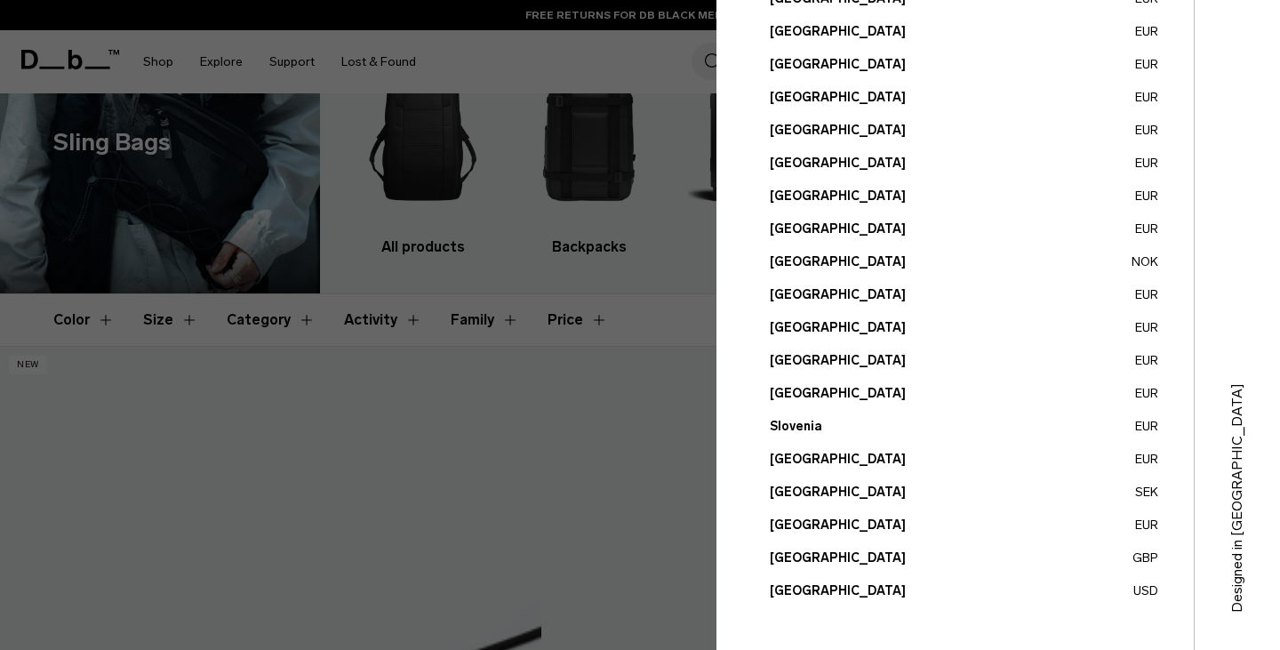
click at [855, 581] on button "United States USD" at bounding box center [964, 590] width 388 height 19
click at [817, 591] on button "United States USD" at bounding box center [964, 590] width 388 height 19
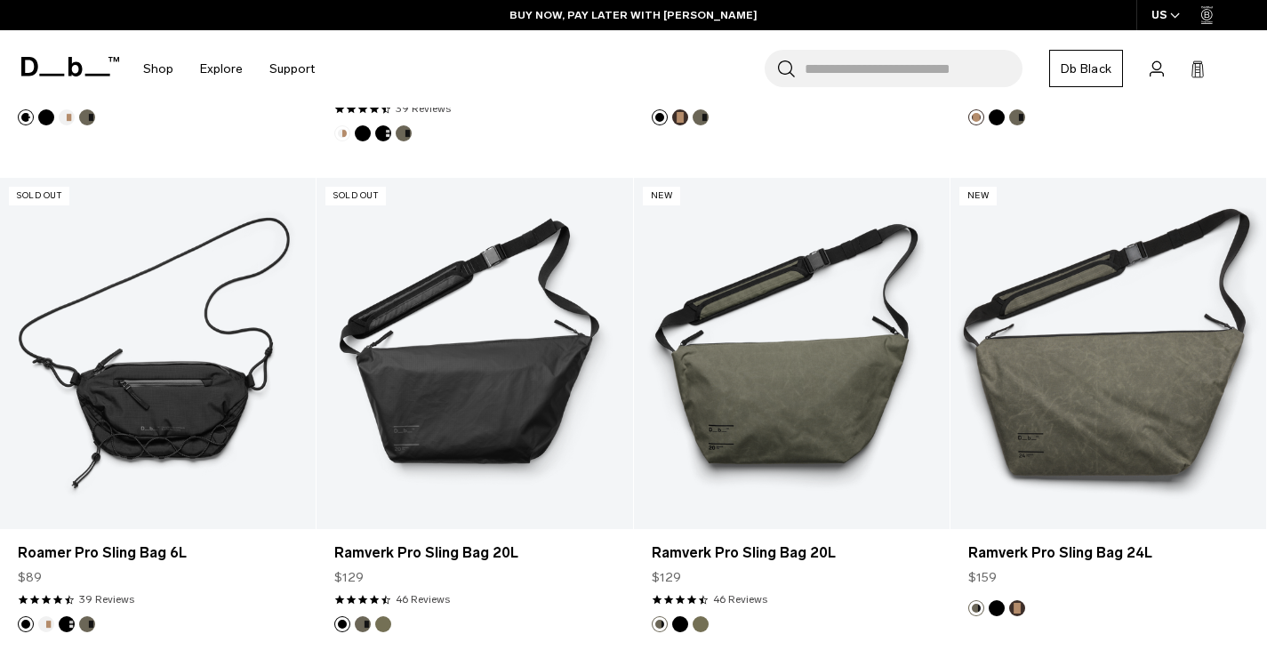
scroll to position [753, 0]
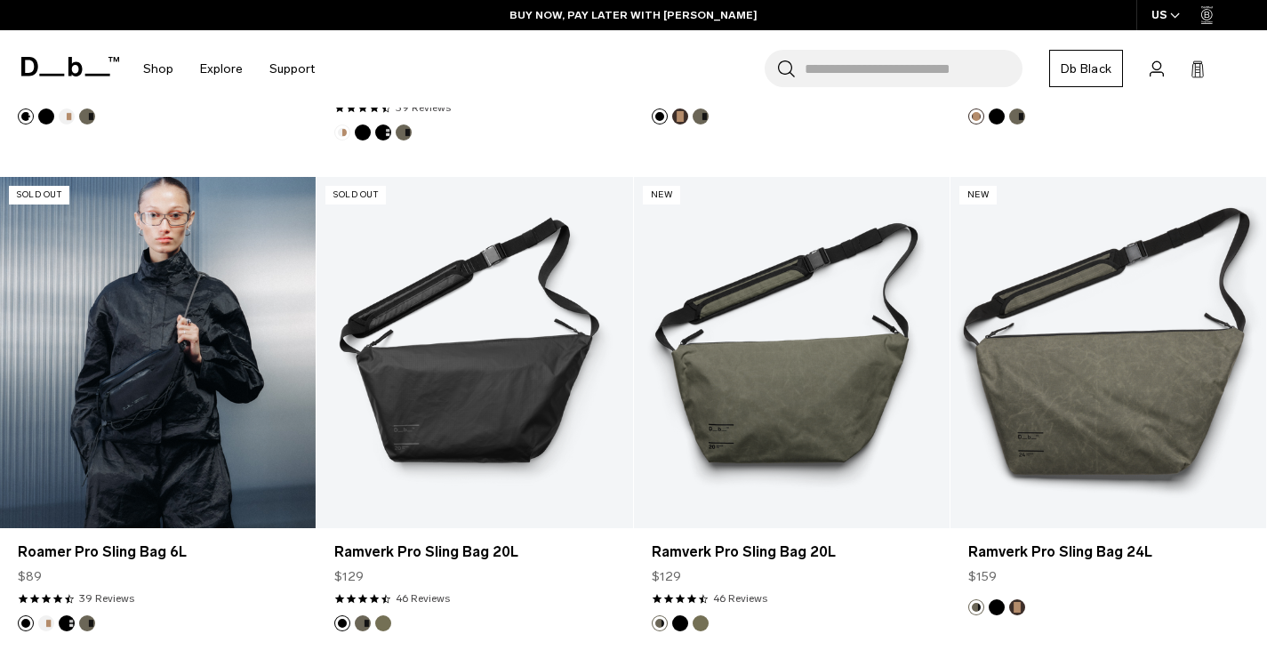
click at [192, 356] on link "Roamer Pro Sling Bag 6L" at bounding box center [158, 352] width 316 height 351
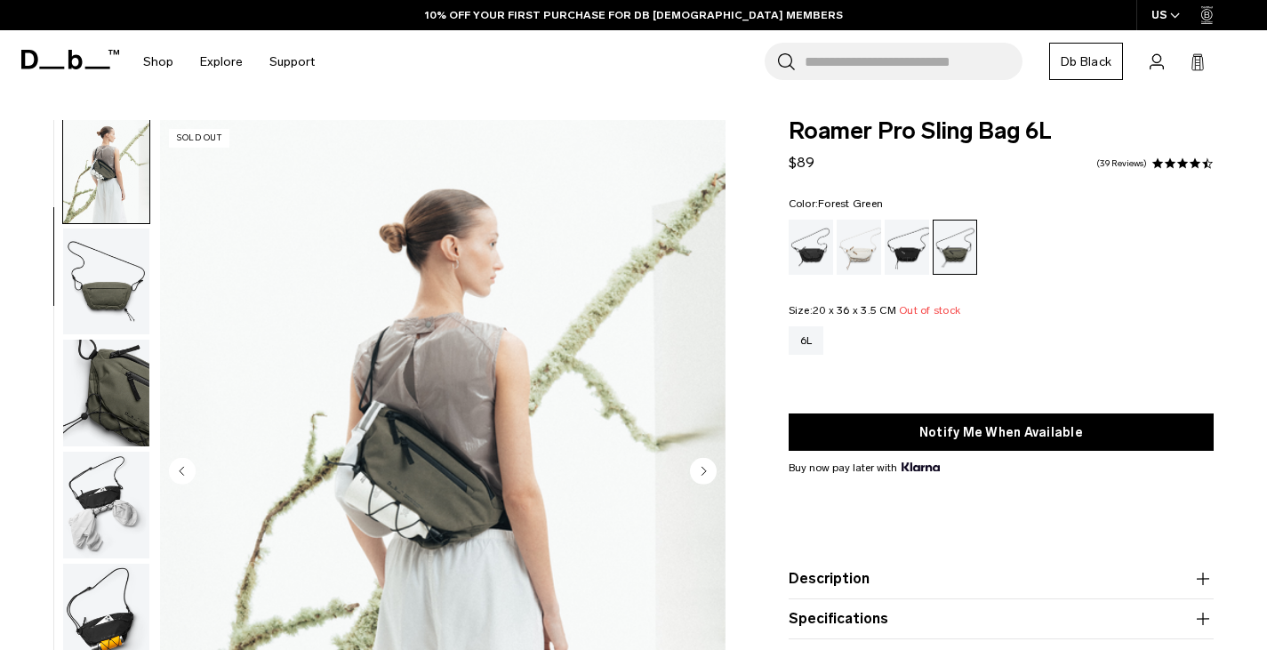
click at [123, 309] on img "button" at bounding box center [106, 281] width 86 height 107
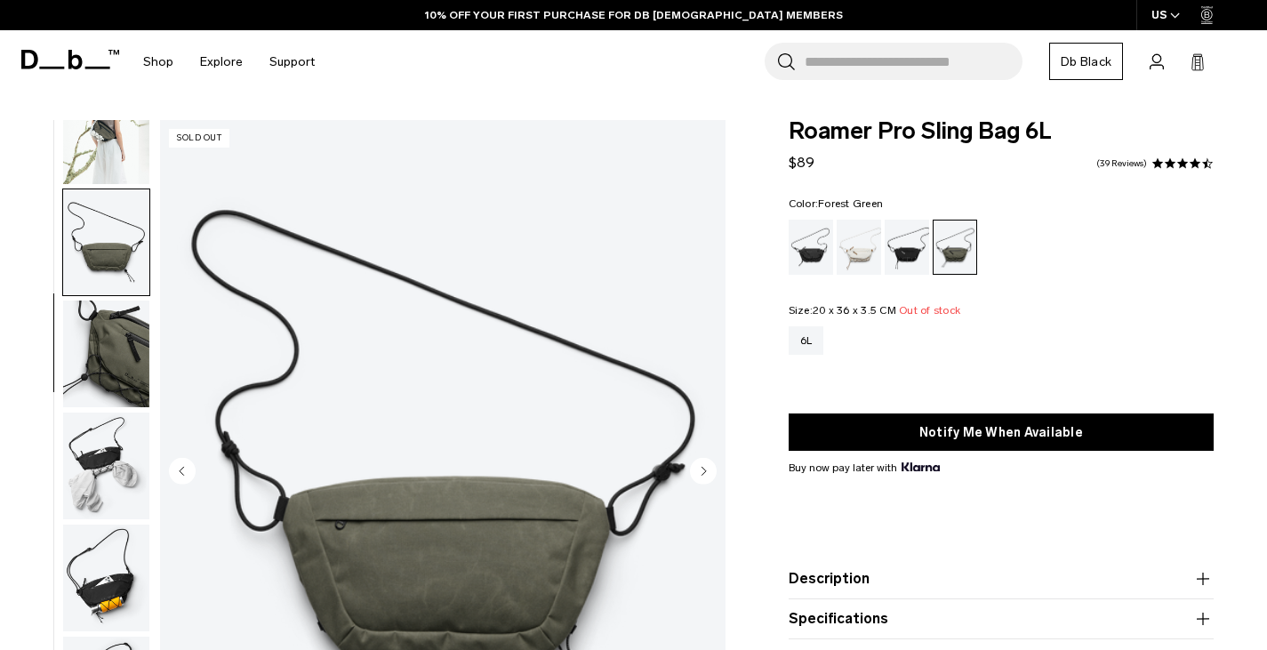
scroll to position [185, 0]
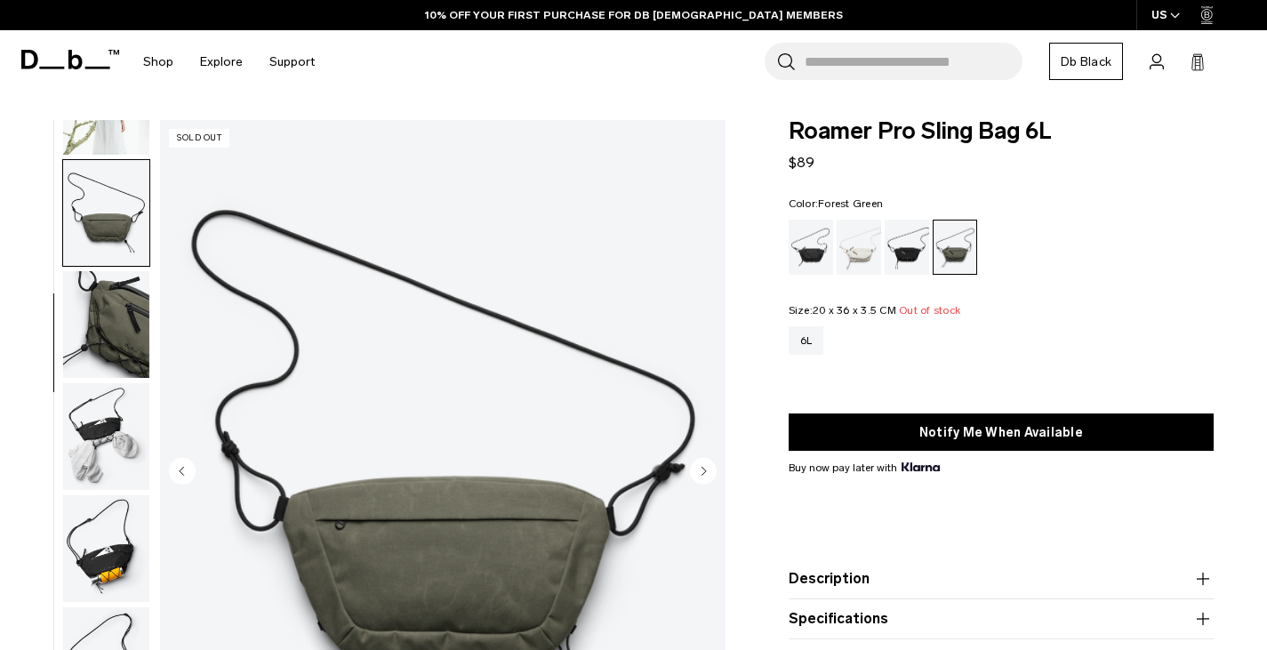
click at [123, 309] on img "button" at bounding box center [106, 324] width 86 height 107
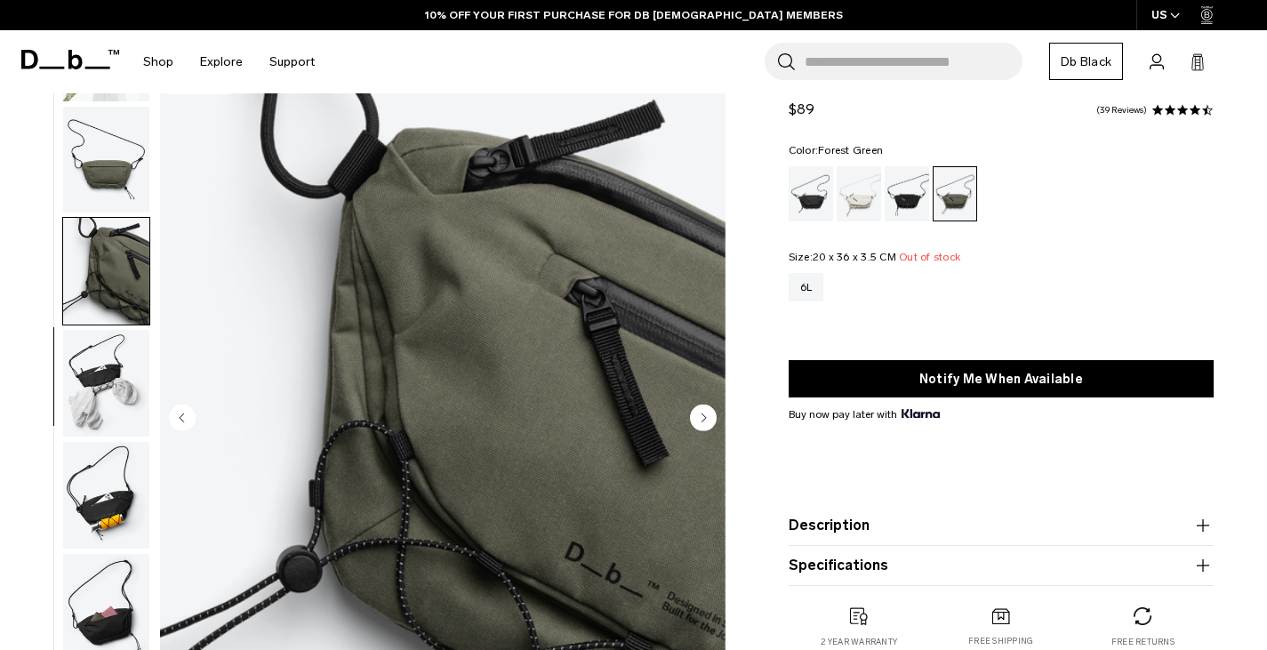
scroll to position [54, 0]
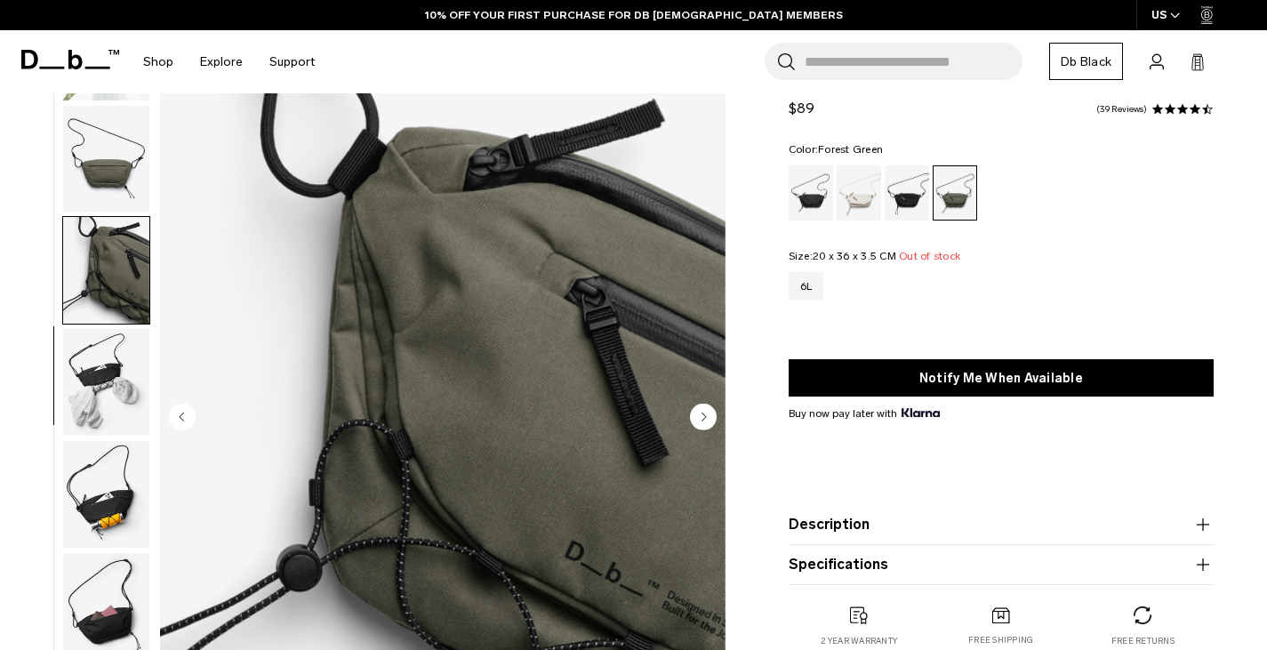
click at [117, 367] on img "button" at bounding box center [106, 382] width 86 height 107
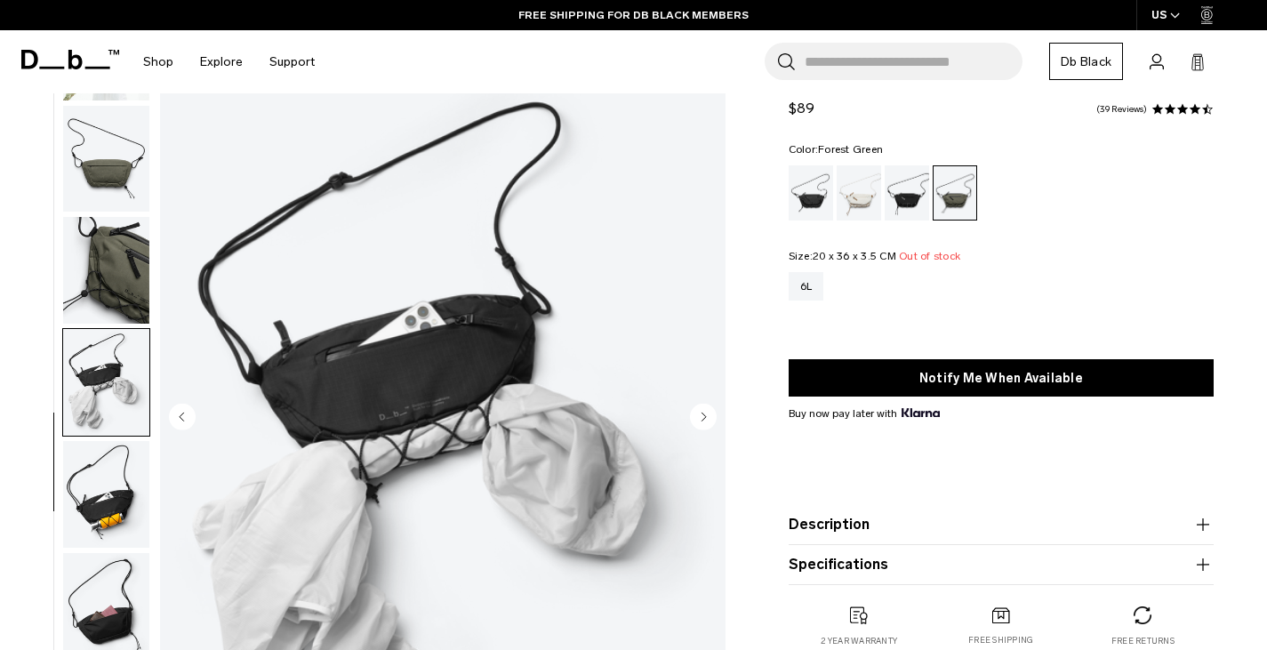
click at [109, 482] on img "button" at bounding box center [106, 494] width 86 height 107
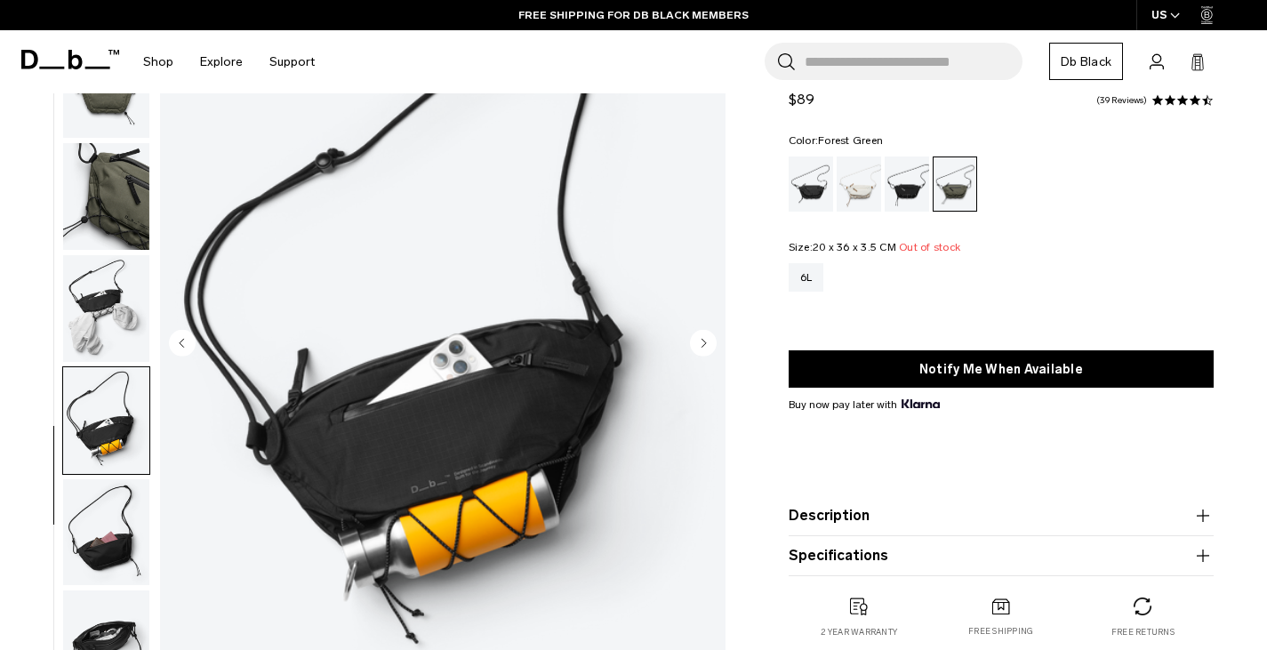
scroll to position [129, 0]
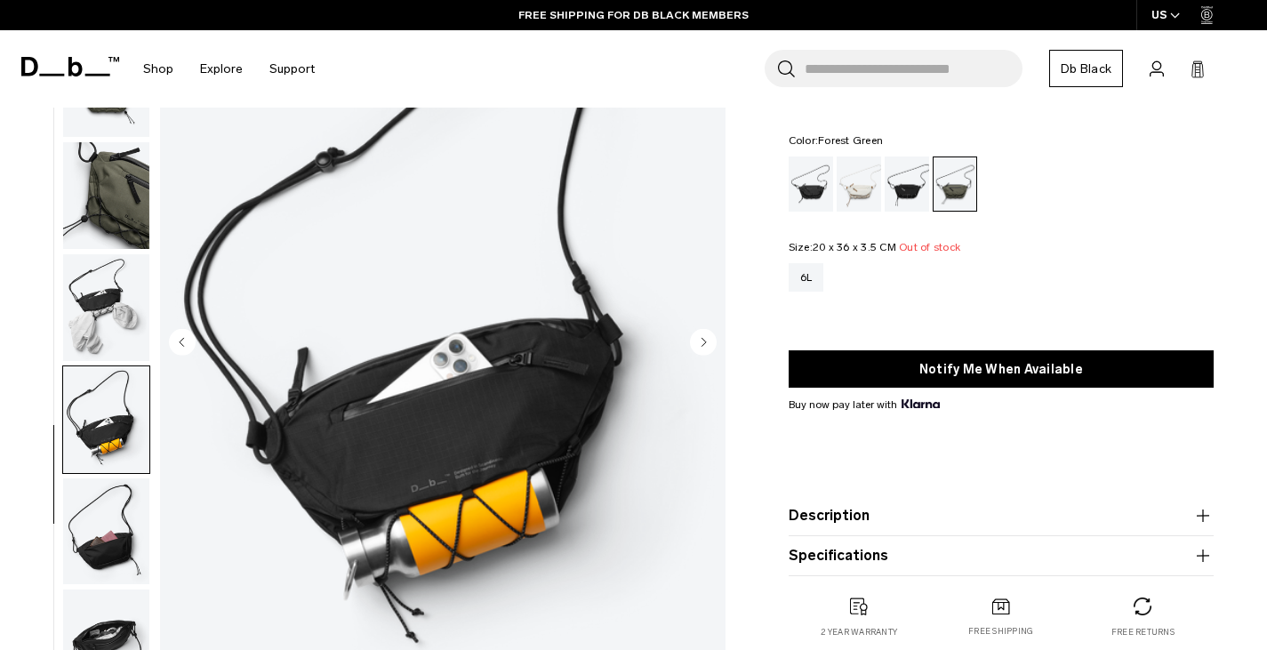
click at [108, 509] on img "button" at bounding box center [106, 531] width 86 height 107
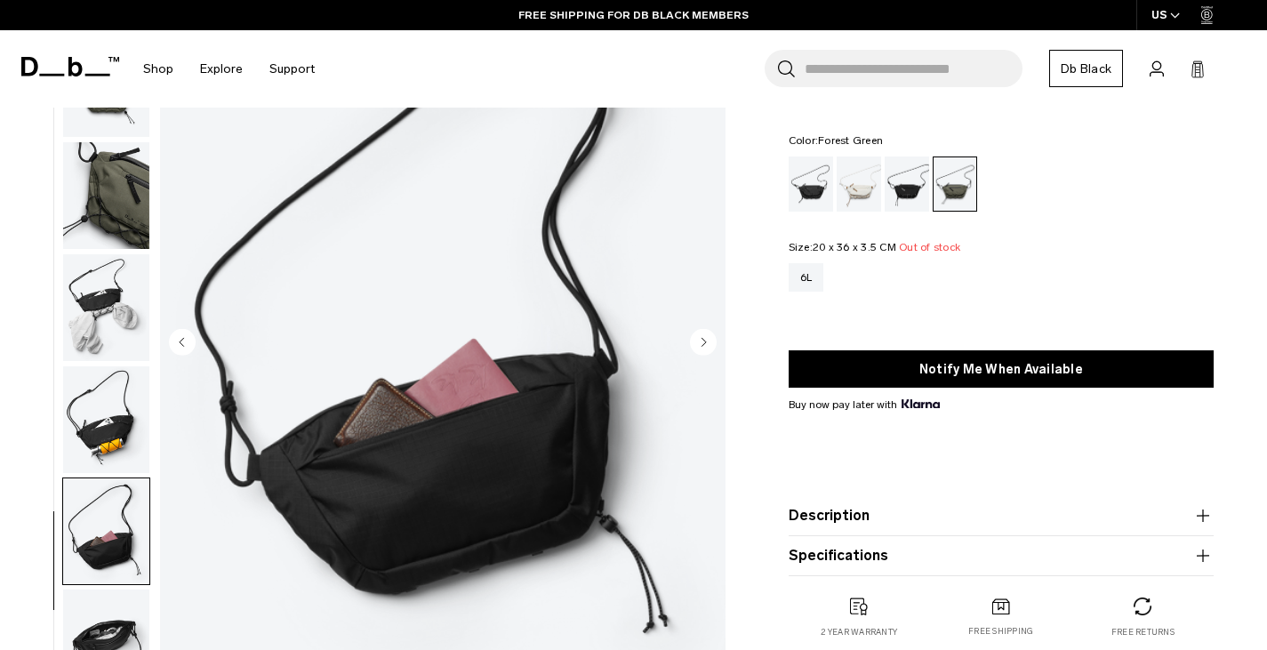
click at [109, 401] on img "button" at bounding box center [106, 419] width 86 height 107
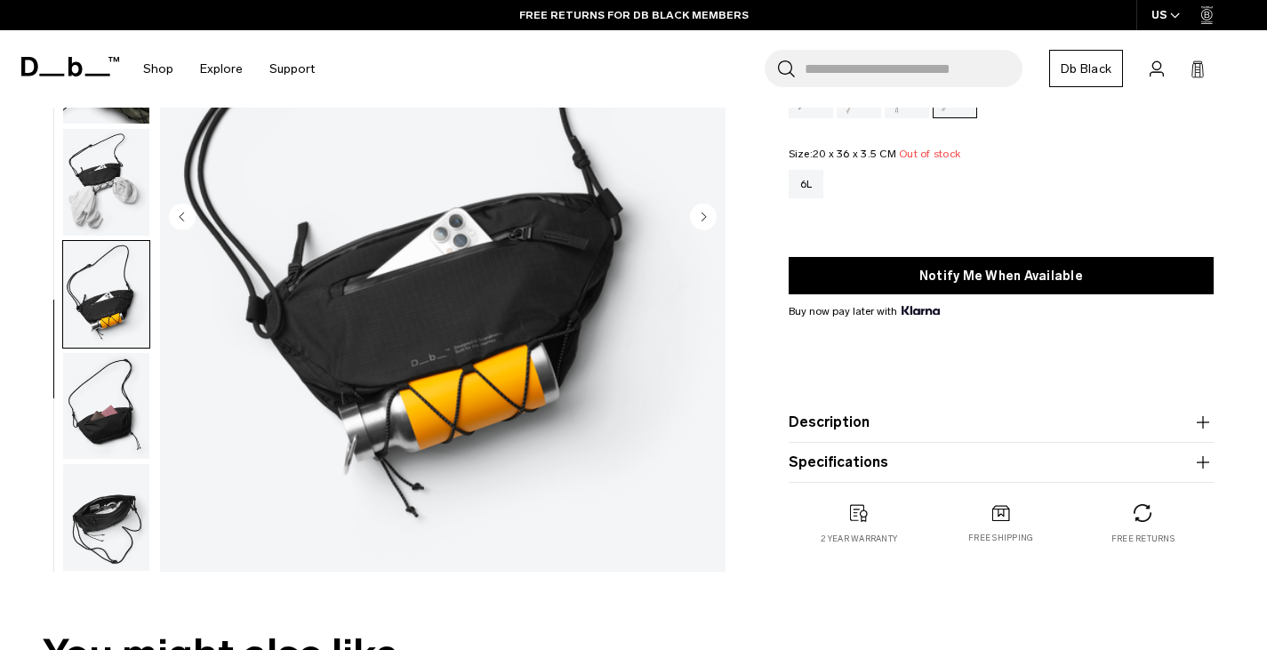
scroll to position [260, 0]
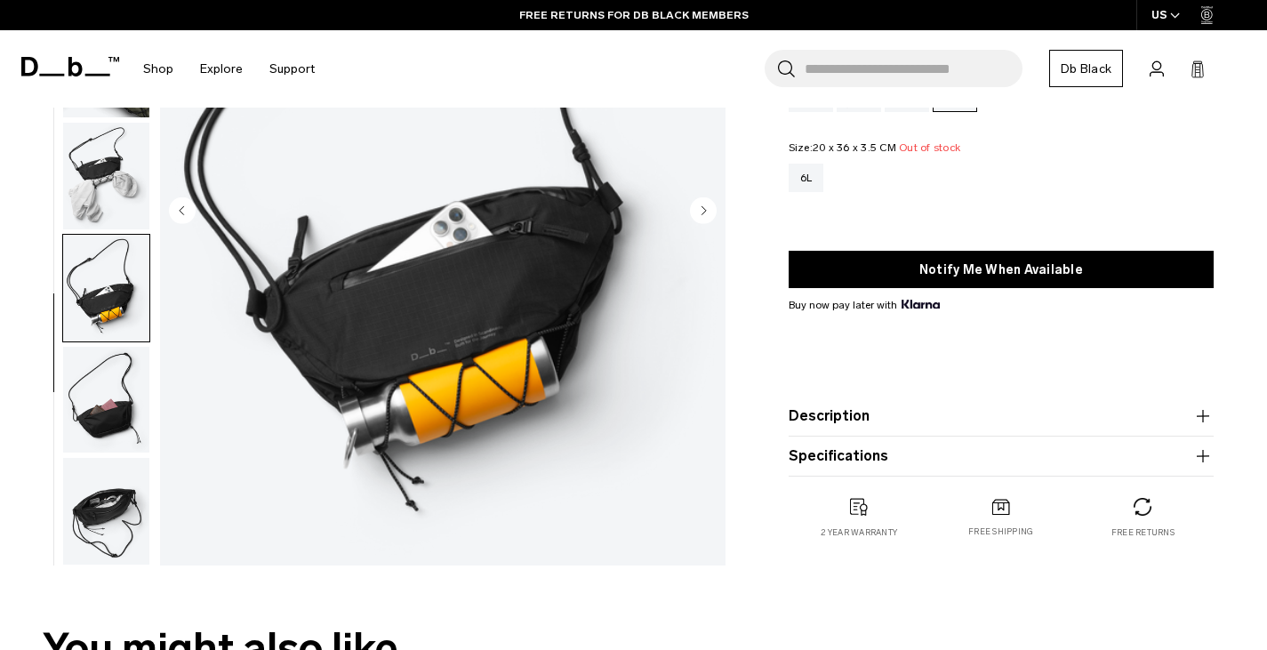
click at [117, 528] on img "button" at bounding box center [106, 511] width 86 height 107
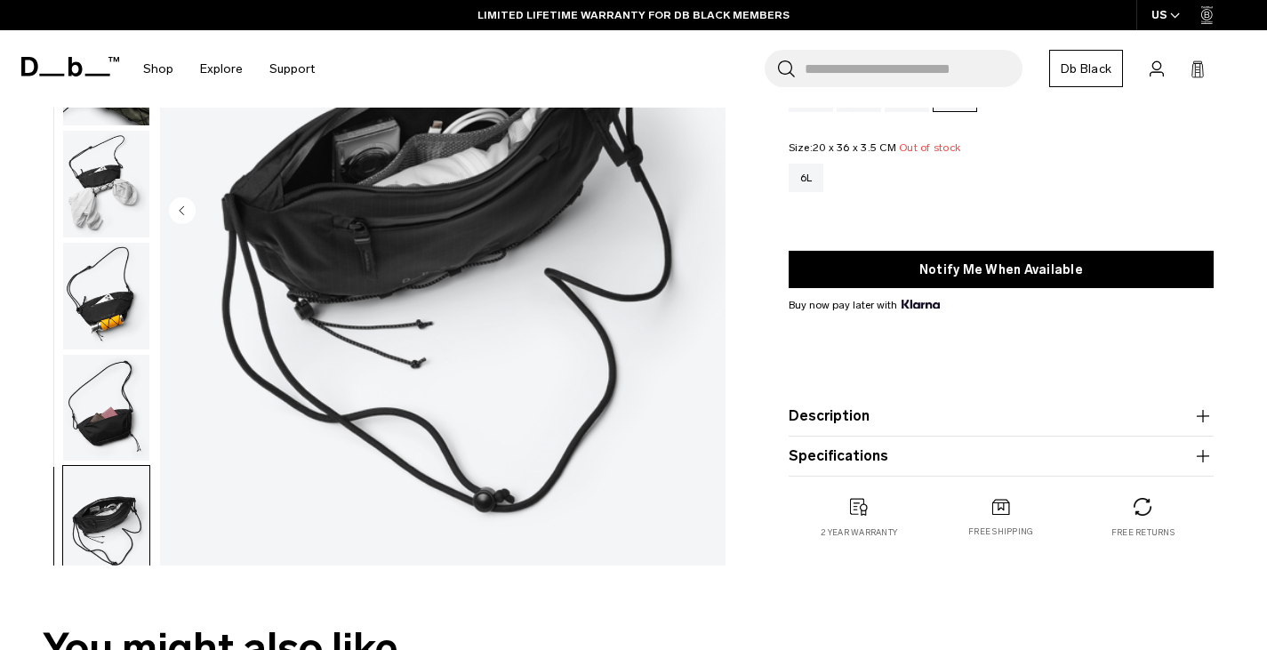
click at [124, 433] on img "button" at bounding box center [106, 408] width 86 height 107
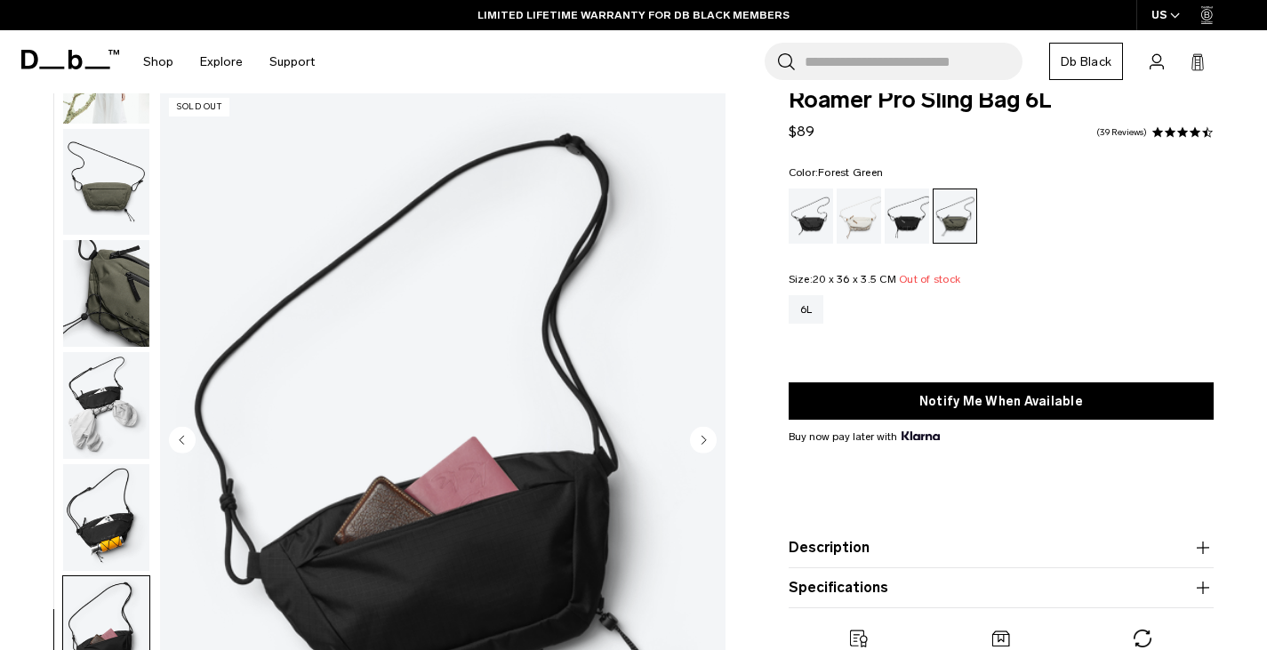
scroll to position [0, 0]
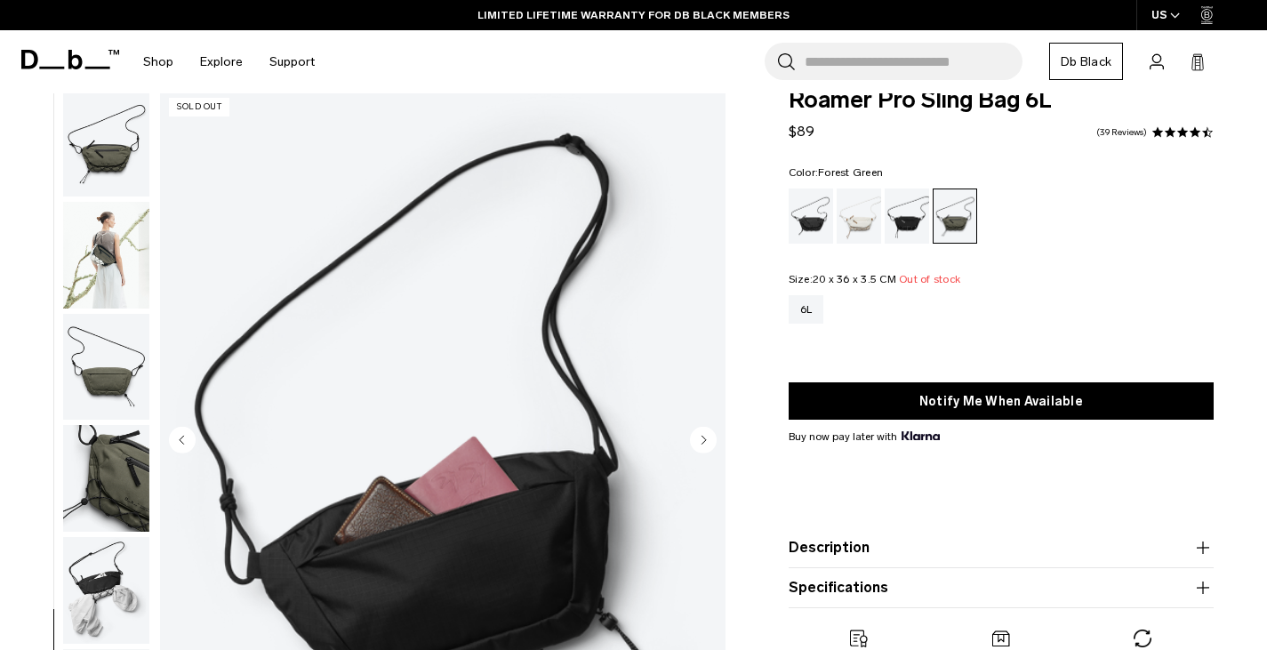
click at [111, 151] on img "button" at bounding box center [106, 143] width 86 height 107
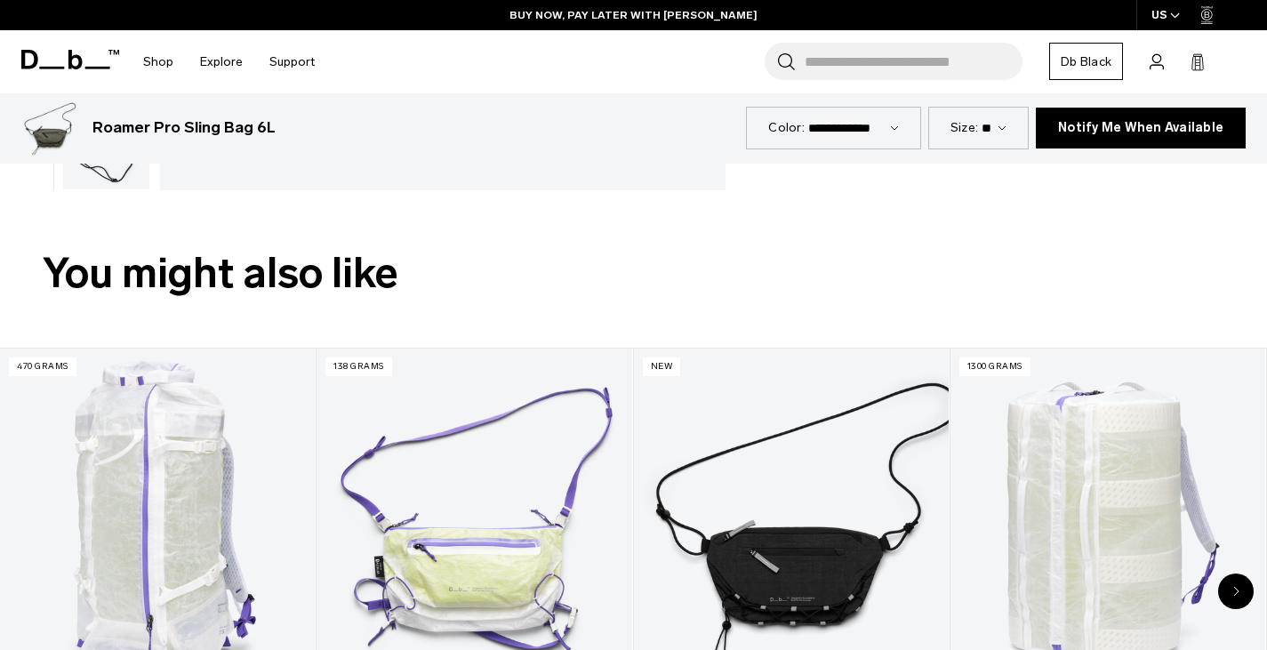
scroll to position [624, 0]
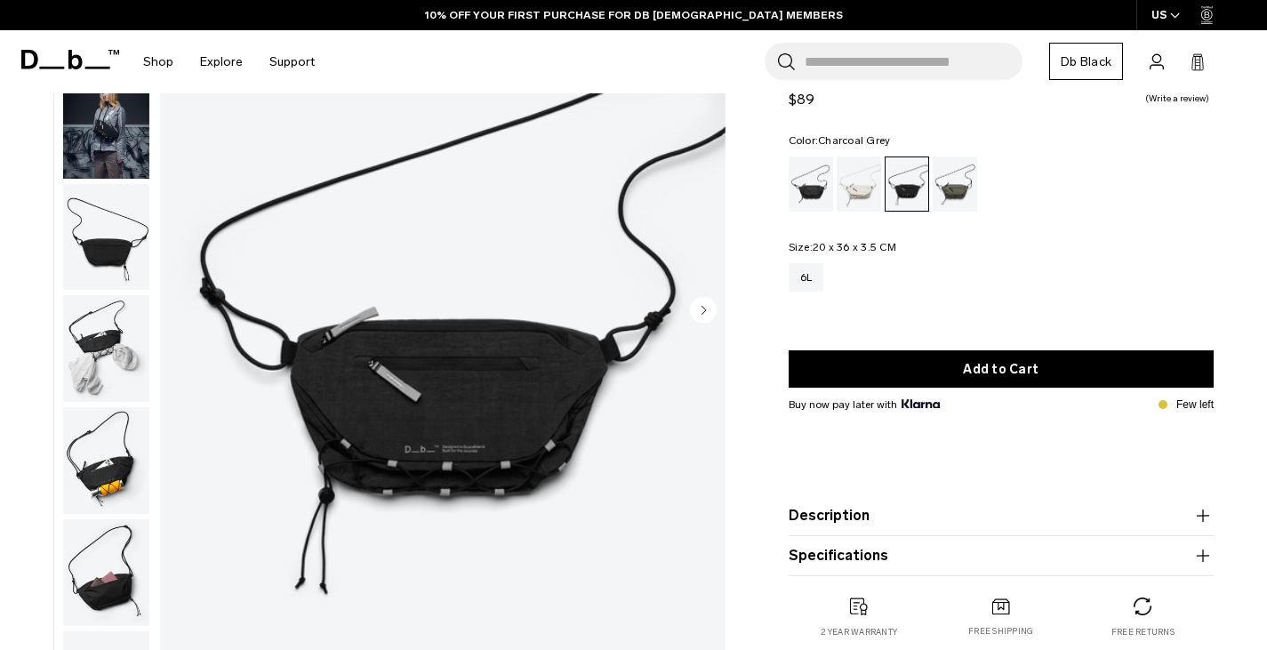
scroll to position [99, 0]
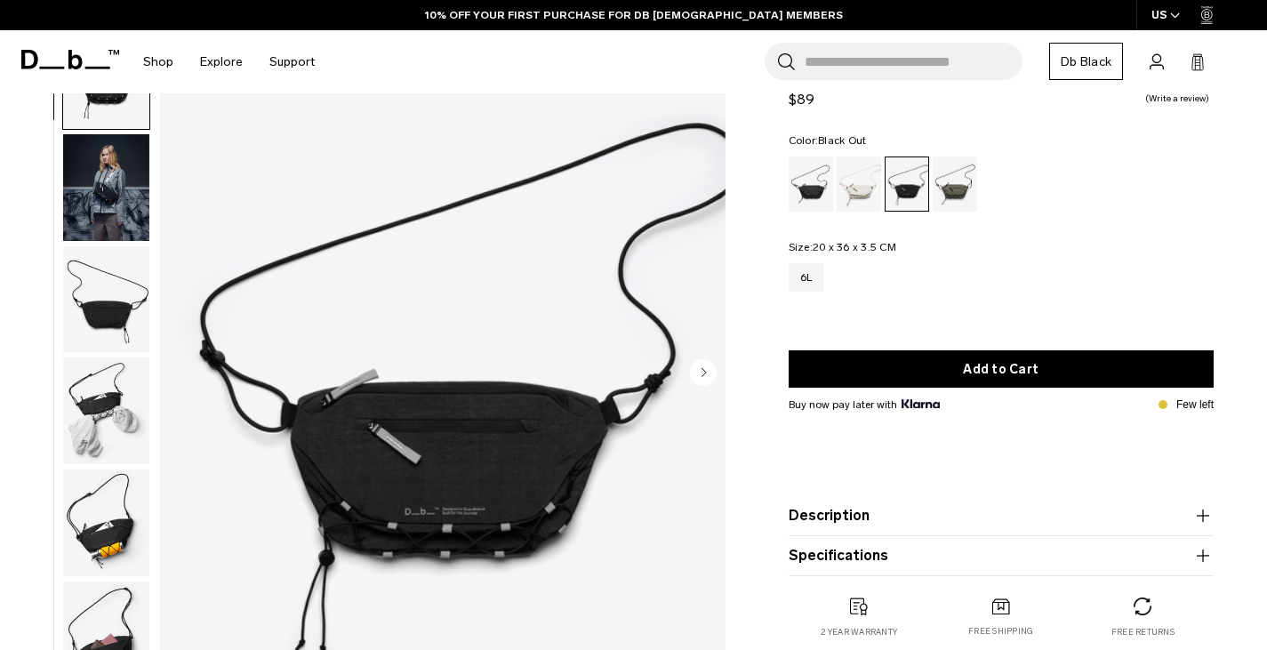
click at [805, 195] on div "Black Out" at bounding box center [811, 183] width 45 height 55
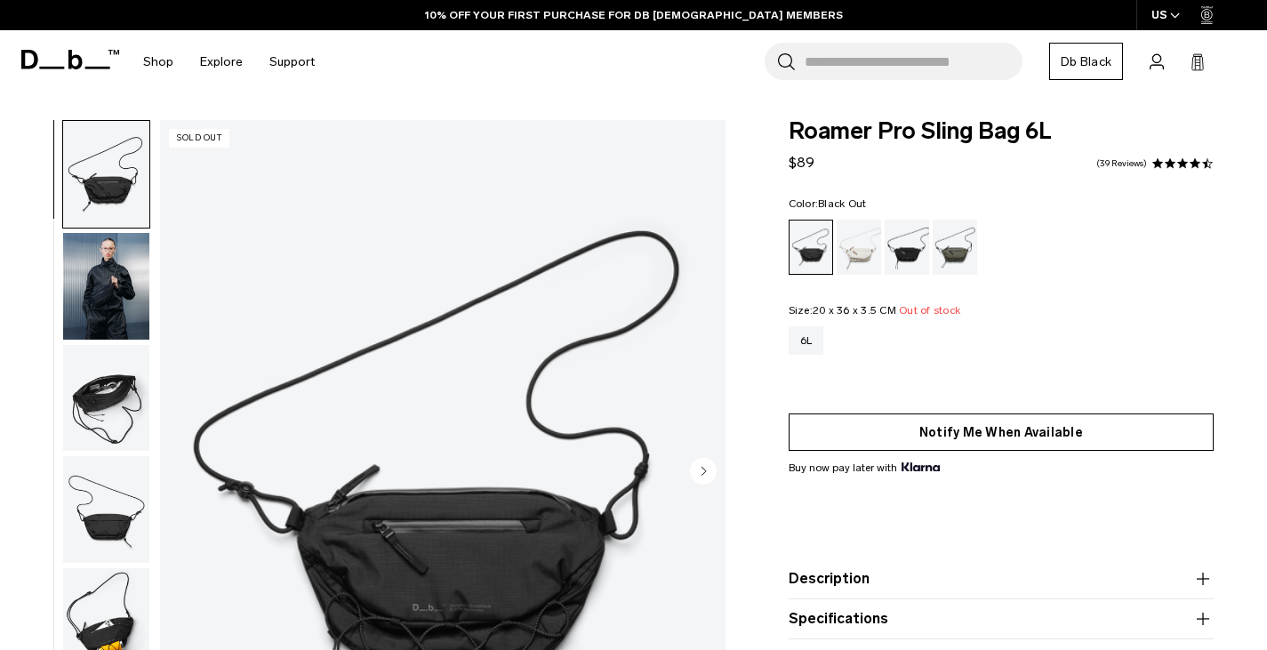
click at [989, 418] on button "Notify Me When Available" at bounding box center [1002, 431] width 426 height 37
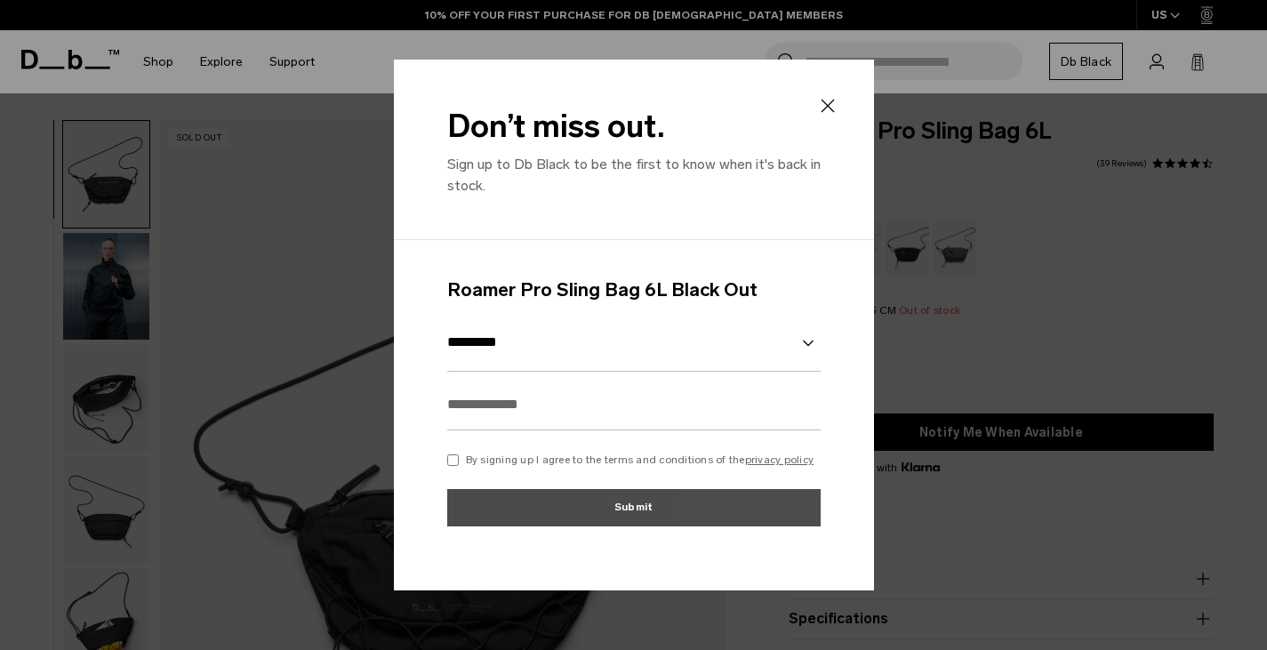
click at [713, 410] on input "text" at bounding box center [633, 405] width 373 height 52
type input "**********"
click at [584, 461] on p "By signing up I agree to the terms and conditions of the privacy policy" at bounding box center [640, 460] width 348 height 16
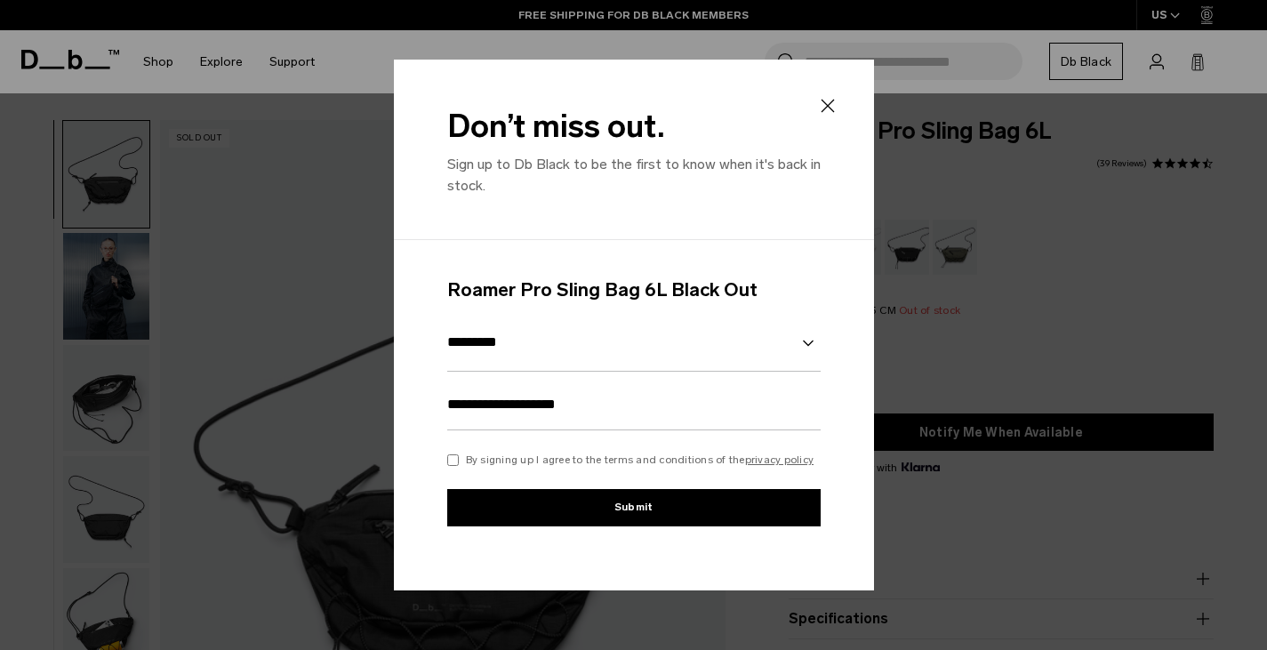
click at [597, 504] on button "Submit" at bounding box center [633, 507] width 373 height 37
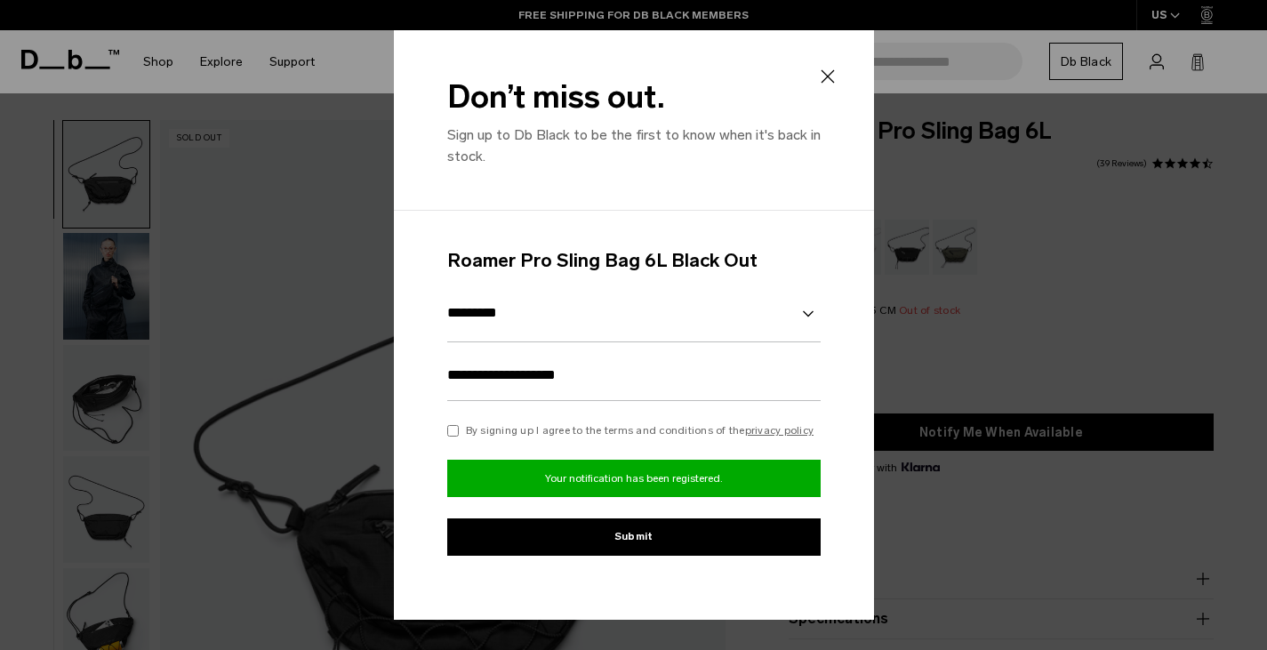
click at [820, 60] on div "Don’t miss out. Sign up to Db Black to be the first to know when it's back in s…" at bounding box center [634, 120] width 480 height 180
click at [822, 63] on div "Don’t miss out. Sign up to Db Black to be the first to know when it's back in s…" at bounding box center [634, 120] width 480 height 180
click at [832, 76] on icon at bounding box center [827, 76] width 21 height 21
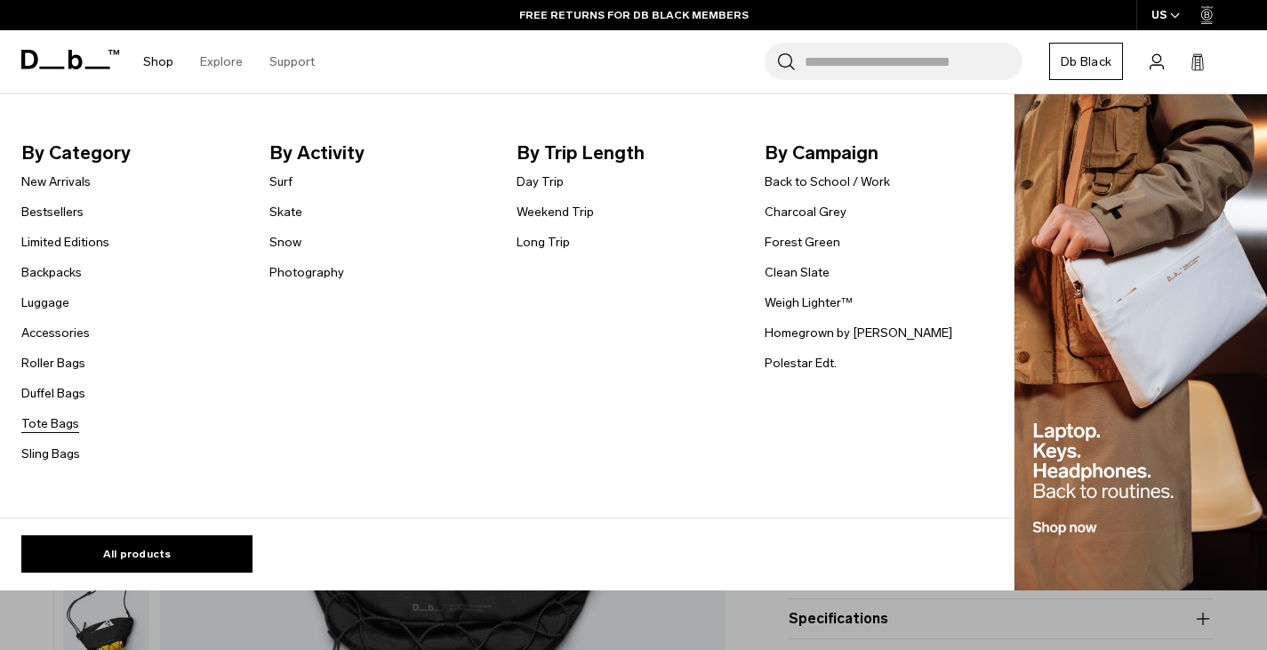
click at [48, 421] on link "Tote Bags" at bounding box center [50, 423] width 58 height 19
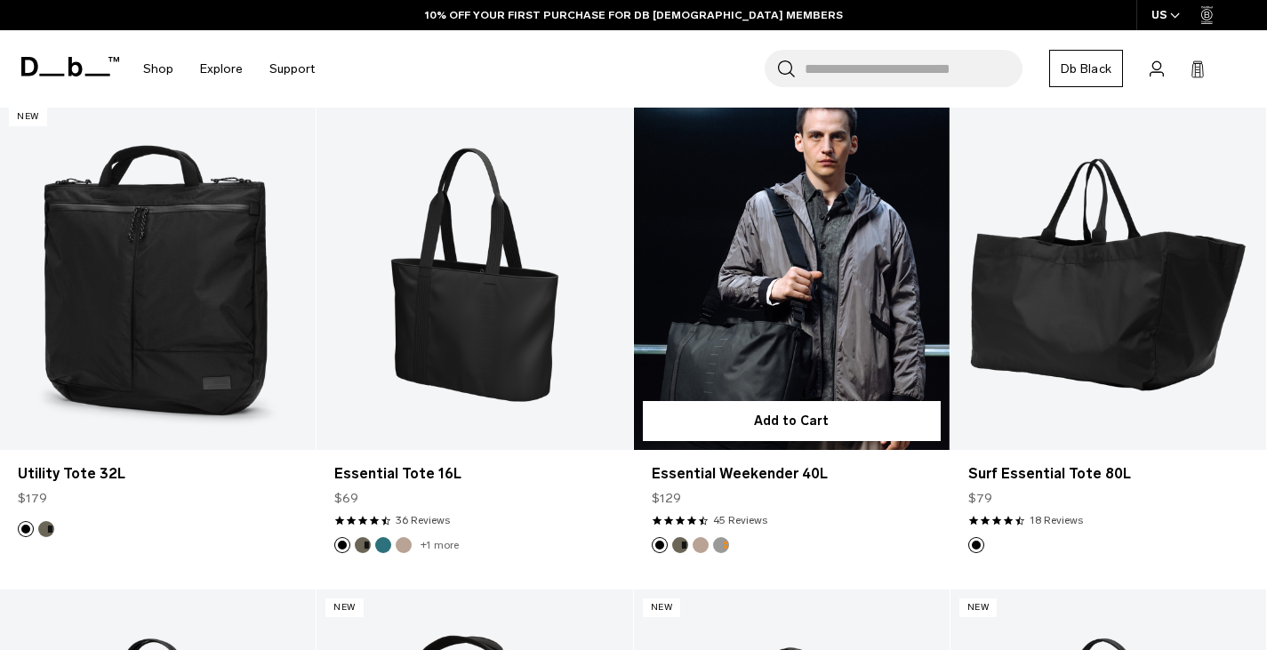
scroll to position [341, 0]
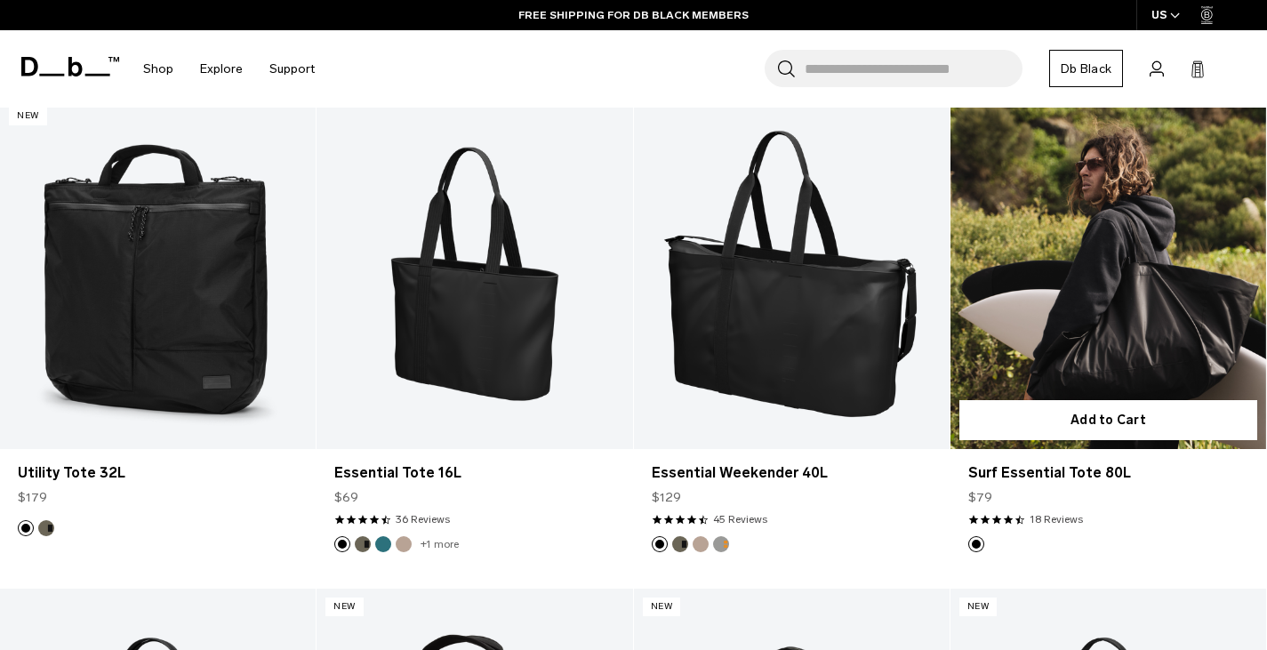
click at [1080, 322] on link "Surf Essential Tote 80L" at bounding box center [1108, 273] width 316 height 351
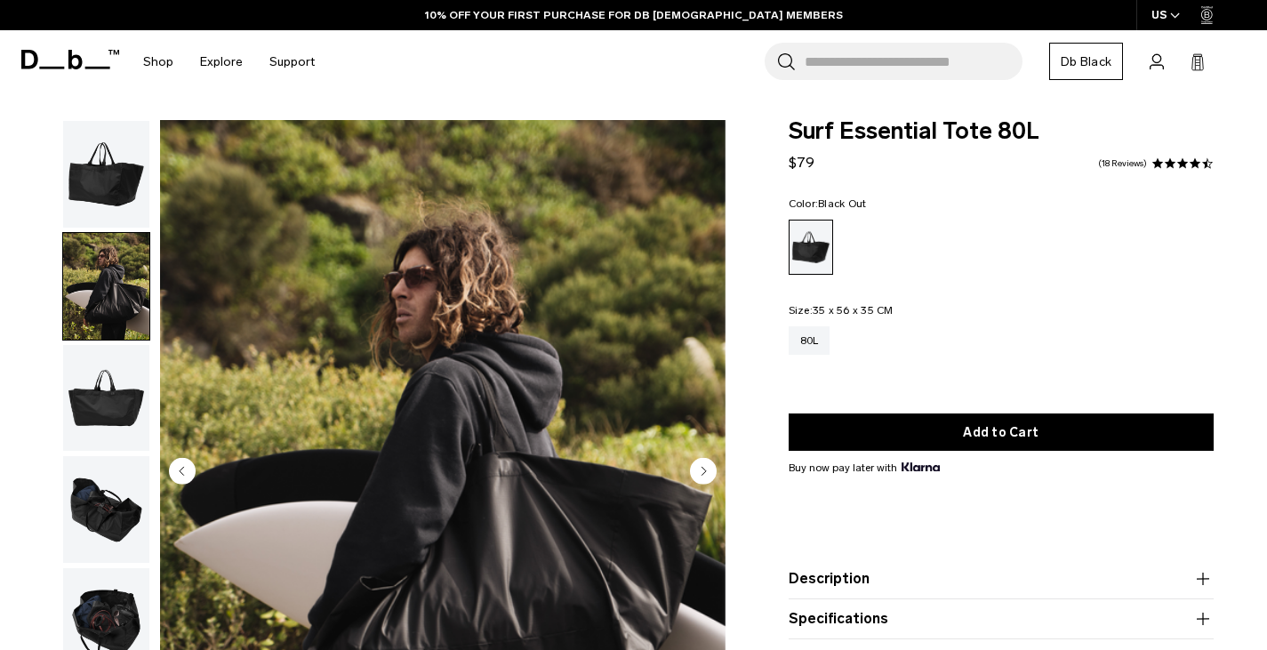
click at [100, 380] on img "button" at bounding box center [106, 398] width 86 height 107
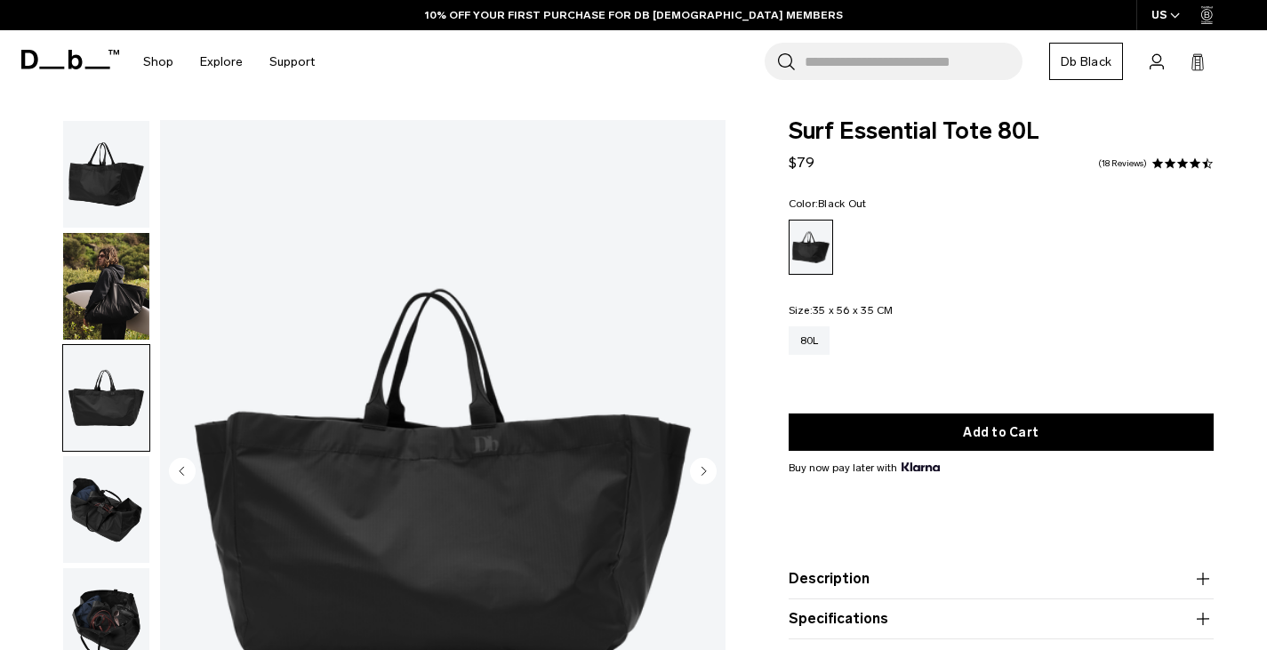
scroll to position [274, 0]
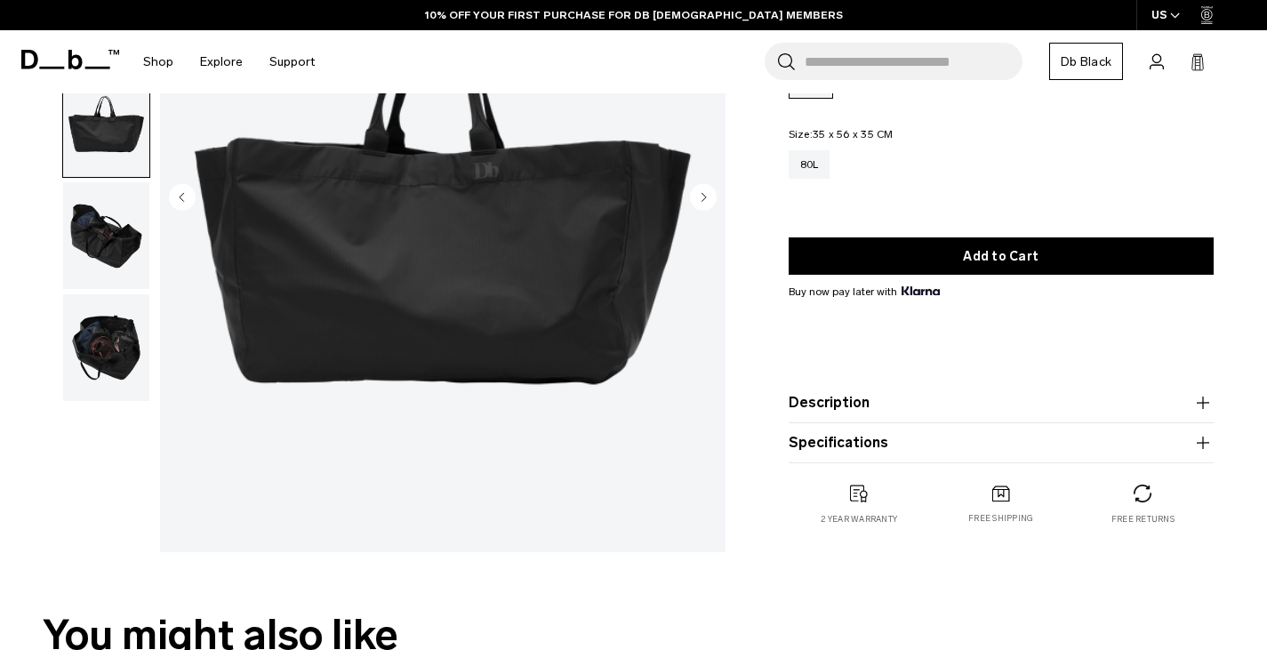
click at [100, 380] on img "button" at bounding box center [106, 347] width 86 height 107
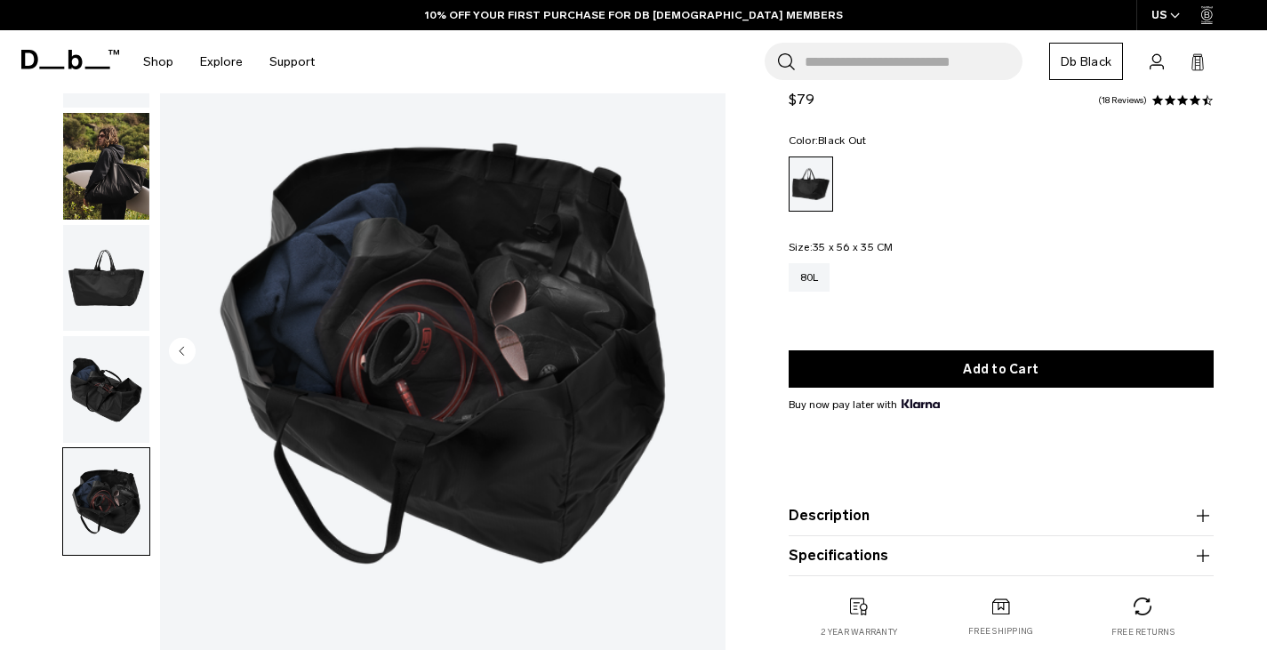
scroll to position [108, 0]
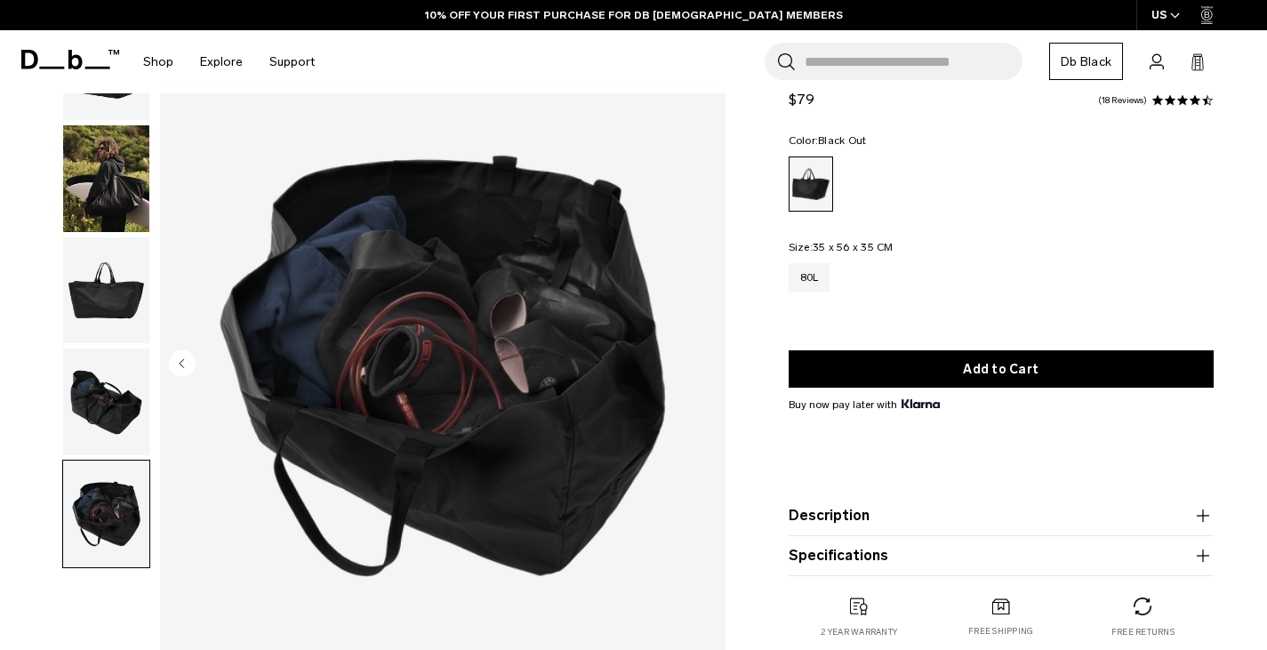
click at [112, 369] on img "button" at bounding box center [106, 401] width 86 height 107
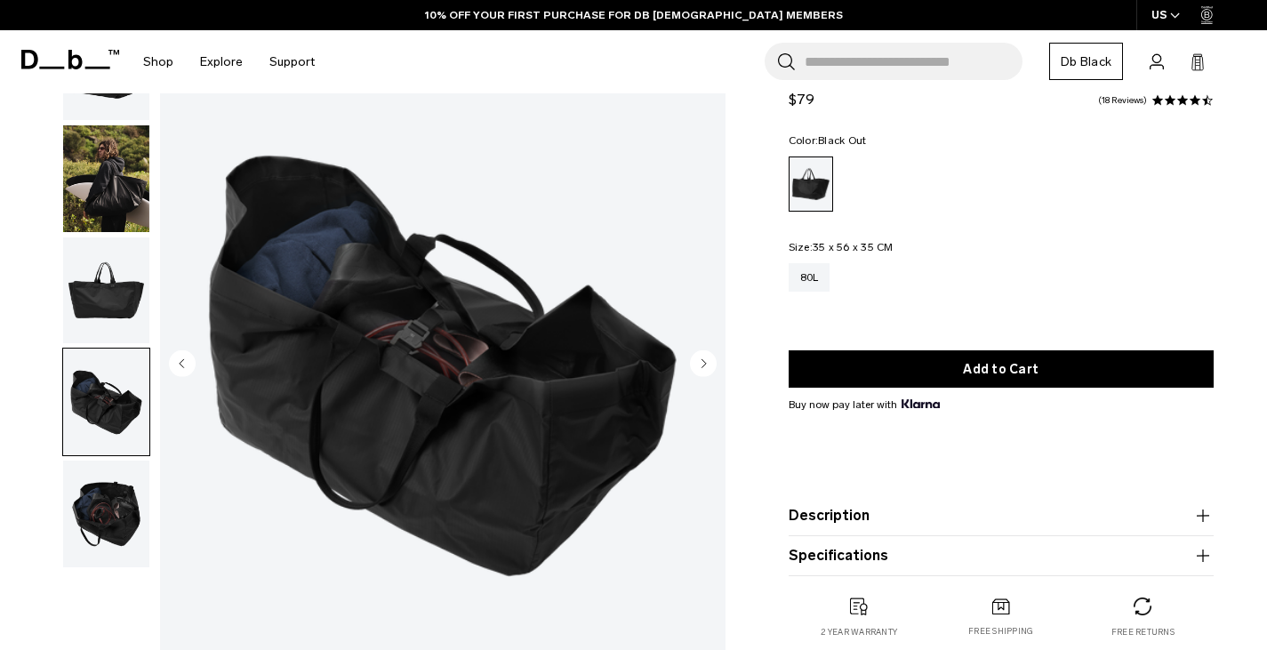
click at [100, 292] on img "button" at bounding box center [106, 290] width 86 height 107
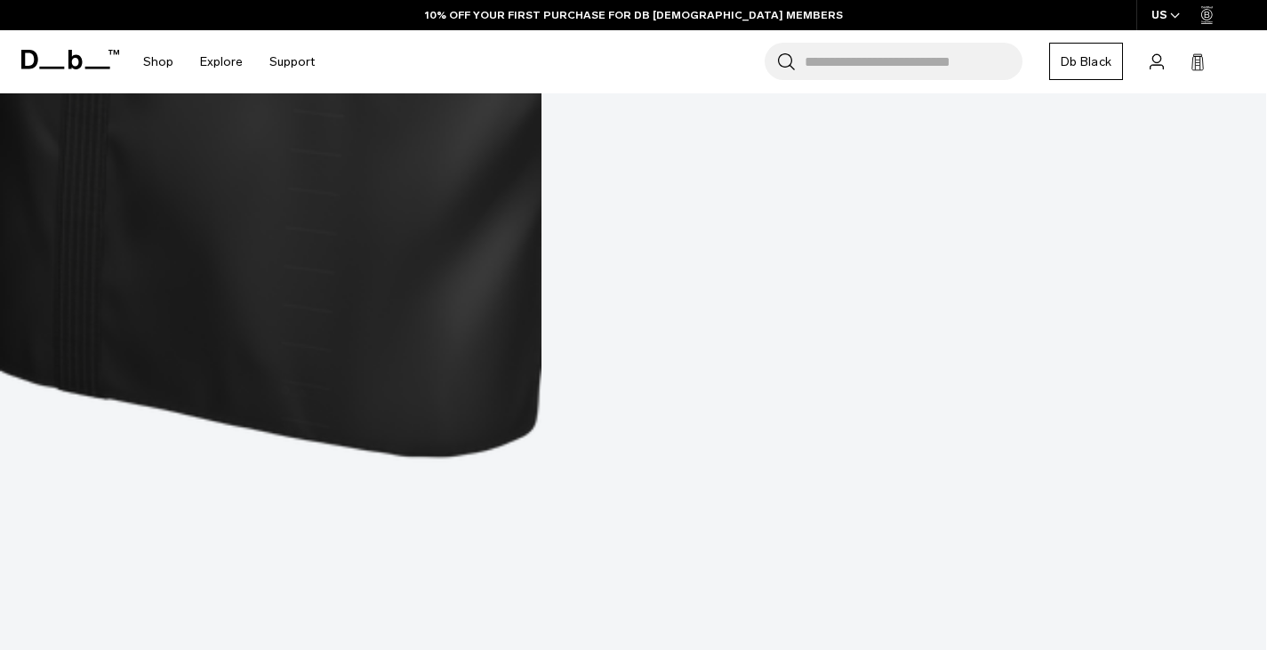
scroll to position [2669, 0]
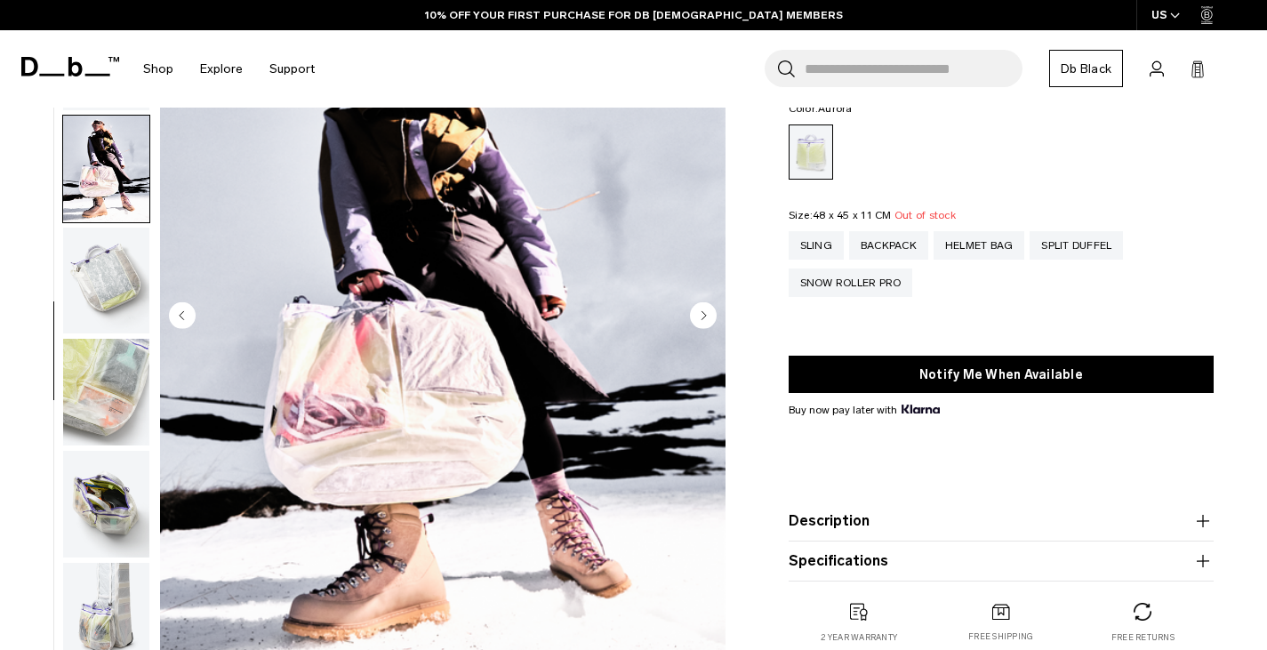
scroll to position [155, 0]
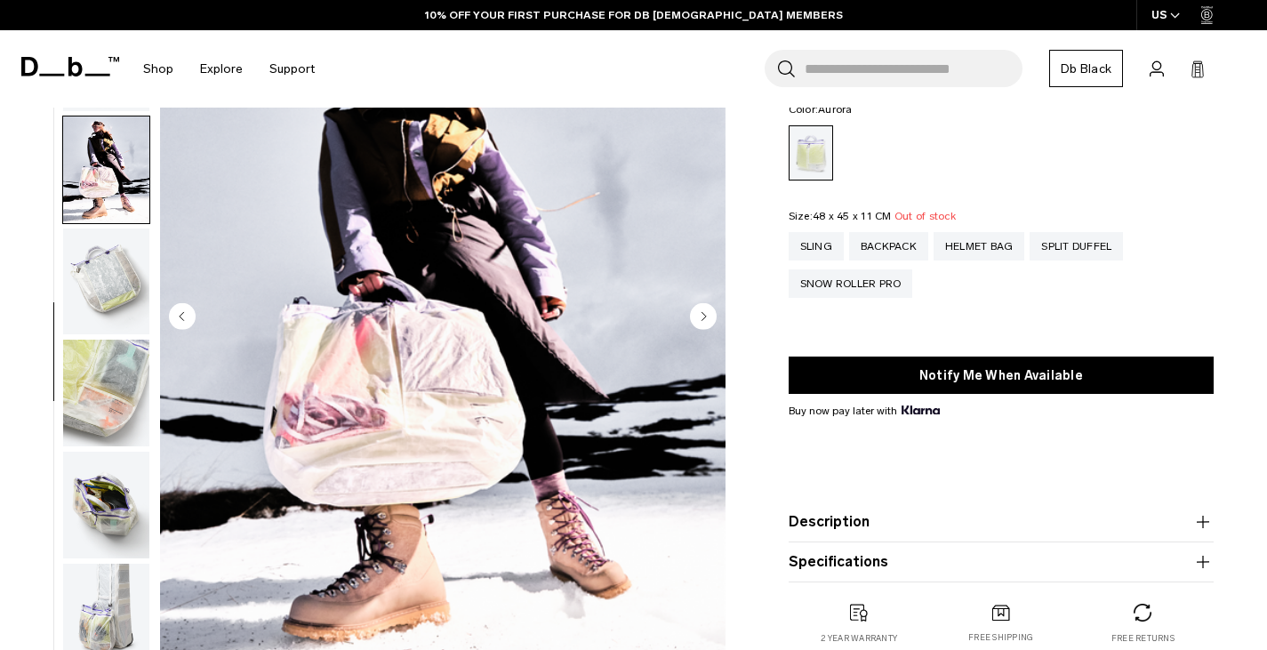
click at [124, 412] on img "button" at bounding box center [106, 393] width 86 height 107
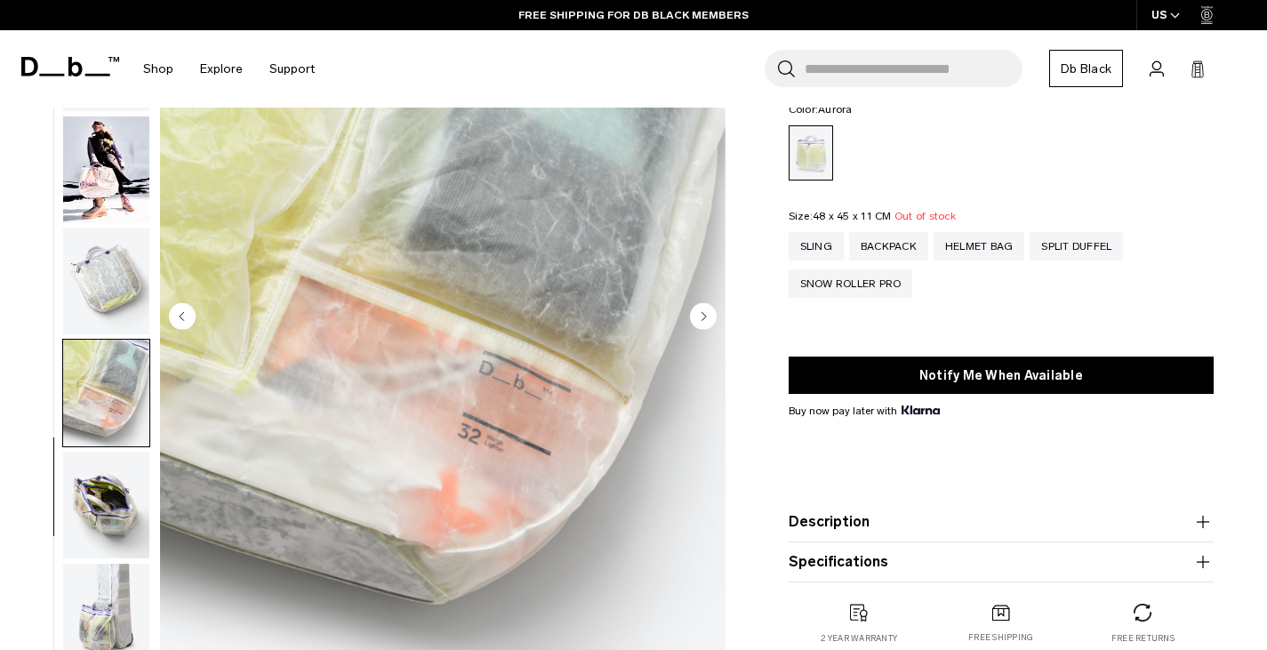
click at [128, 292] on img "button" at bounding box center [106, 281] width 86 height 107
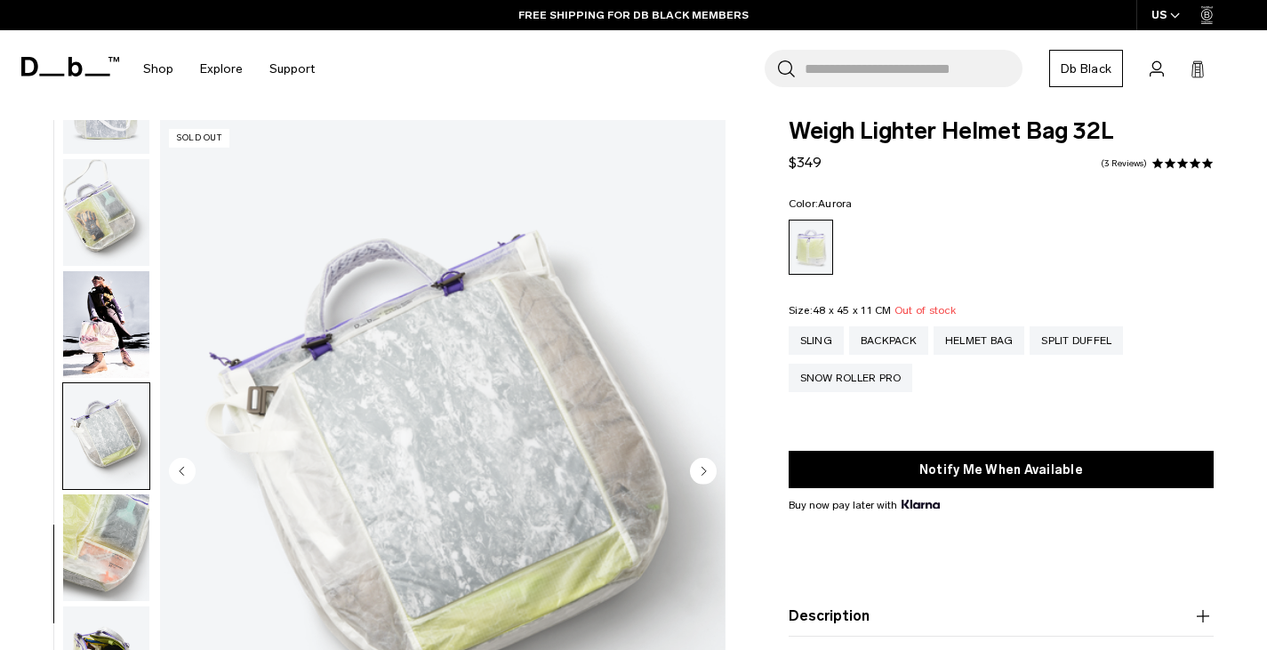
scroll to position [2, 0]
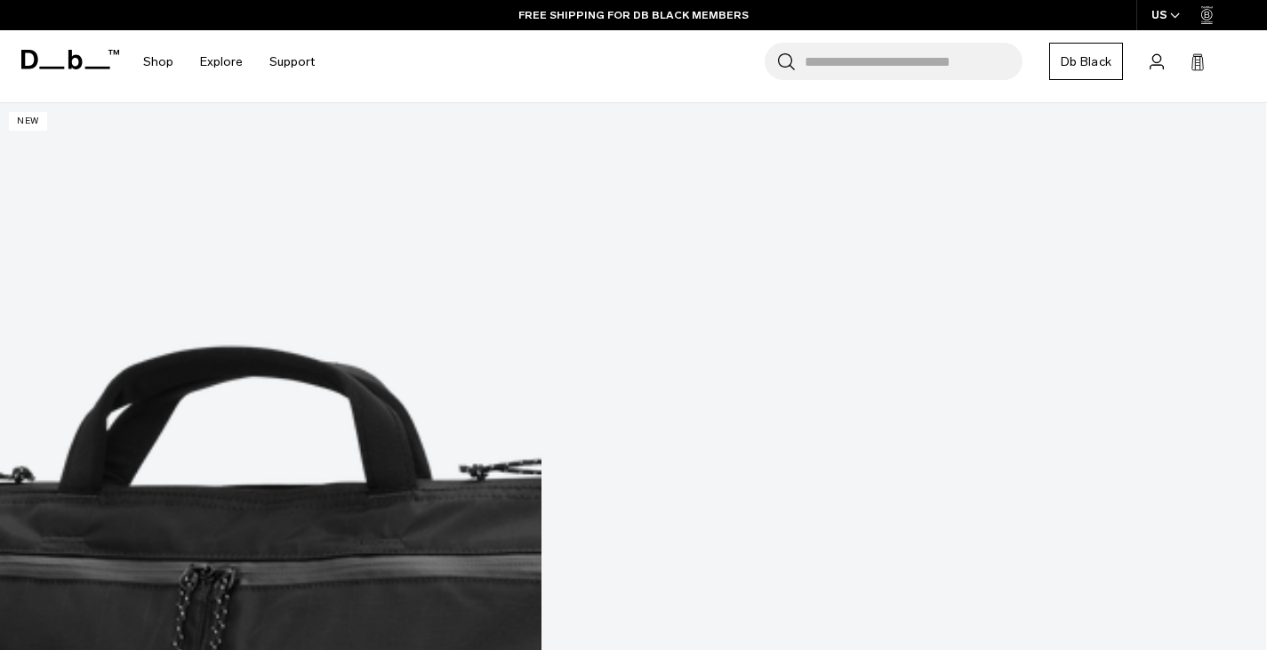
scroll to position [354, 0]
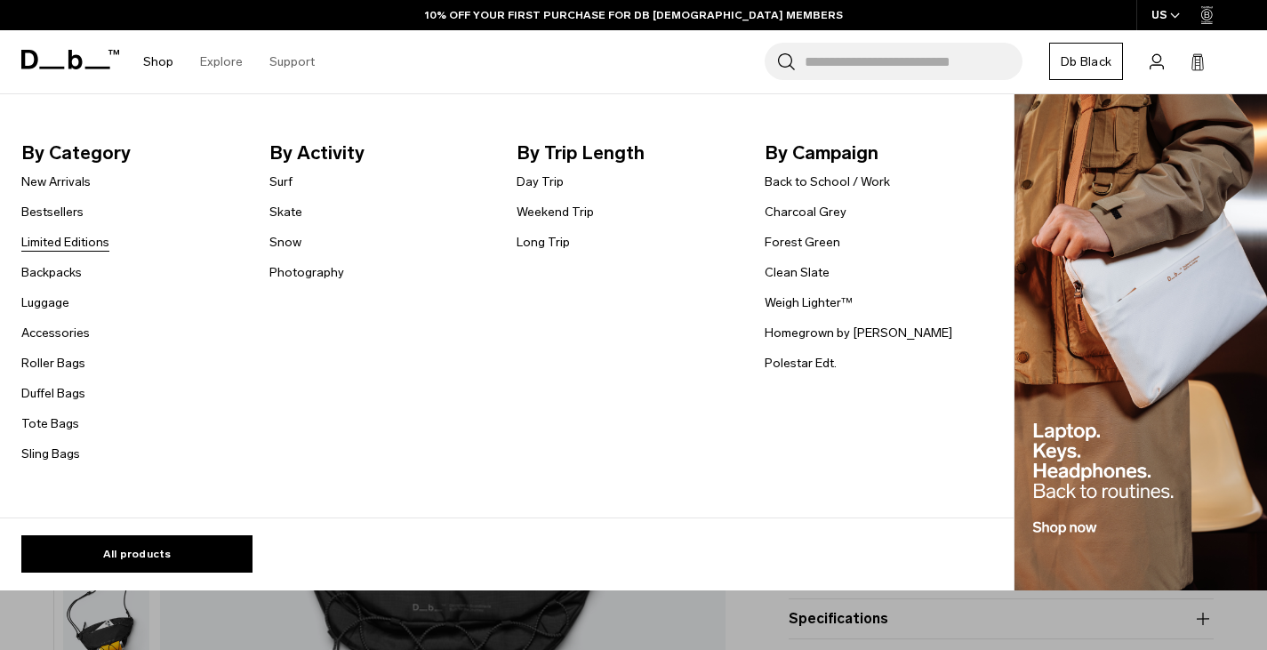
click at [65, 248] on link "Limited Editions" at bounding box center [65, 242] width 88 height 19
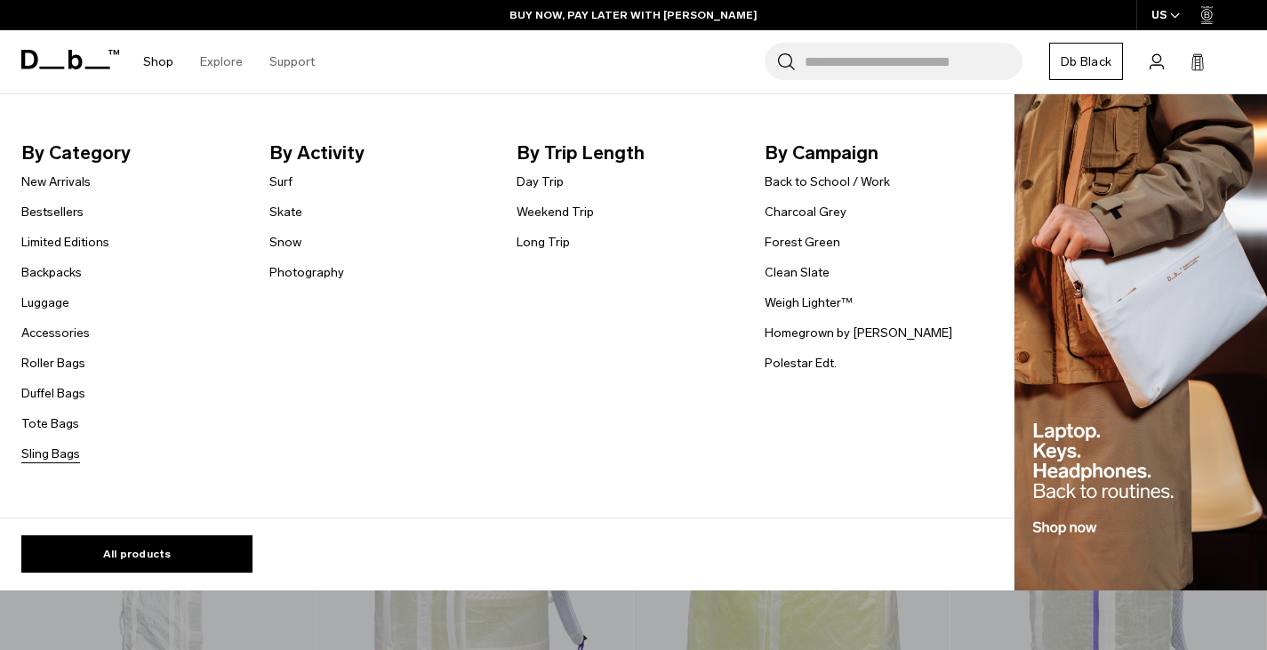
click at [54, 457] on link "Sling Bags" at bounding box center [50, 453] width 59 height 19
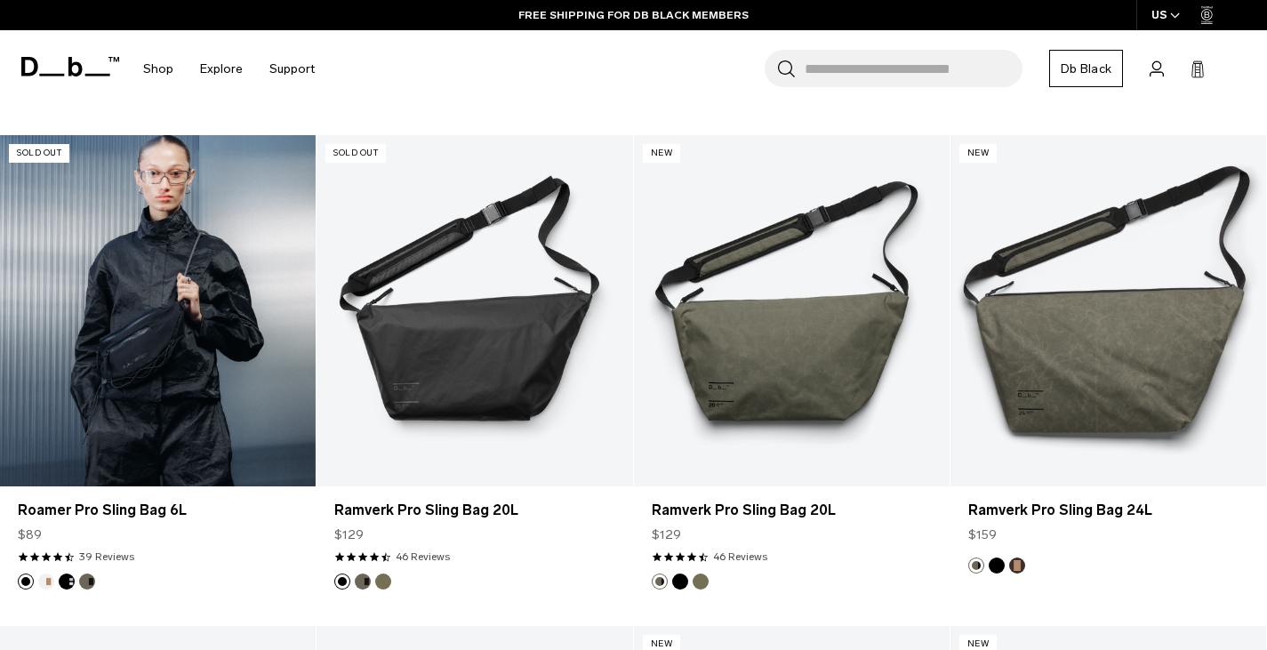
scroll to position [794, 0]
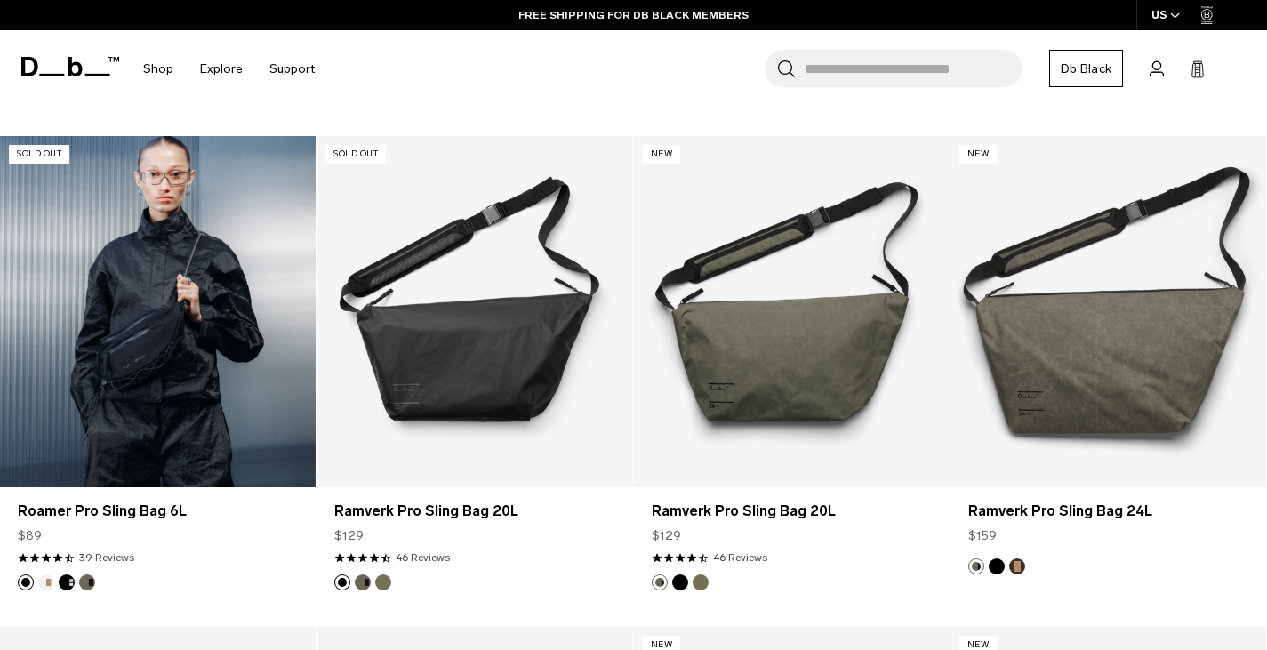
click at [261, 393] on link "Roamer Pro Sling Bag 6L" at bounding box center [158, 311] width 316 height 351
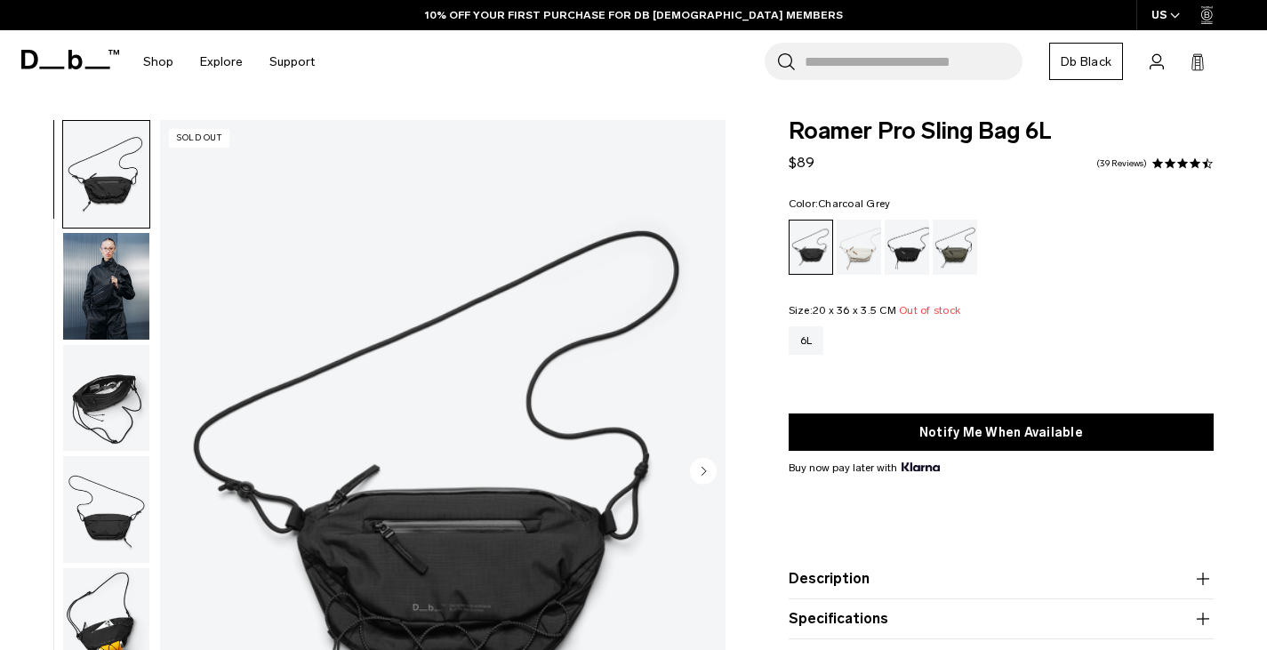
click at [922, 251] on div "Charcoal Grey" at bounding box center [907, 247] width 45 height 55
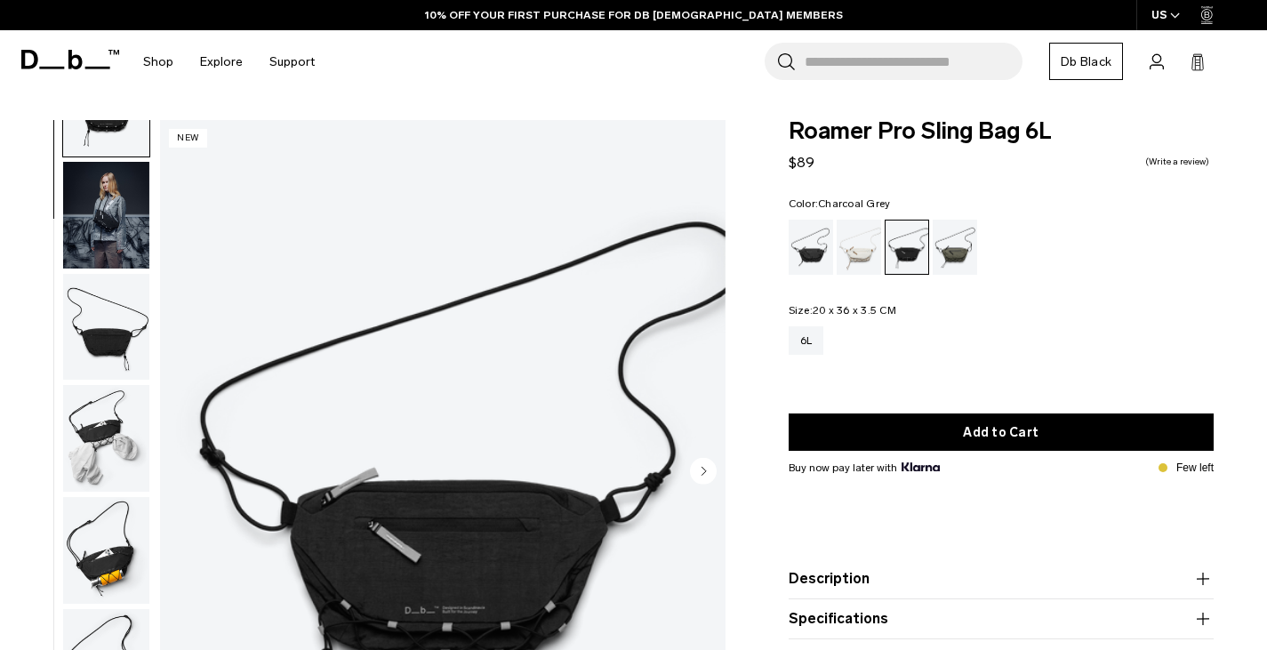
click at [120, 330] on img "button" at bounding box center [106, 327] width 86 height 107
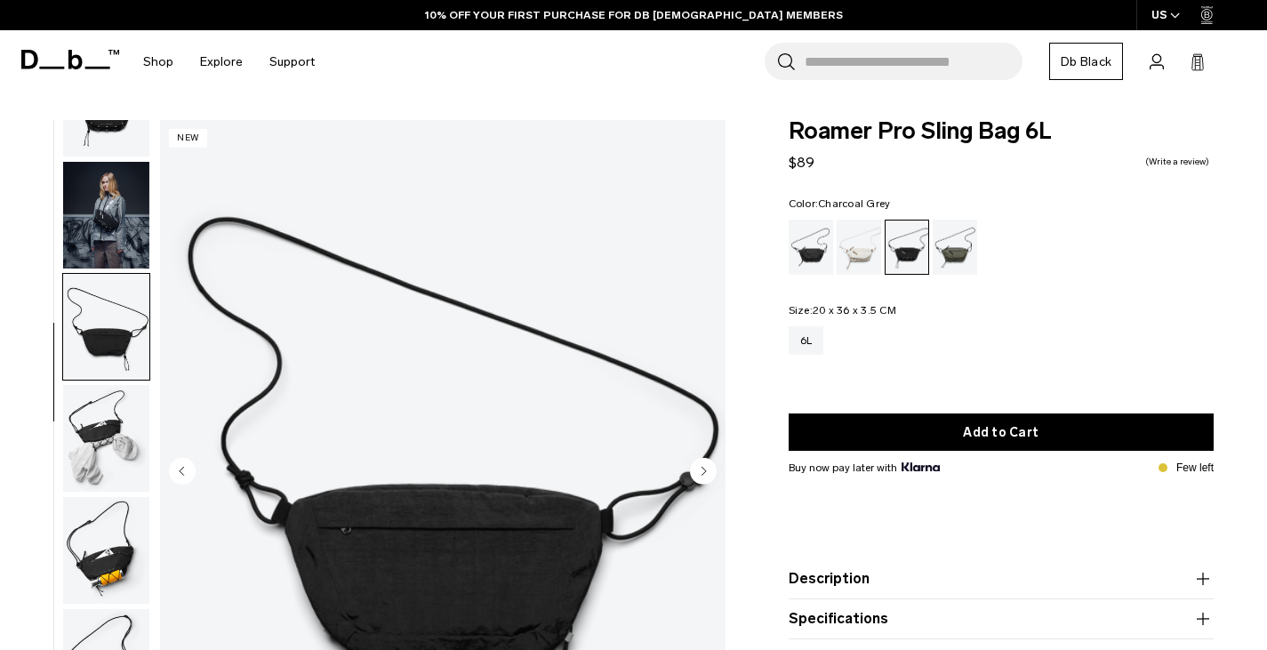
scroll to position [73, 0]
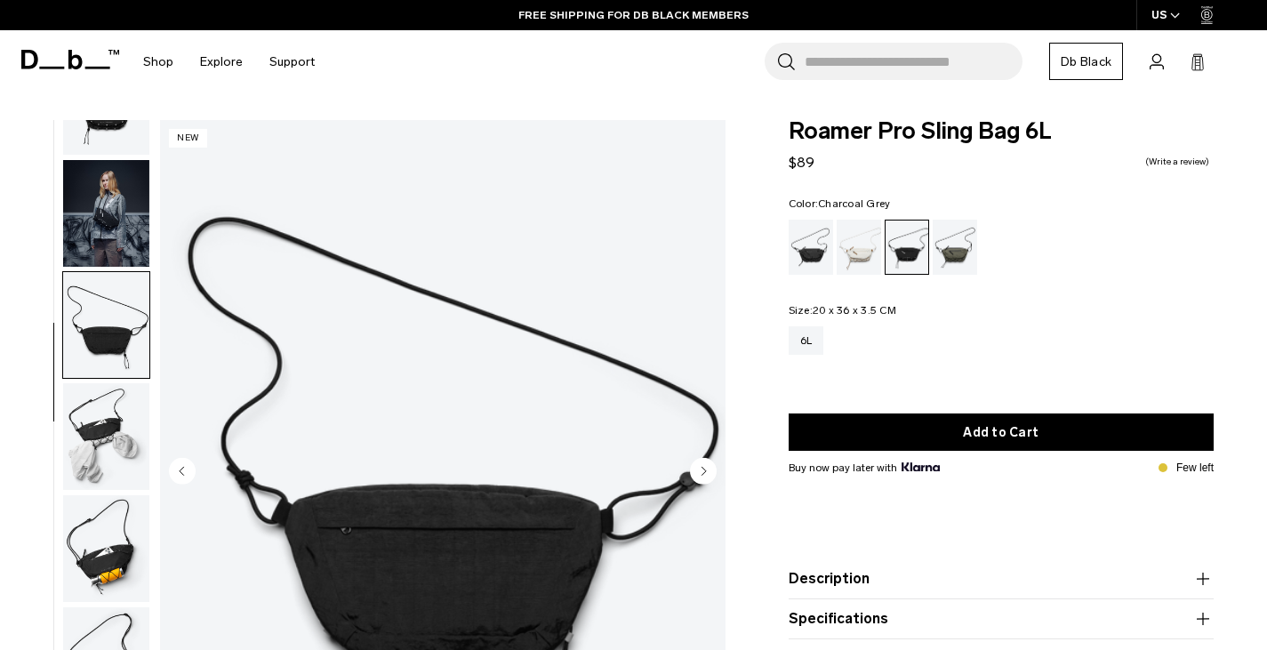
click at [96, 460] on img "button" at bounding box center [106, 436] width 86 height 107
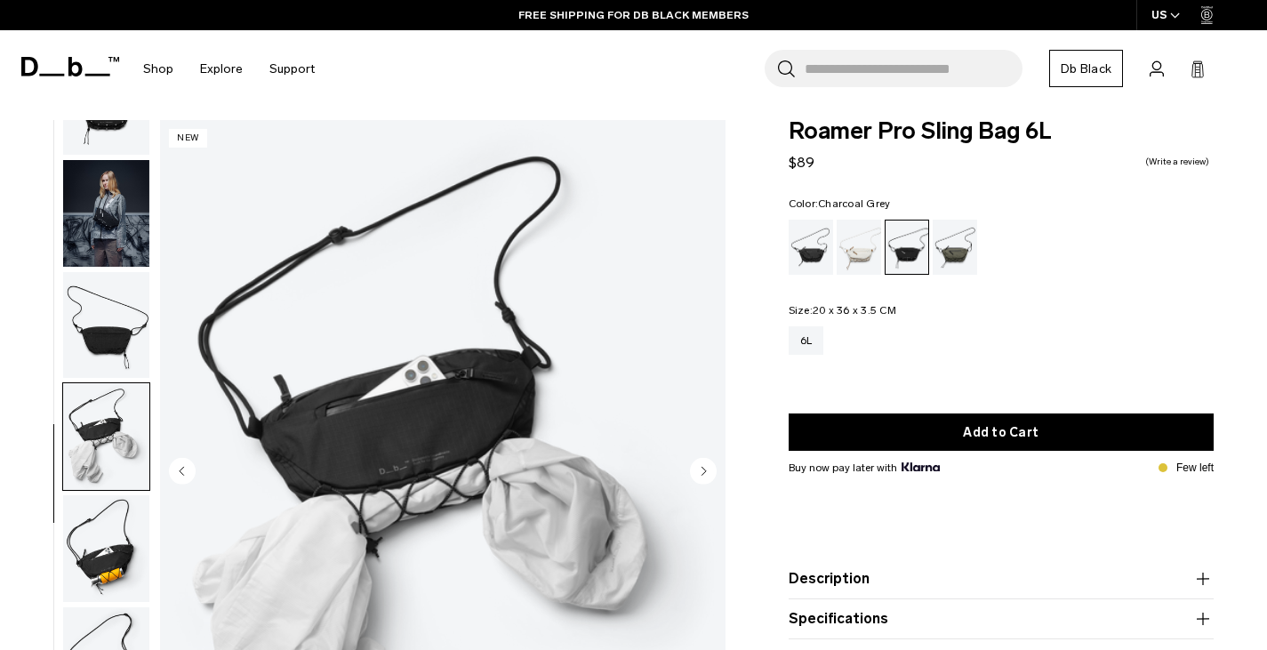
scroll to position [156, 0]
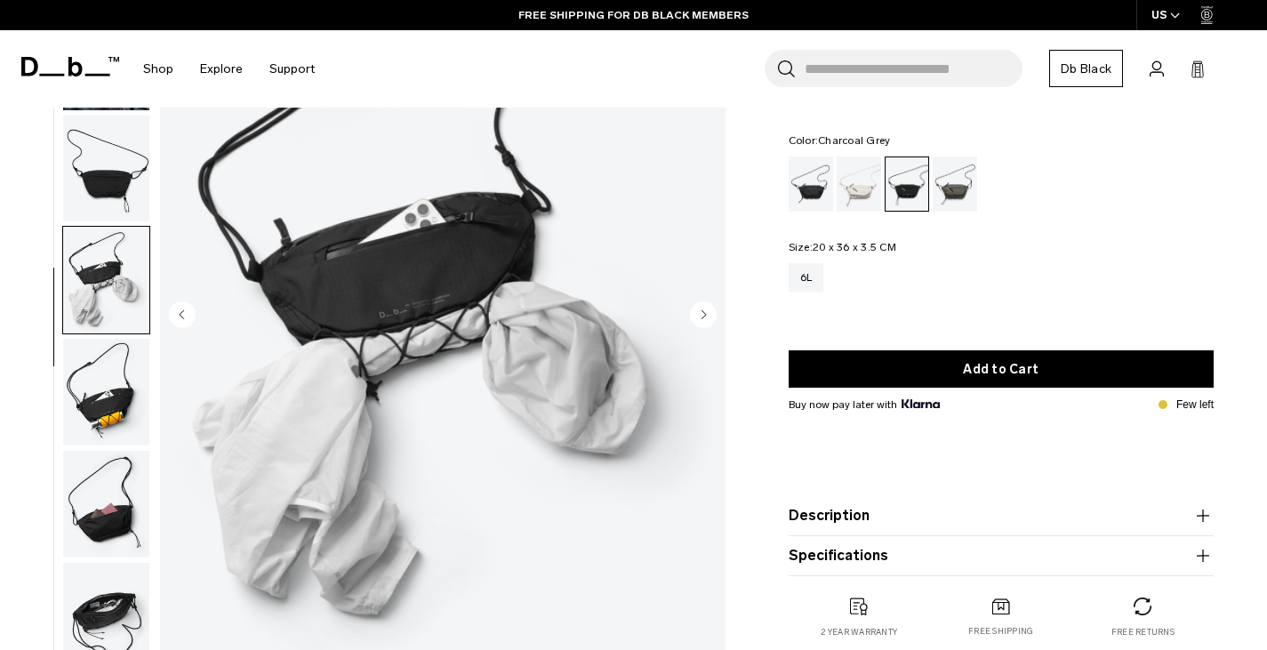
click at [92, 451] on img "button" at bounding box center [106, 504] width 86 height 107
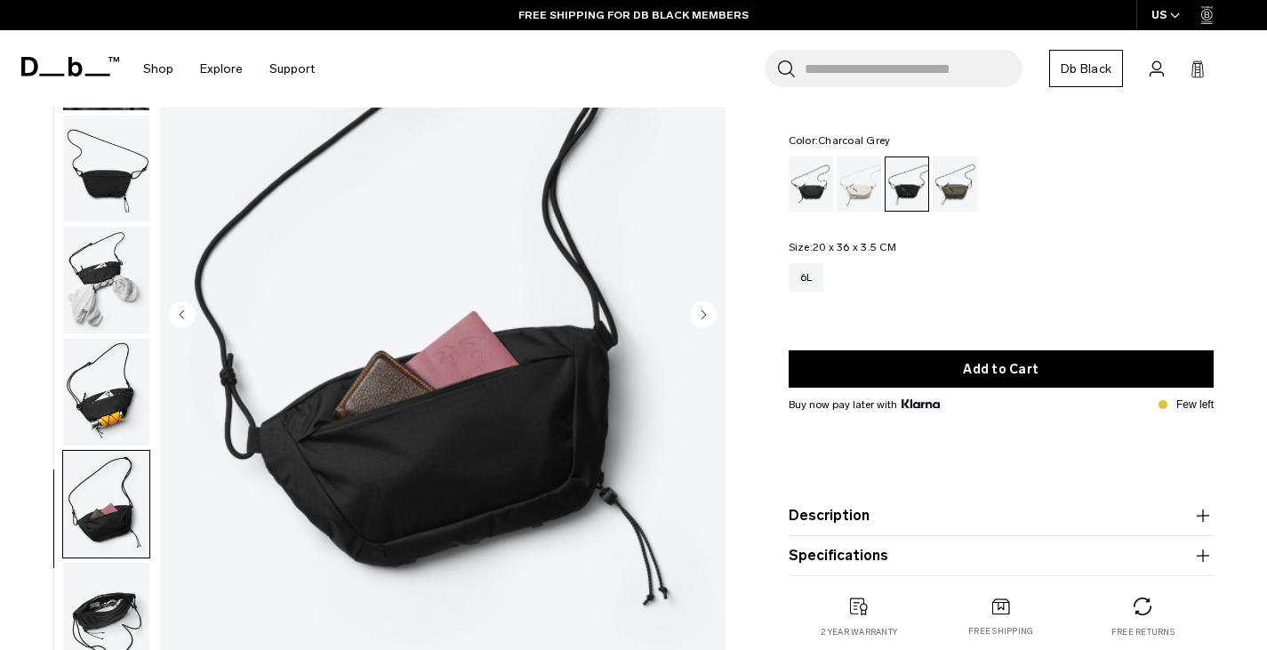
click at [93, 491] on img "button" at bounding box center [106, 504] width 86 height 107
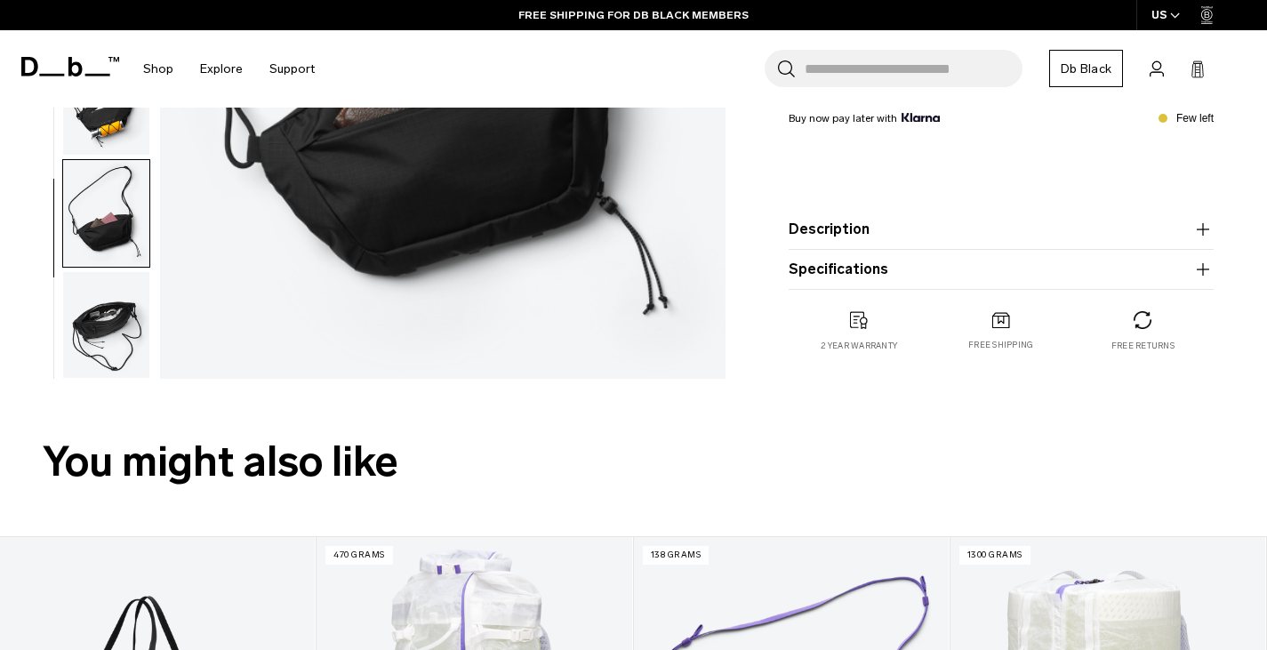
scroll to position [450, 0]
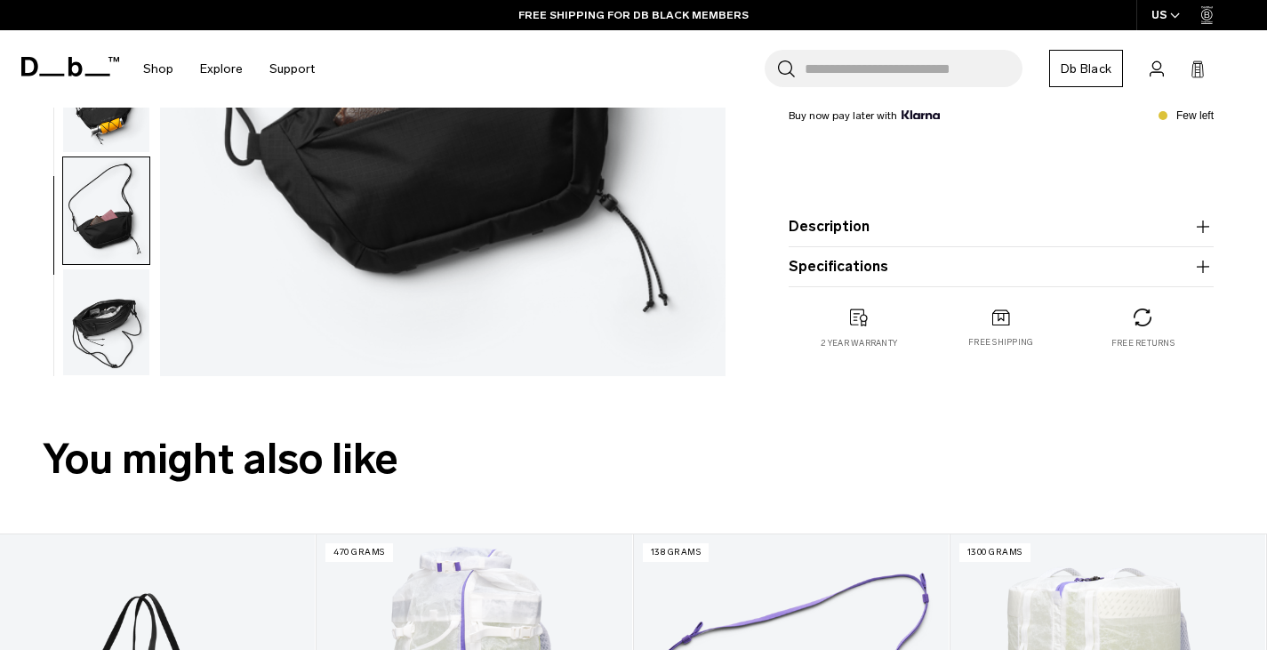
click at [108, 331] on img "button" at bounding box center [106, 322] width 86 height 107
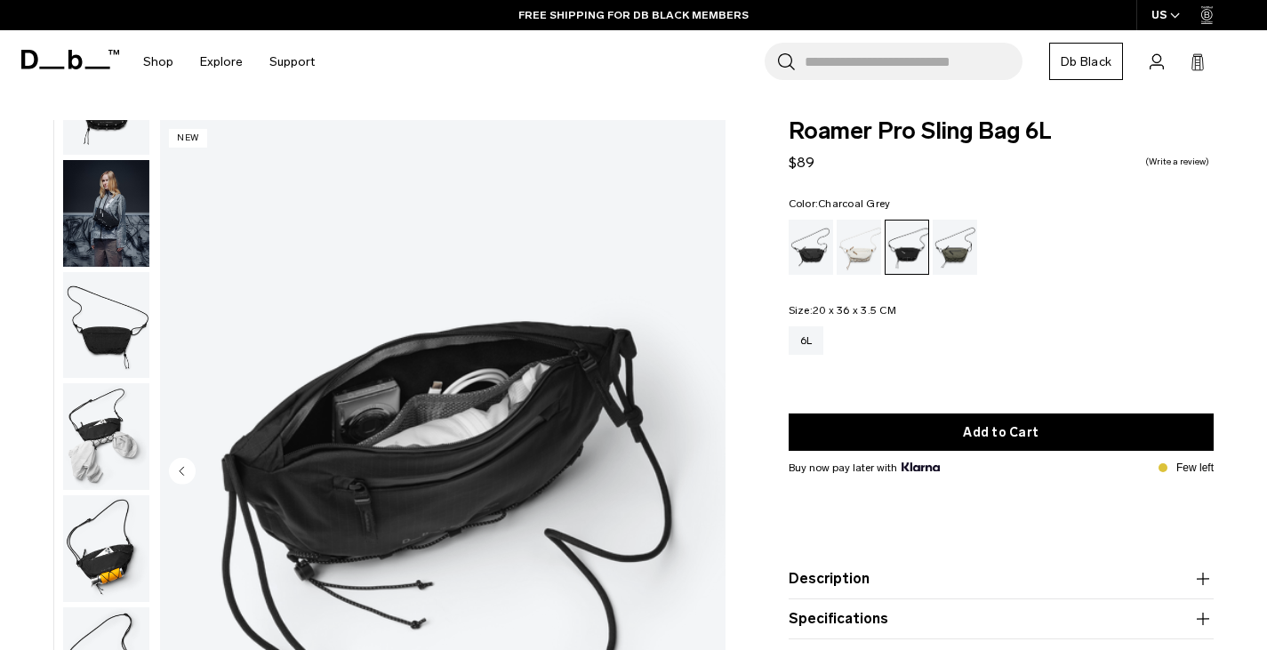
scroll to position [0, 0]
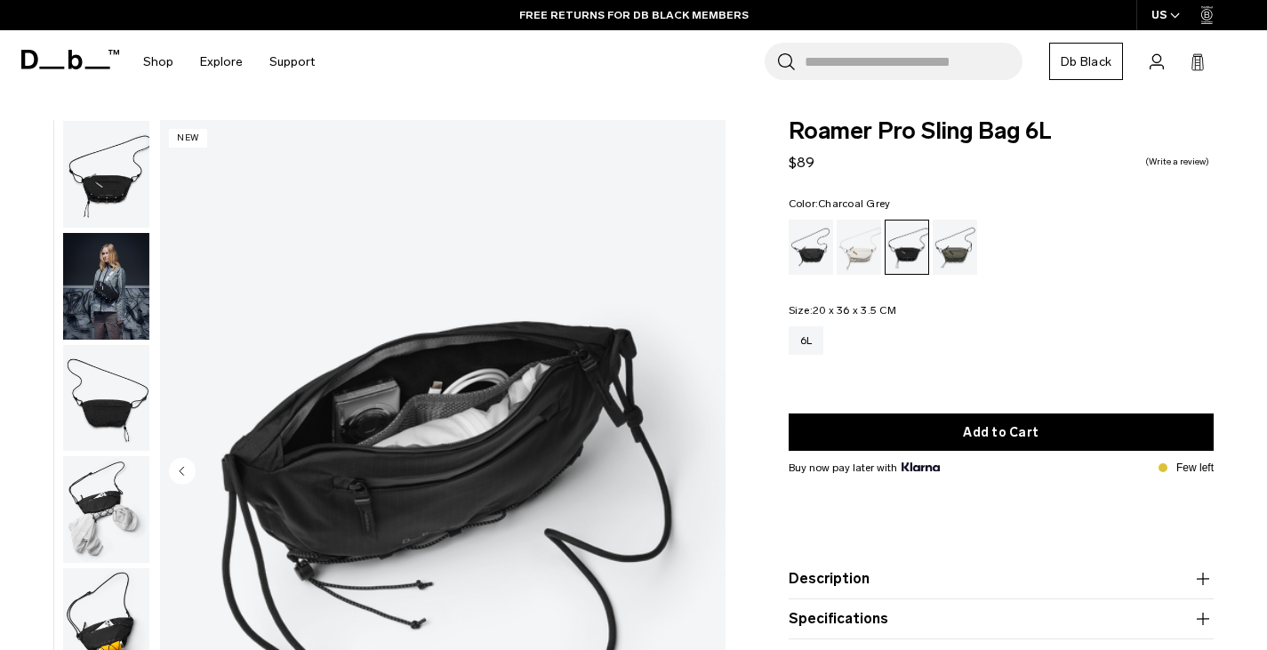
click at [100, 268] on img "button" at bounding box center [106, 286] width 86 height 107
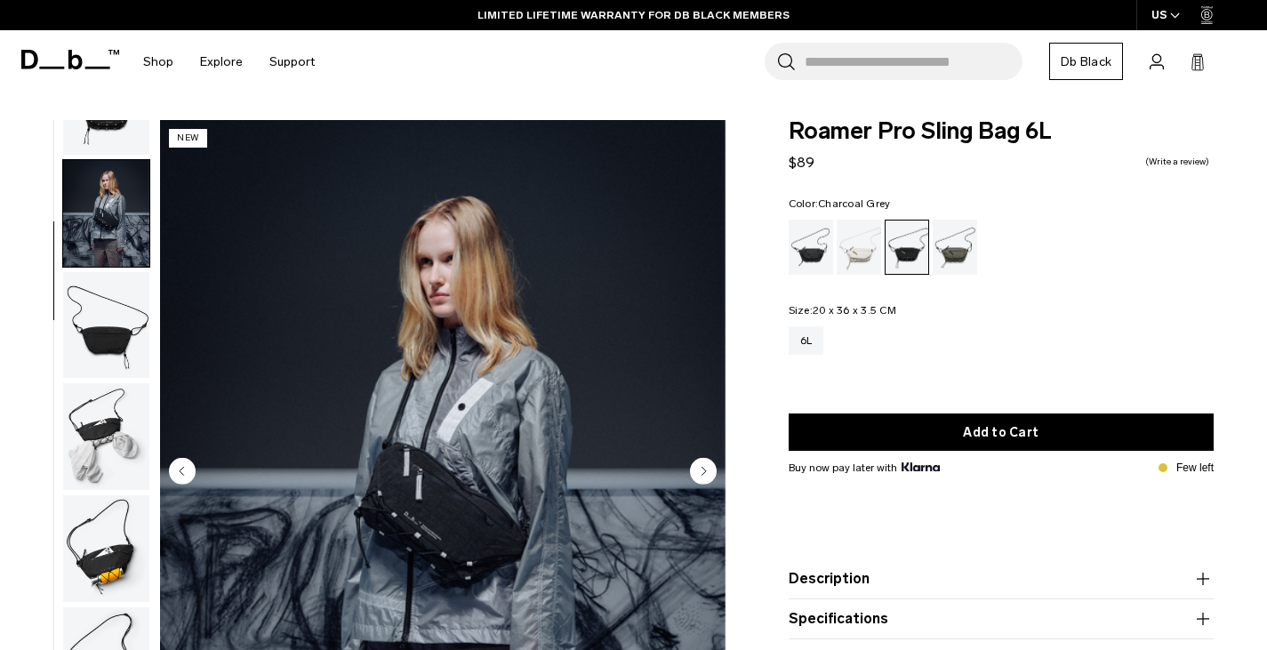
click at [101, 357] on img "button" at bounding box center [106, 325] width 86 height 107
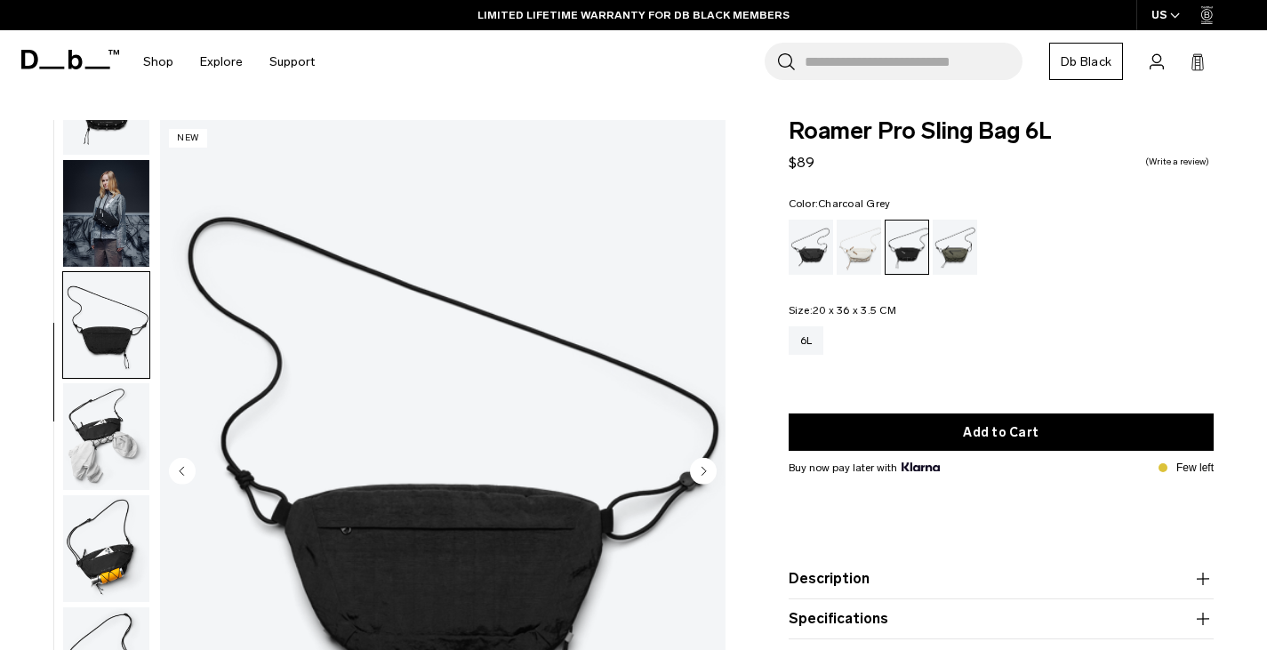
click at [124, 200] on img "button" at bounding box center [106, 213] width 86 height 107
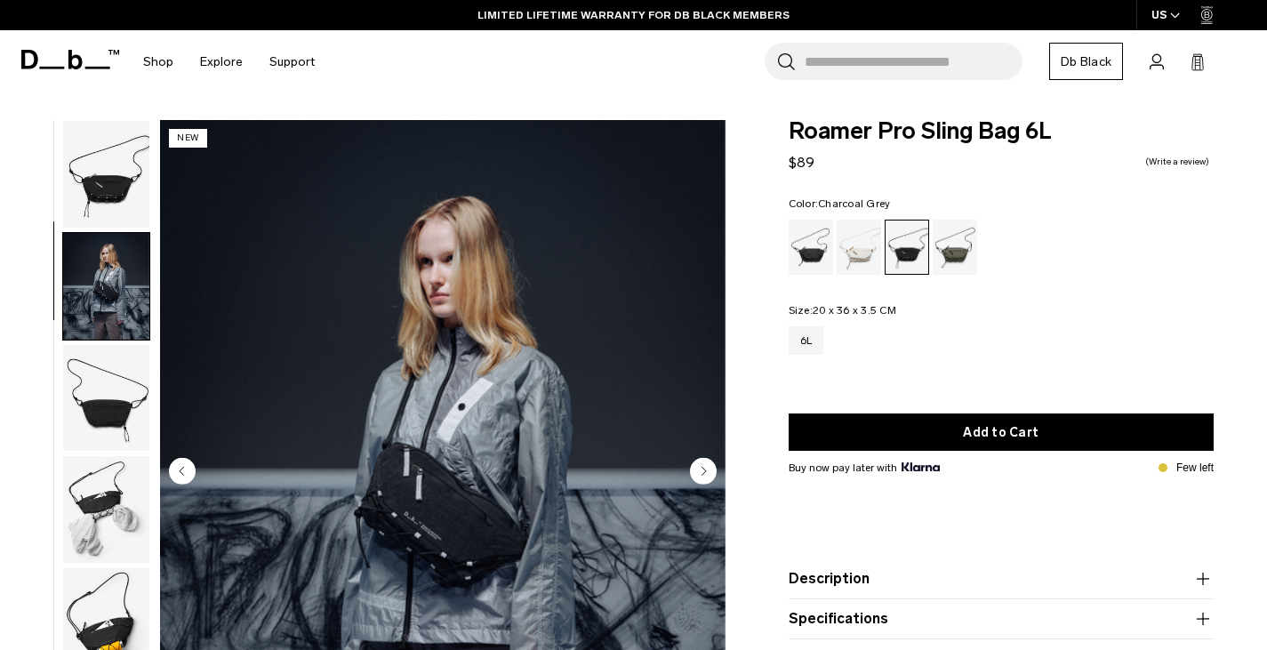
click at [122, 188] on img "button" at bounding box center [106, 174] width 86 height 107
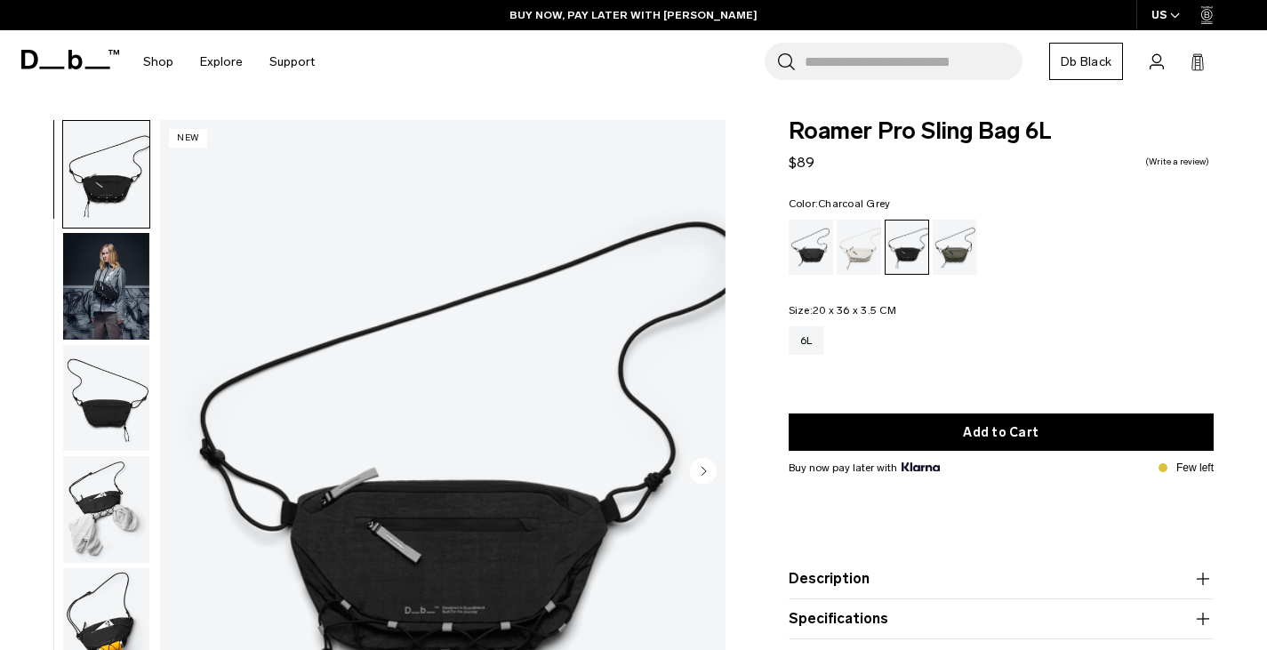
click at [122, 166] on img "button" at bounding box center [106, 174] width 86 height 107
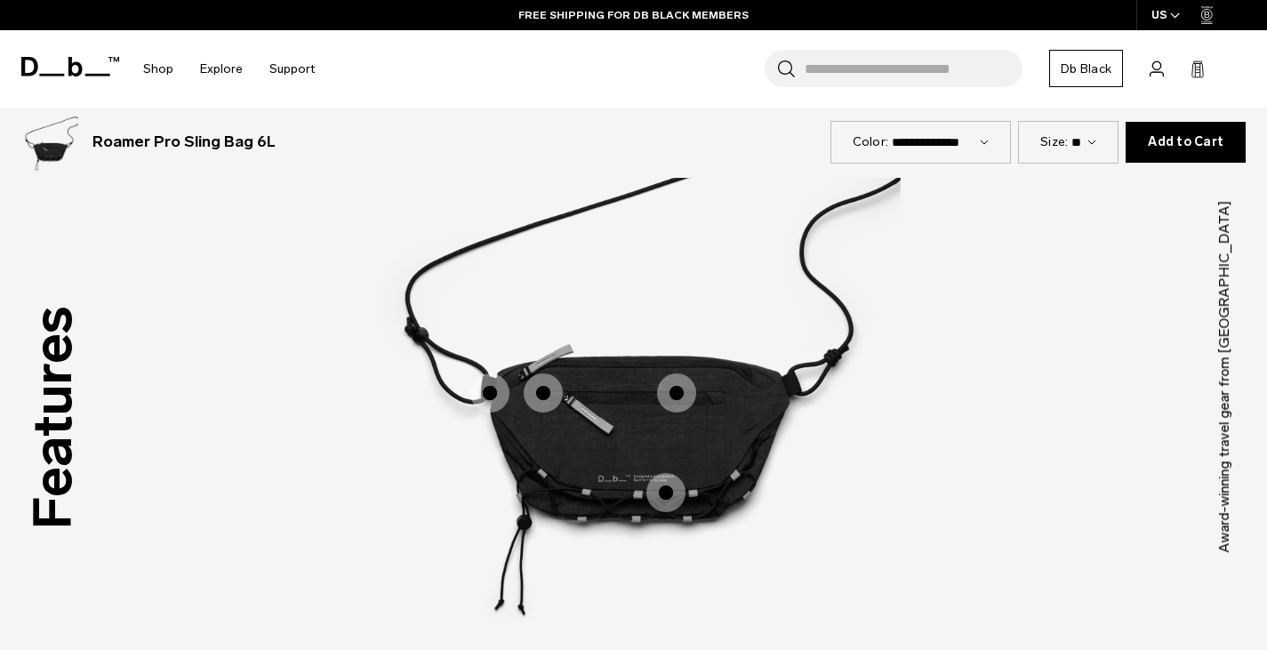
scroll to position [2152, 0]
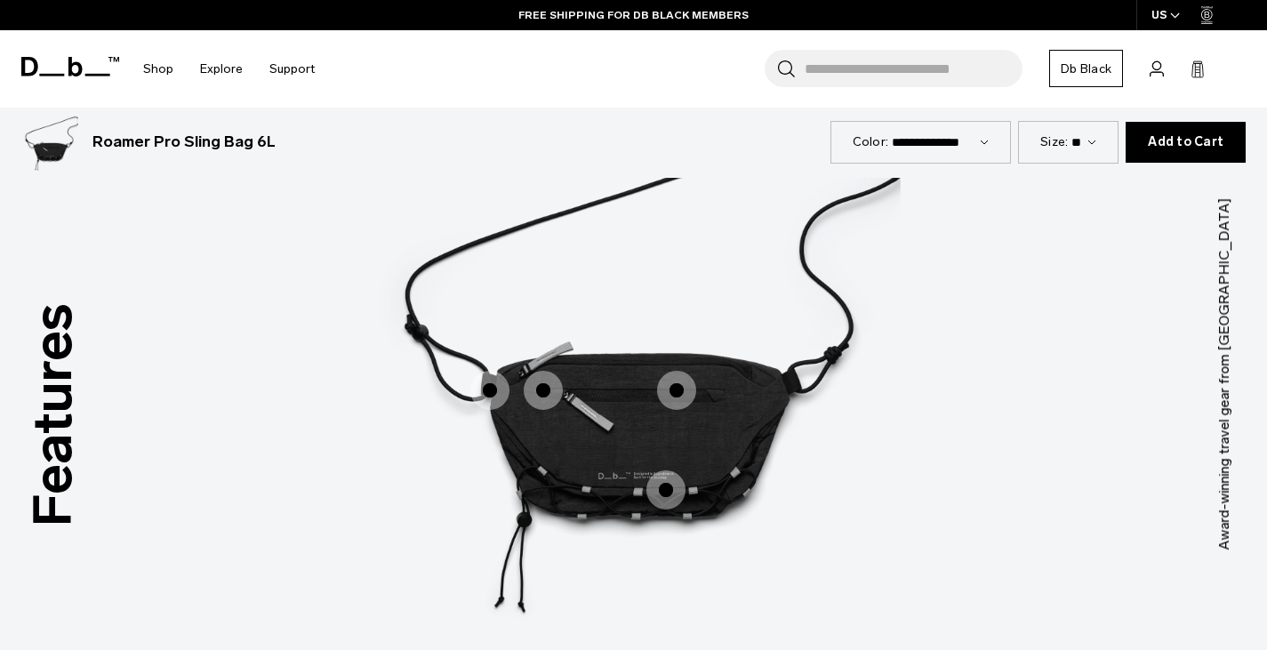
click at [487, 377] on span "1 / 3" at bounding box center [489, 390] width 39 height 39
click at [492, 396] on span "1 / 3" at bounding box center [489, 390] width 39 height 39
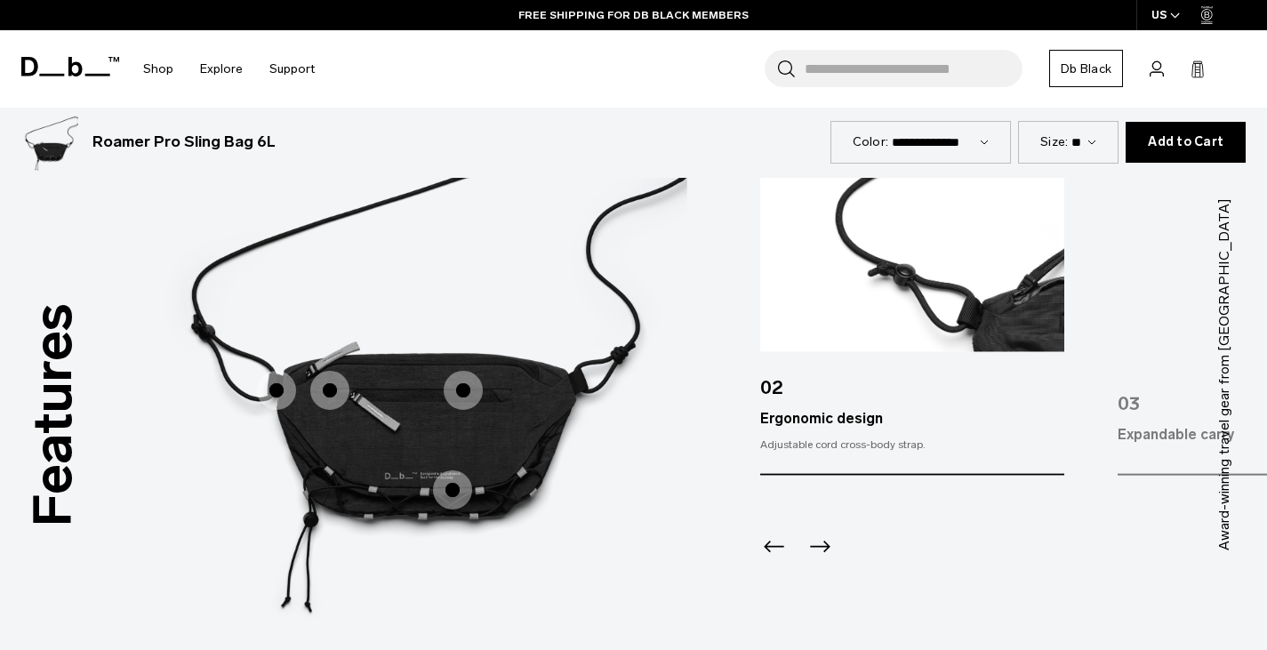
click at [327, 381] on span "1 / 3" at bounding box center [329, 390] width 39 height 39
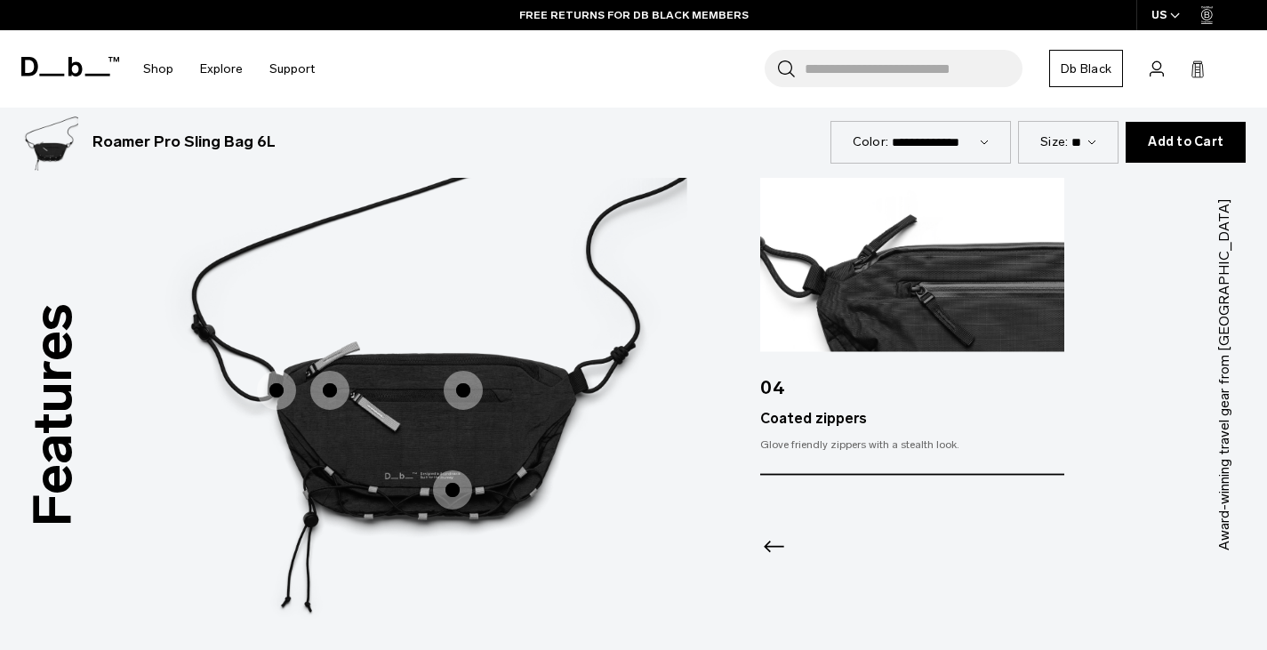
click at [281, 379] on span "1 / 3" at bounding box center [276, 390] width 39 height 39
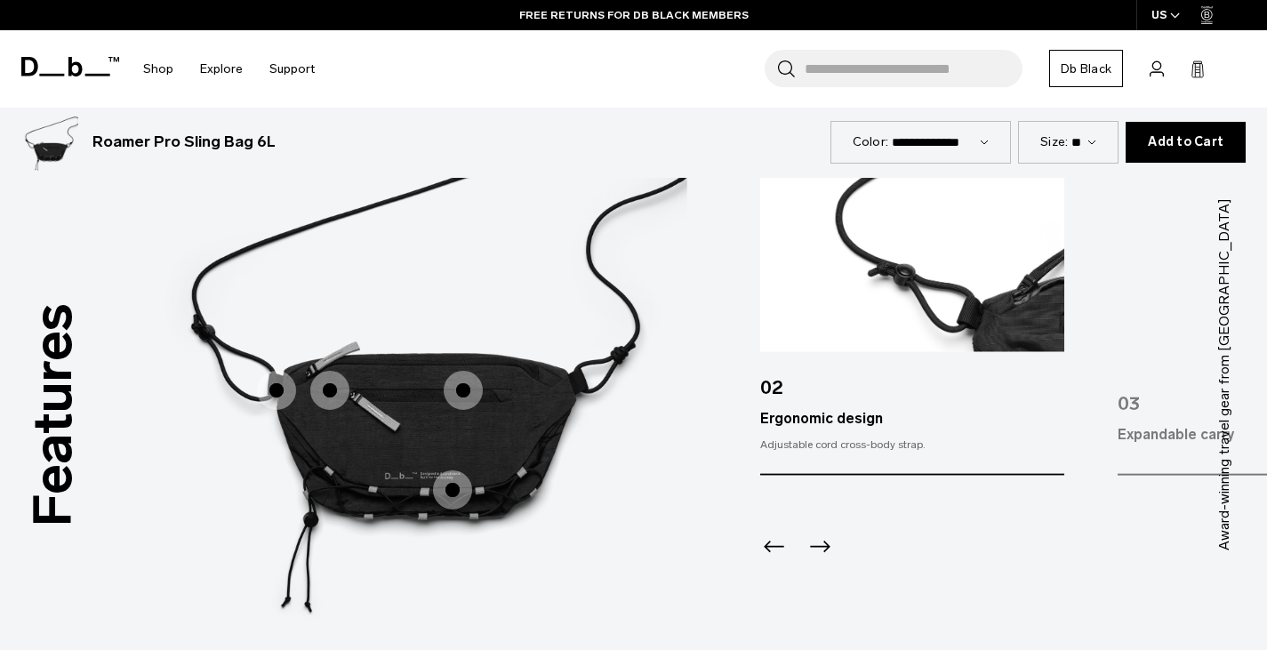
click at [777, 542] on icon "Previous slide" at bounding box center [774, 547] width 28 height 28
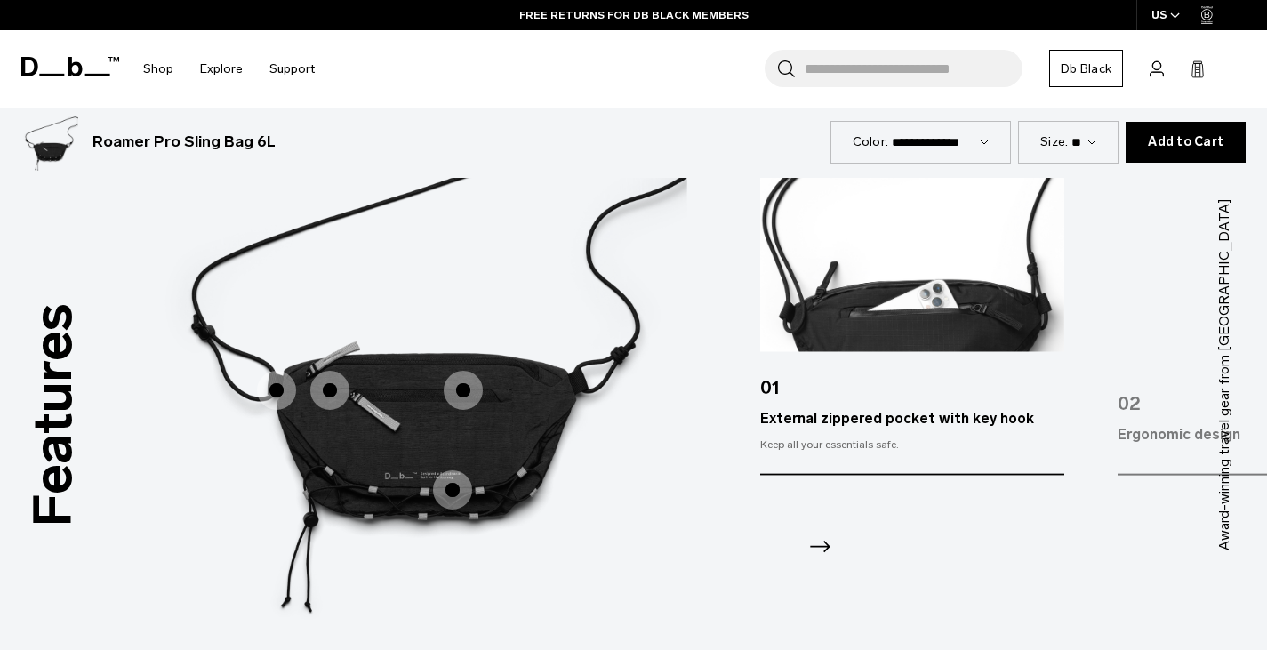
click at [827, 543] on icon "Next slide" at bounding box center [819, 547] width 28 height 28
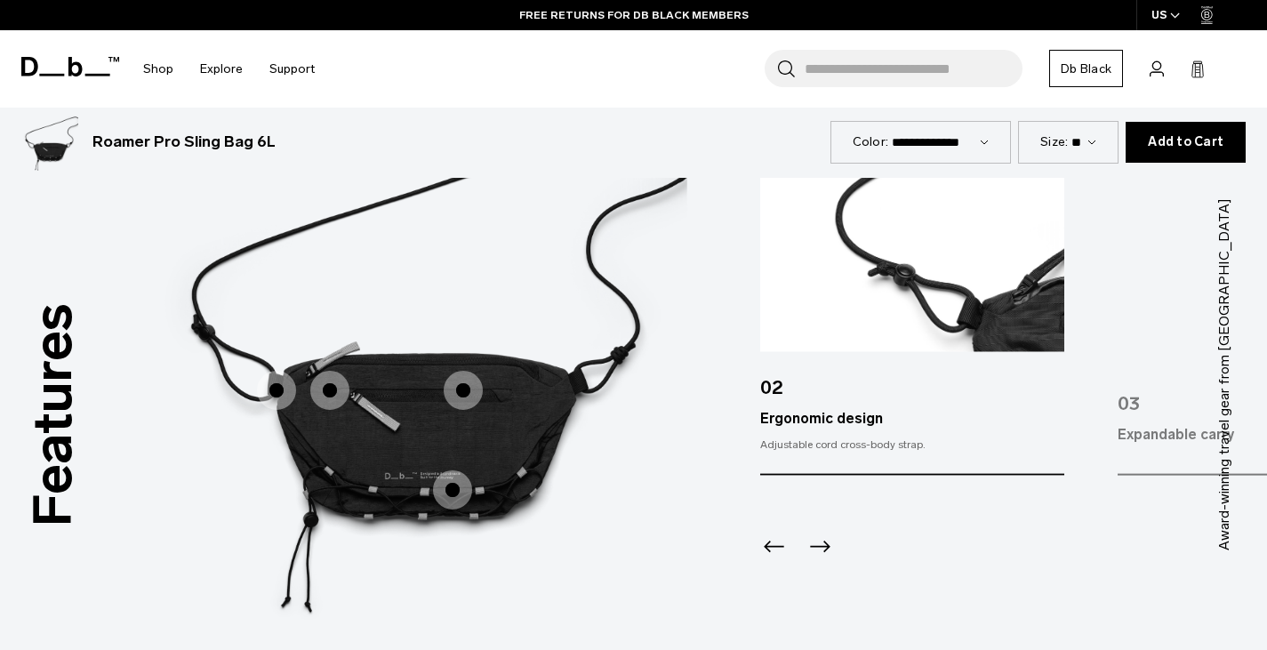
click at [827, 543] on icon "Next slide" at bounding box center [819, 547] width 28 height 28
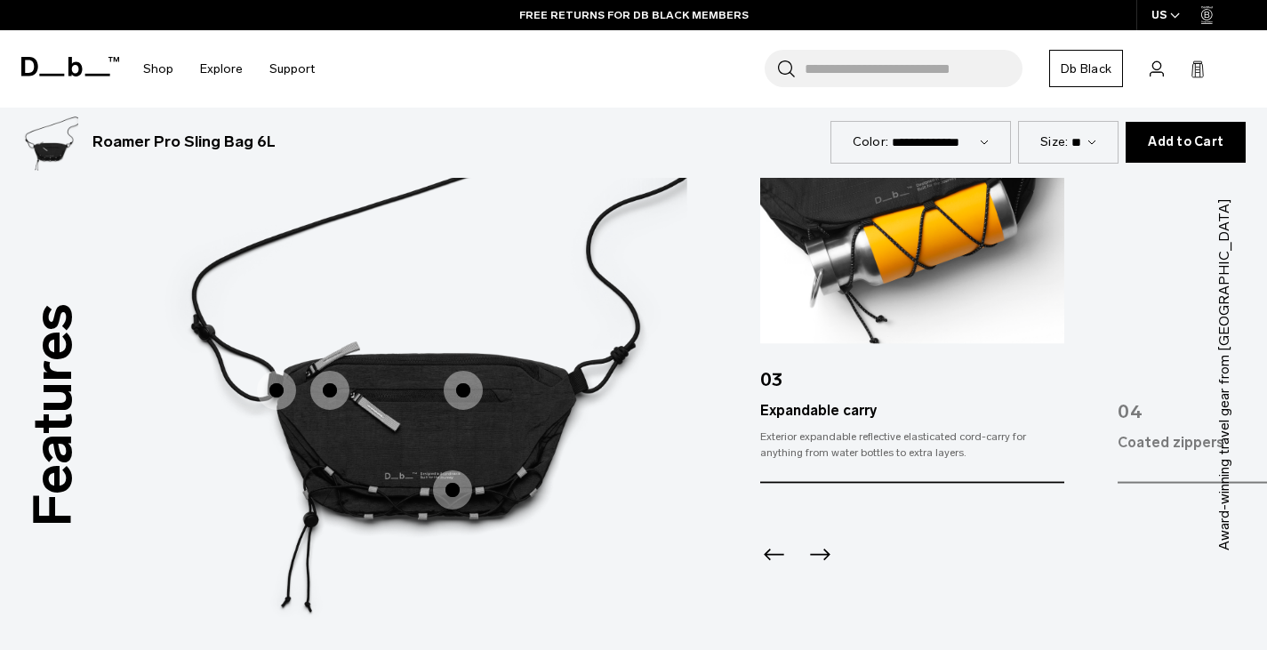
click at [827, 543] on icon "Next slide" at bounding box center [819, 555] width 28 height 28
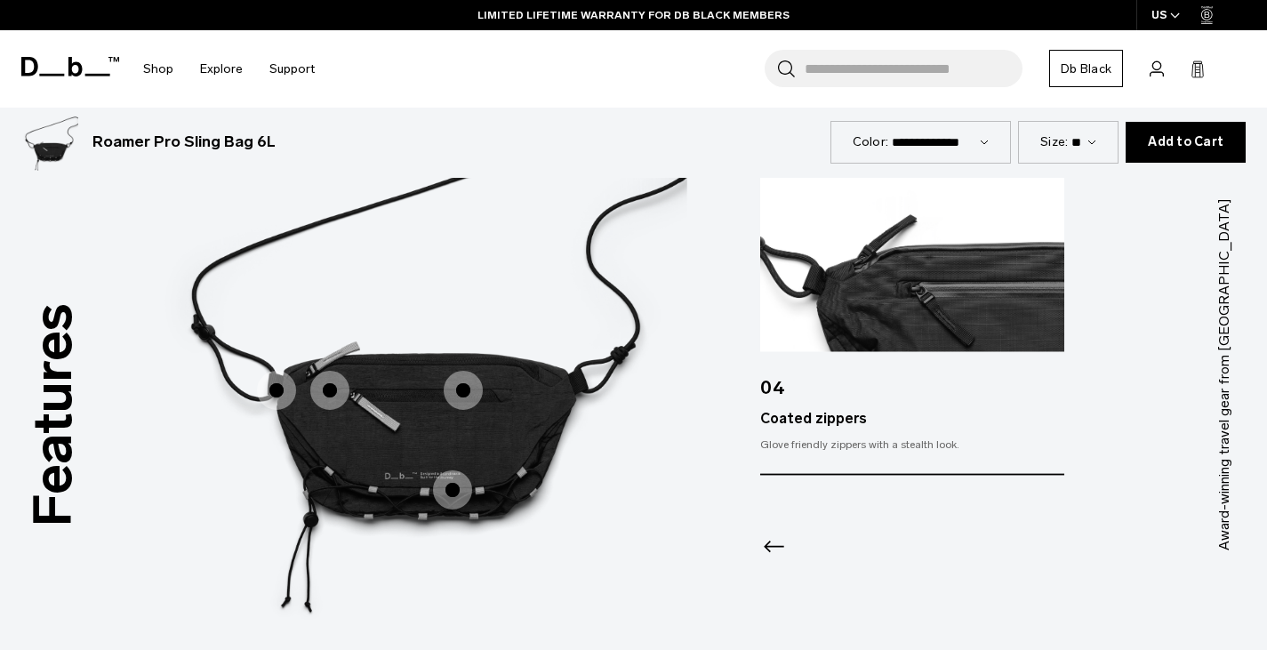
click at [768, 542] on icon "Previous slide" at bounding box center [774, 547] width 20 height 12
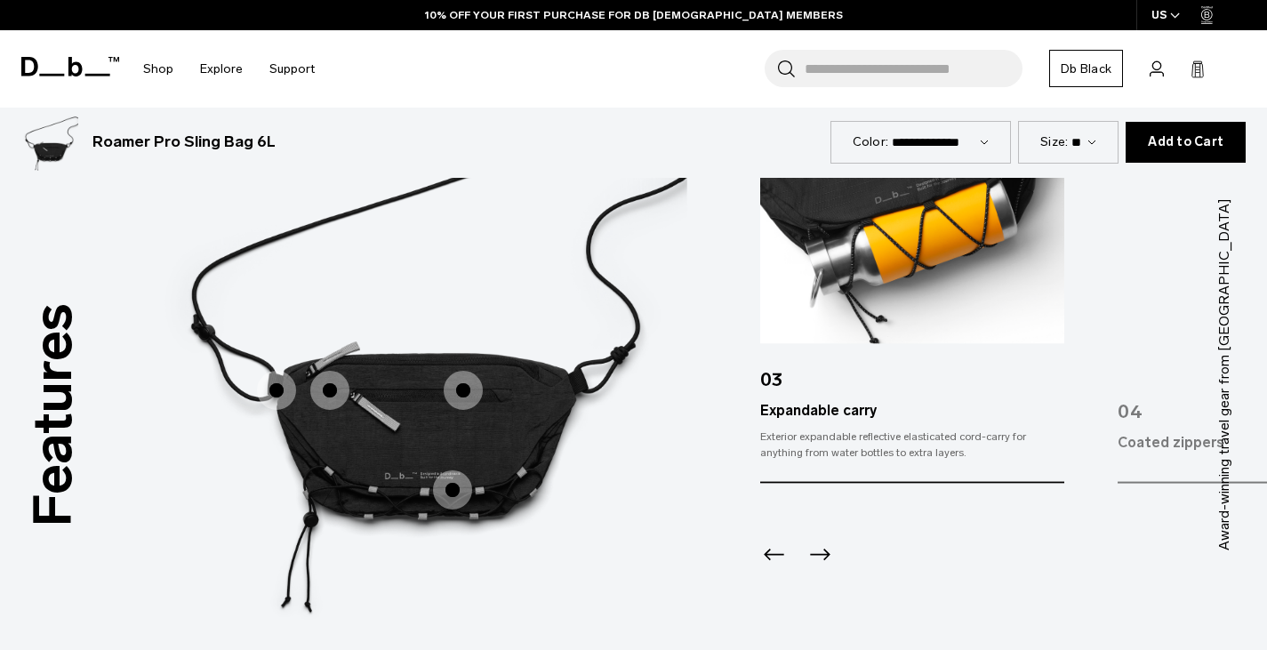
click at [1222, 80] on div "Search for Bags, Luggage... Search Close Trending Products All Products Hugger …" at bounding box center [790, 68] width 925 height 77
click at [84, 69] on icon at bounding box center [70, 67] width 98 height 20
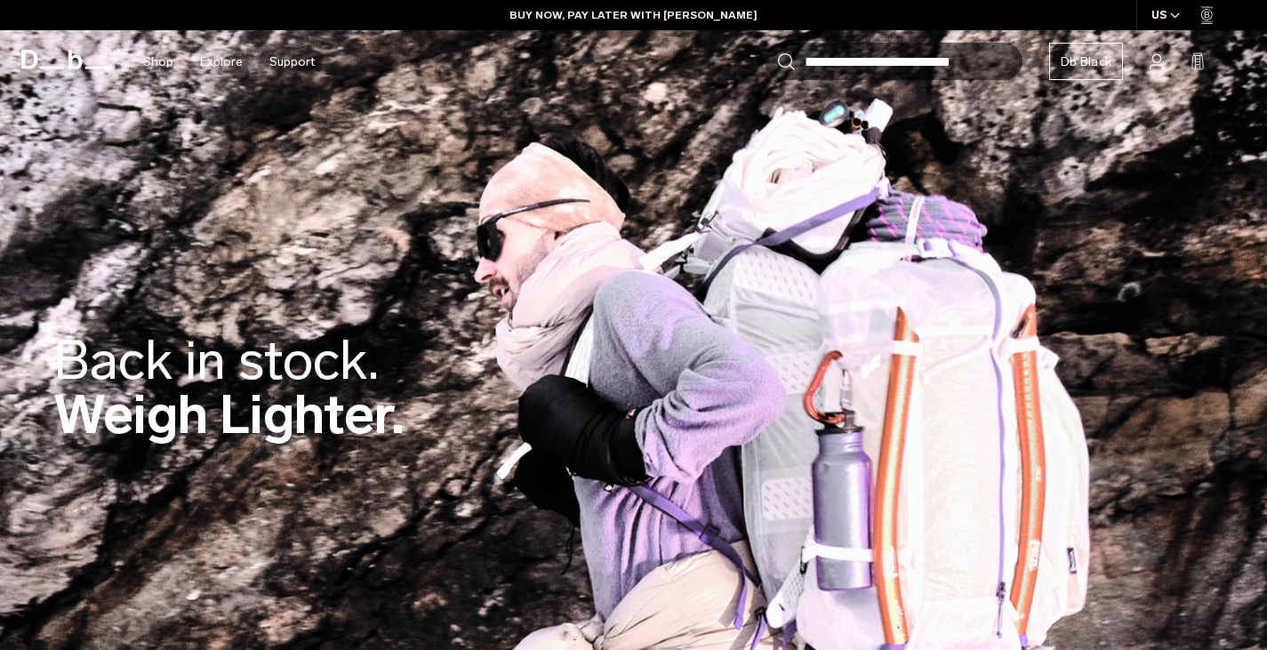
click at [32, 330] on div "Back in stock. Weigh Lighter." at bounding box center [633, 392] width 1267 height 224
